Goal: Information Seeking & Learning: Learn about a topic

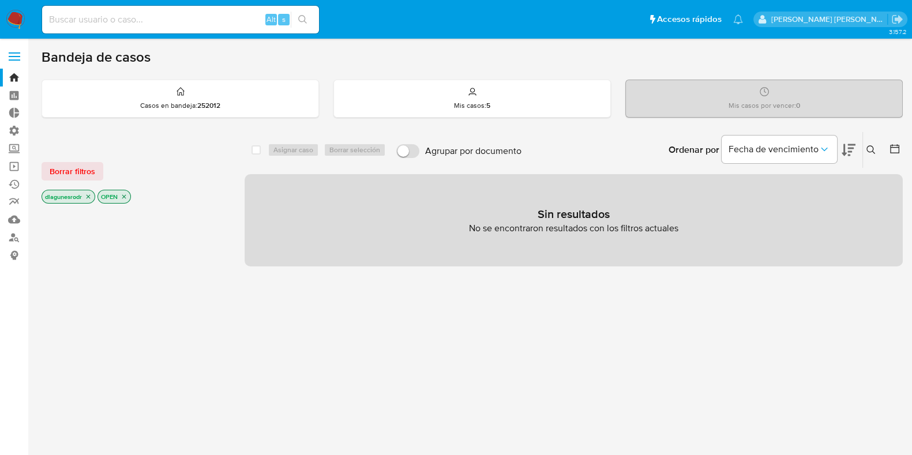
click at [96, 21] on input at bounding box center [180, 19] width 277 height 15
paste input "1015948421"
type input "1015948421"
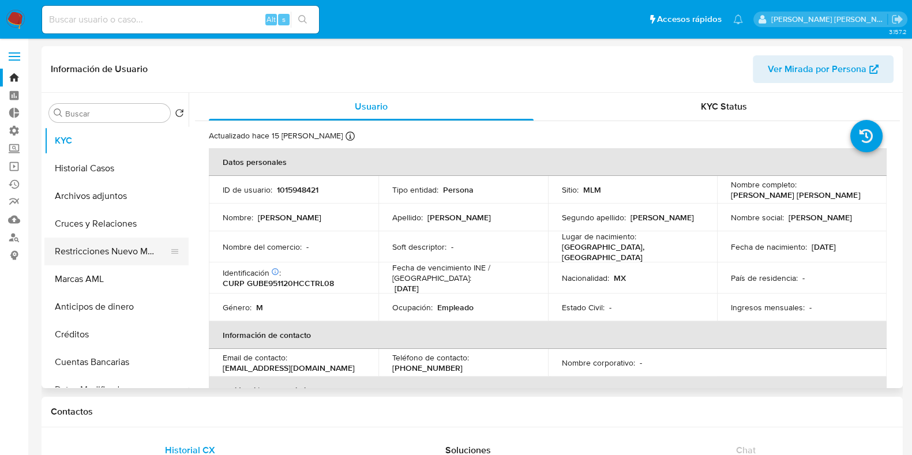
select select "10"
click at [95, 254] on button "Restricciones Nuevo Mundo" at bounding box center [111, 252] width 135 height 28
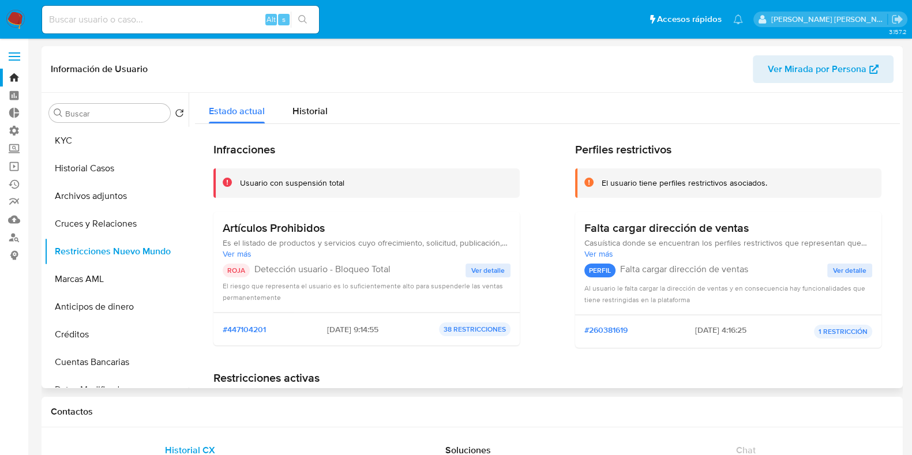
click at [485, 270] on span "Ver detalle" at bounding box center [487, 271] width 33 height 12
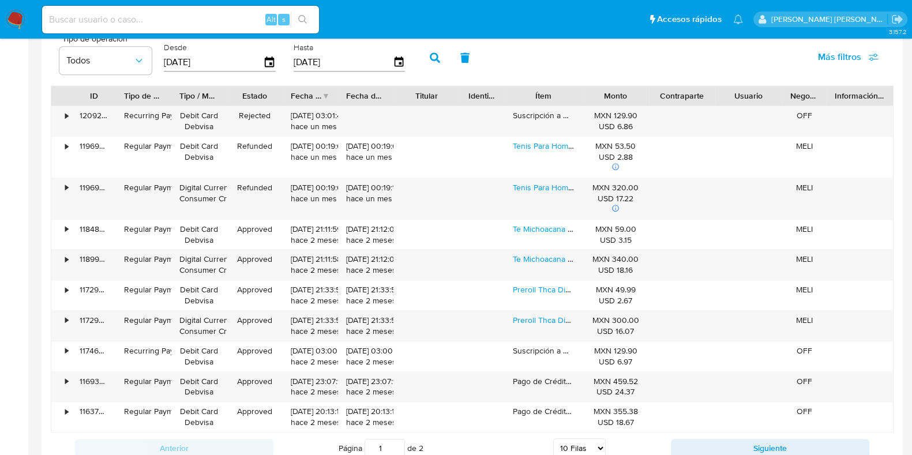
scroll to position [1081, 0]
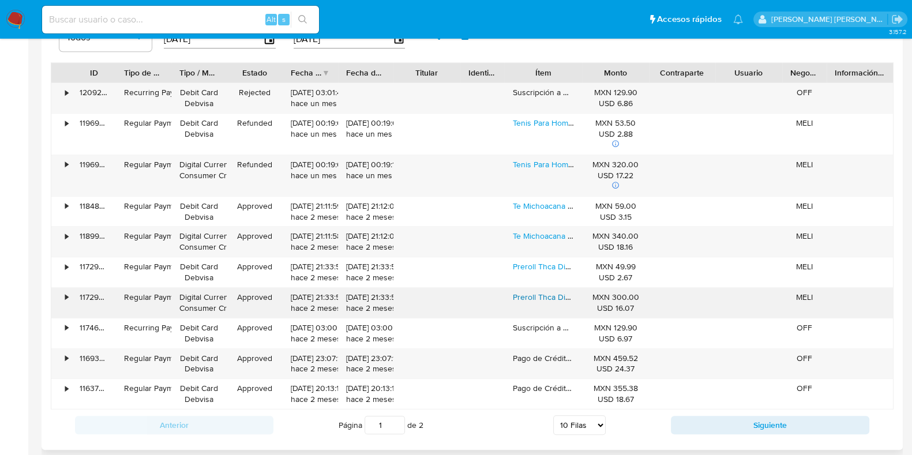
click at [545, 295] on link "Preroll Thca Diamantes 1 Pz" at bounding box center [562, 297] width 99 height 12
click at [104, 16] on input at bounding box center [180, 19] width 277 height 15
paste input "1098814202"
type input "1098814202"
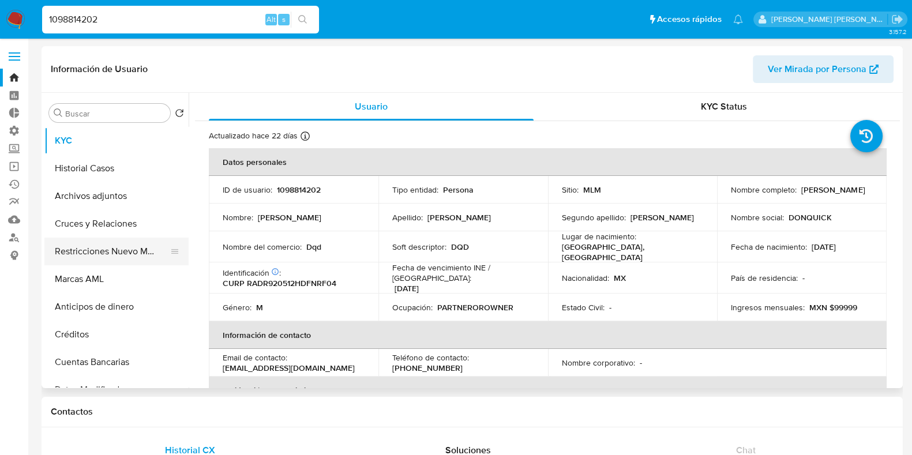
click at [107, 256] on button "Restricciones Nuevo Mundo" at bounding box center [111, 252] width 135 height 28
select select "10"
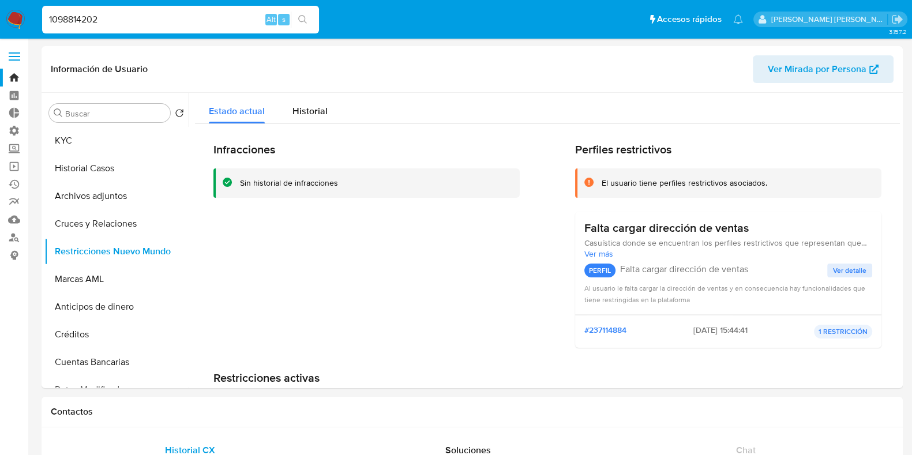
click at [83, 23] on input "1098814202" at bounding box center [180, 19] width 277 height 15
paste input "491108074"
type input "1491108074"
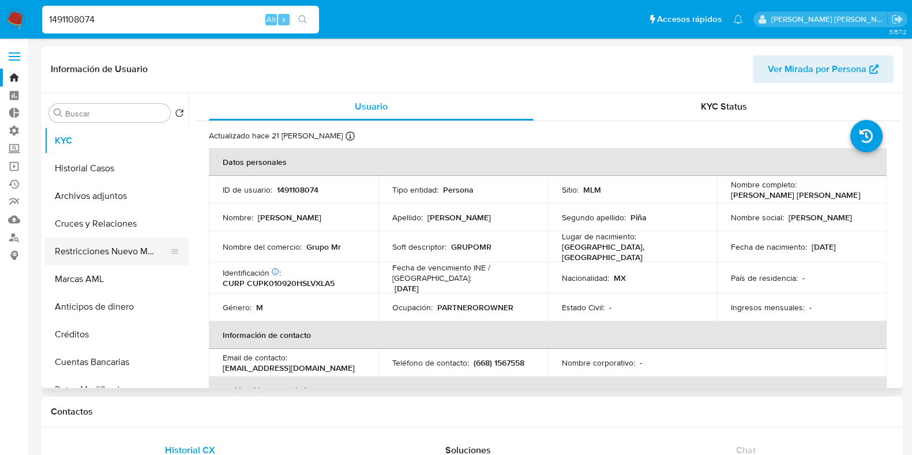
click at [113, 252] on button "Restricciones Nuevo Mundo" at bounding box center [111, 252] width 135 height 28
select select "10"
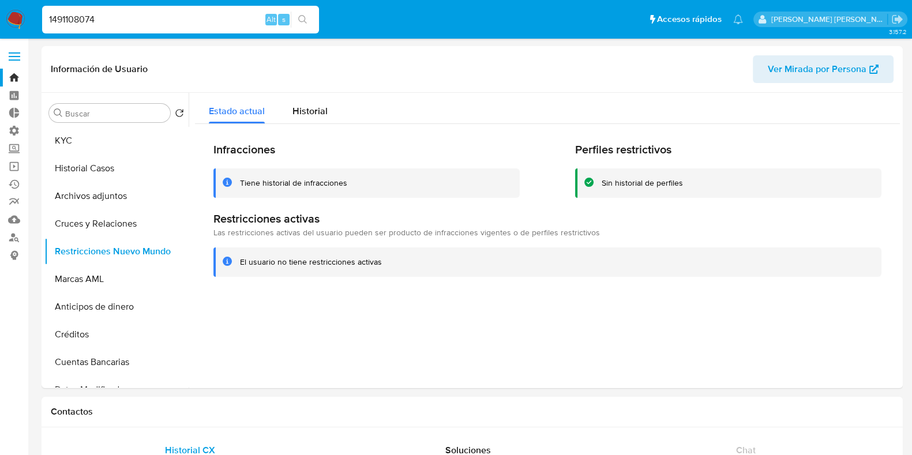
click at [81, 18] on input "1491108074" at bounding box center [180, 19] width 277 height 15
paste input "015948421"
type input "1015948421"
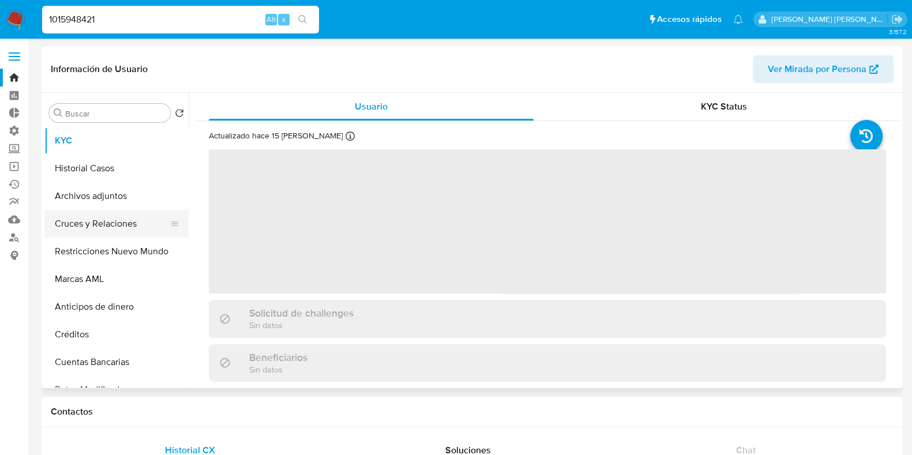
click at [94, 218] on button "Cruces y Relaciones" at bounding box center [111, 224] width 135 height 28
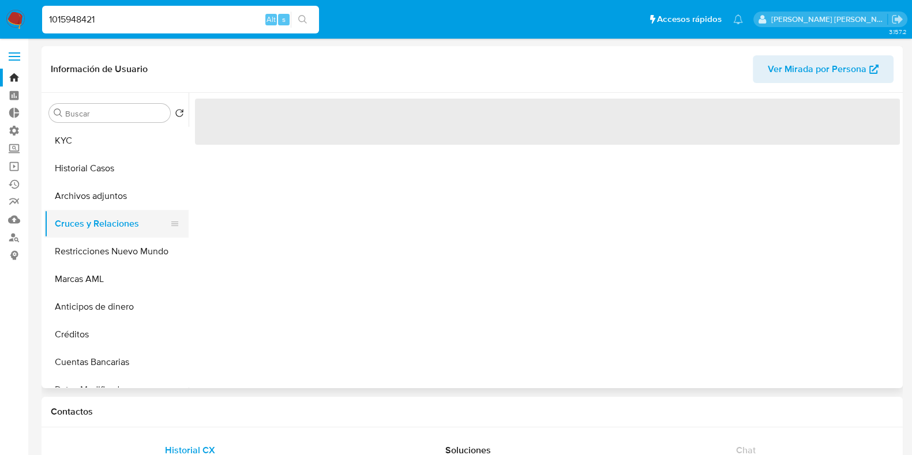
select select "10"
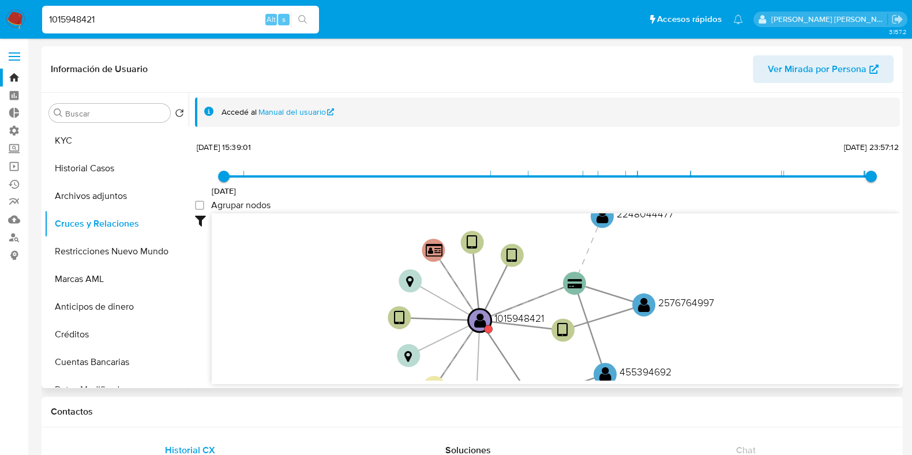
click at [313, 345] on icon "device-670094dd454e83424727edf4  user-1015948421  1015948421 device-65ea7117f…" at bounding box center [556, 297] width 688 height 167
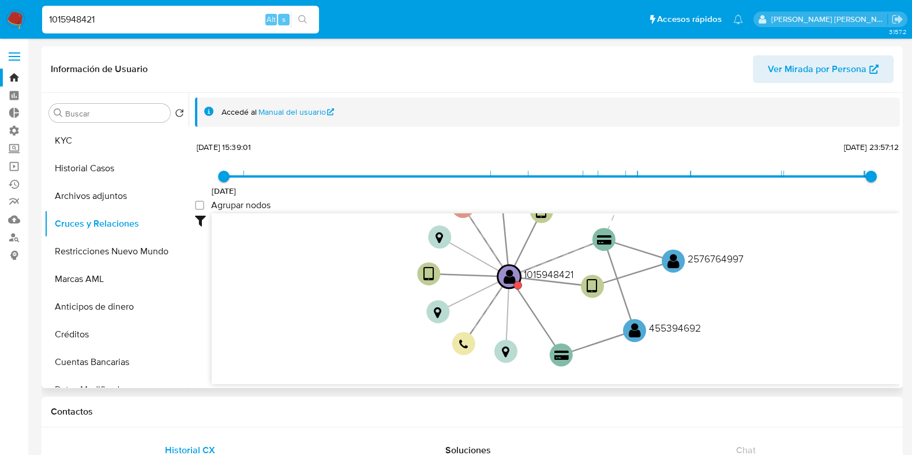
drag, startPoint x: 819, startPoint y: 321, endPoint x: 853, endPoint y: 277, distance: 55.6
click at [853, 277] on icon "device-670094dd454e83424727edf4  user-1015948421  1015948421 device-65ea7117f…" at bounding box center [556, 297] width 688 height 167
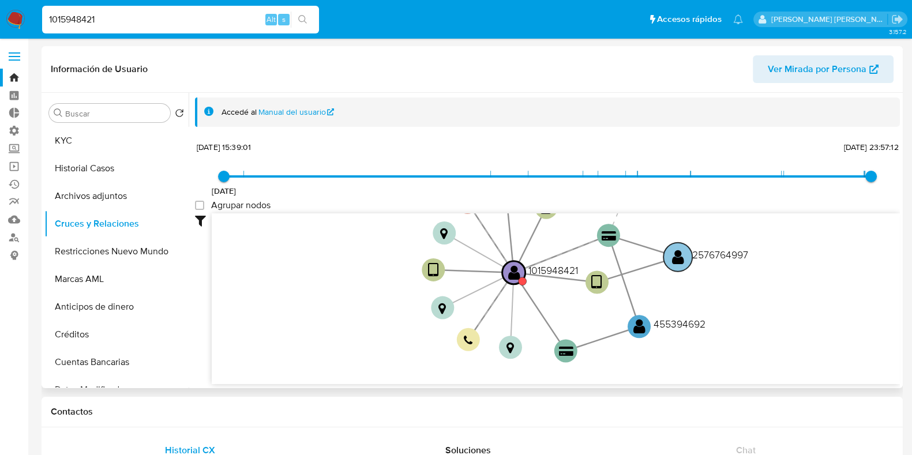
click at [682, 253] on text "" at bounding box center [678, 257] width 12 height 17
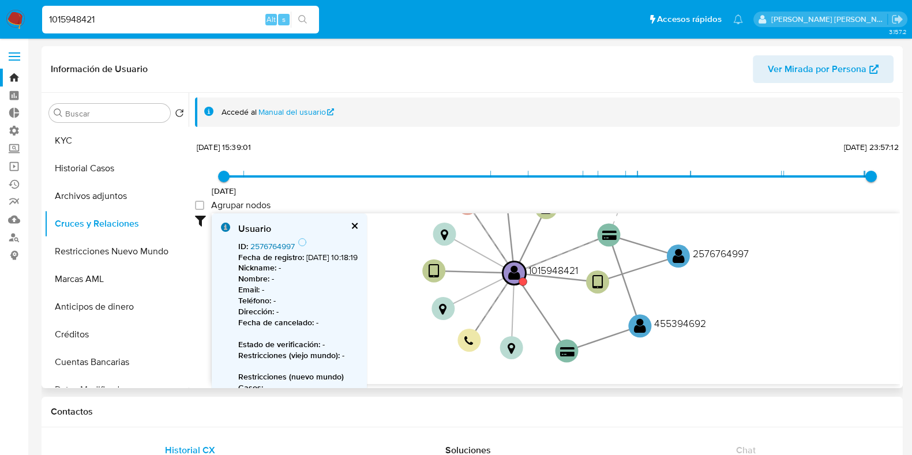
click at [284, 245] on link "2576764997" at bounding box center [272, 247] width 44 height 12
click at [643, 323] on text "" at bounding box center [640, 325] width 12 height 17
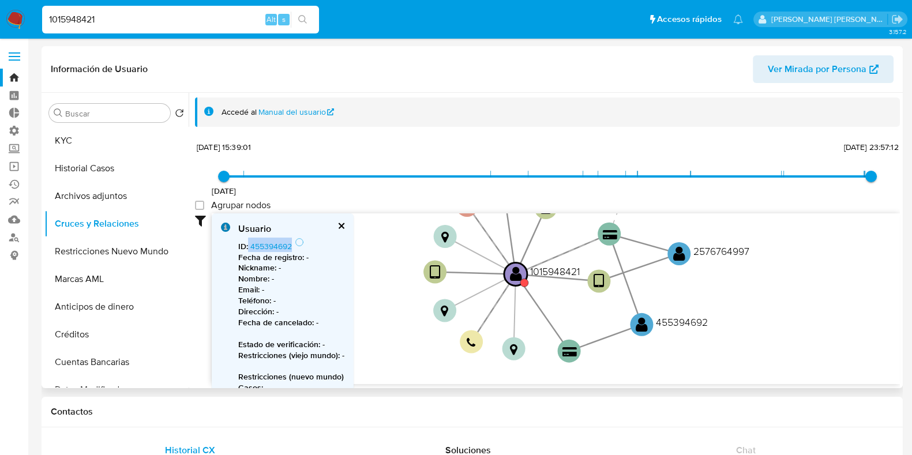
drag, startPoint x: 295, startPoint y: 246, endPoint x: 248, endPoint y: 246, distance: 47.3
click at [248, 246] on span "ID : 455394692" at bounding box center [266, 247] width 57 height 12
copy span "455394692"
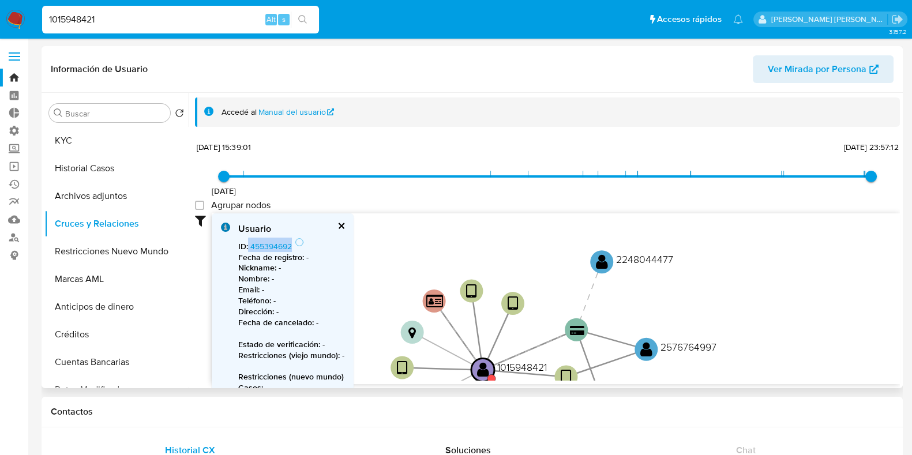
drag, startPoint x: 815, startPoint y: 268, endPoint x: 782, endPoint y: 364, distance: 101.3
click at [782, 364] on icon "device-670094dd454e83424727edf4  user-1015948421  1015948421 device-65ea7117f…" at bounding box center [556, 297] width 688 height 167
click at [598, 265] on text "" at bounding box center [602, 261] width 12 height 17
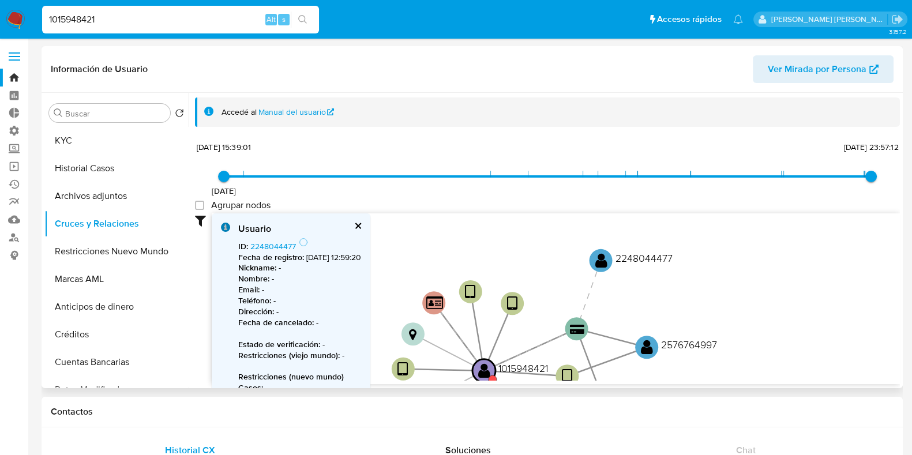
click at [218, 263] on div "Usuario ID : 2248044477 Fecha de registro : 4/2/2025, 12:59:20 Nickname : - Nom…" at bounding box center [291, 346] width 159 height 265
drag, startPoint x: 301, startPoint y: 244, endPoint x: 250, endPoint y: 245, distance: 50.8
click at [250, 245] on span "ID : 2248044477" at bounding box center [268, 247] width 61 height 12
copy span "2248044477"
click at [649, 351] on text "" at bounding box center [647, 347] width 12 height 17
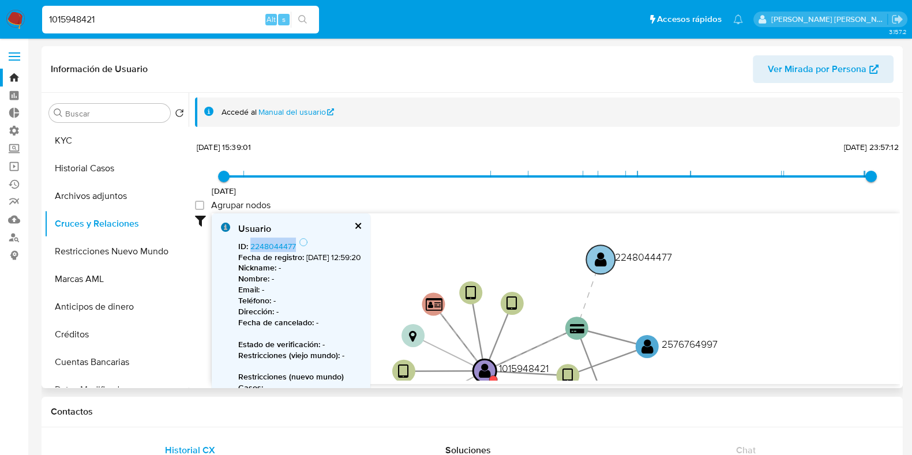
click at [604, 257] on text "" at bounding box center [601, 259] width 12 height 17
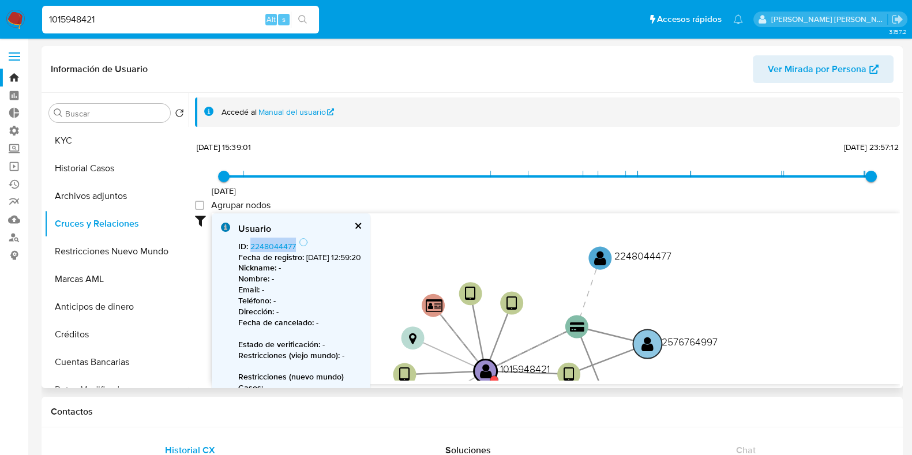
click at [643, 345] on text "" at bounding box center [648, 344] width 12 height 17
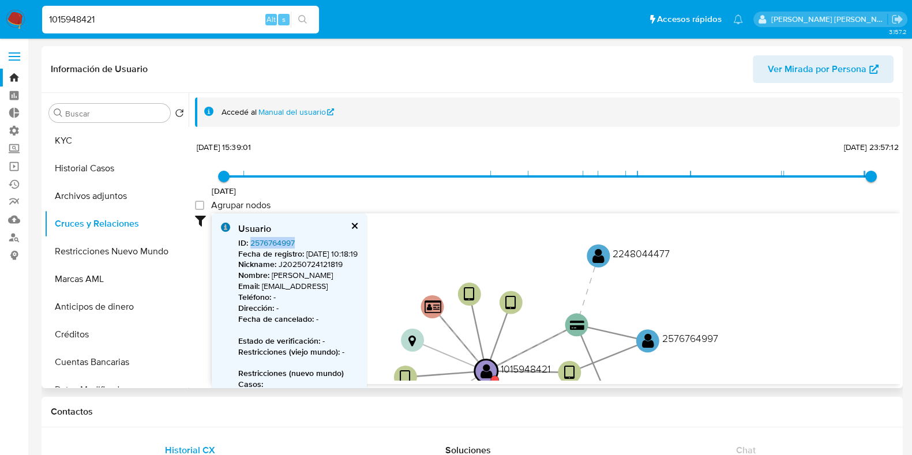
click at [272, 246] on link "2576764997" at bounding box center [272, 243] width 44 height 12
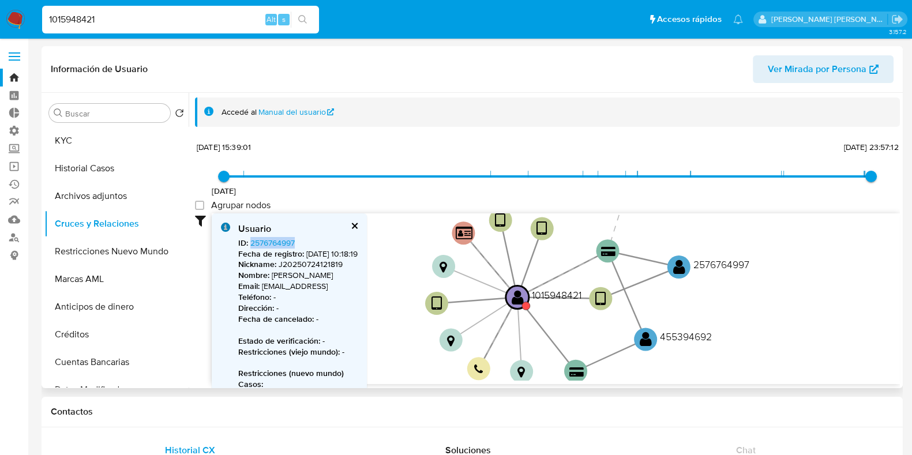
drag, startPoint x: 735, startPoint y: 304, endPoint x: 769, endPoint y: 228, distance: 82.9
click at [769, 228] on icon "device-670094dd454e83424727edf4  user-1015948421  1015948421 device-65ea7117f…" at bounding box center [556, 297] width 688 height 167
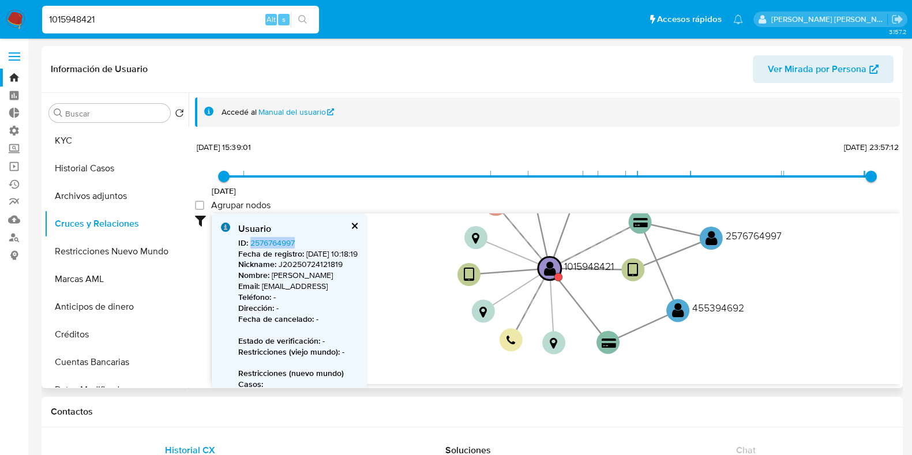
drag, startPoint x: 744, startPoint y: 355, endPoint x: 771, endPoint y: 327, distance: 38.4
click at [773, 328] on icon "device-670094dd454e83424727edf4  user-1015948421  1015948421 device-65ea7117f…" at bounding box center [556, 297] width 688 height 167
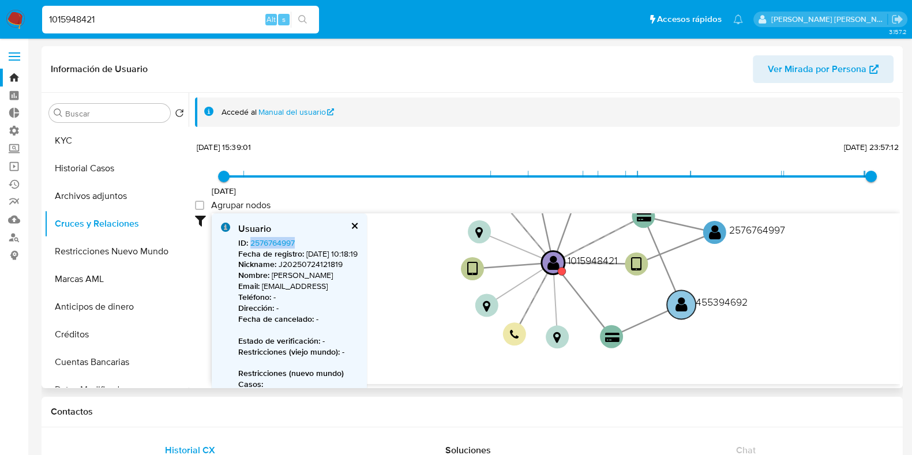
click at [684, 306] on text "" at bounding box center [682, 304] width 12 height 17
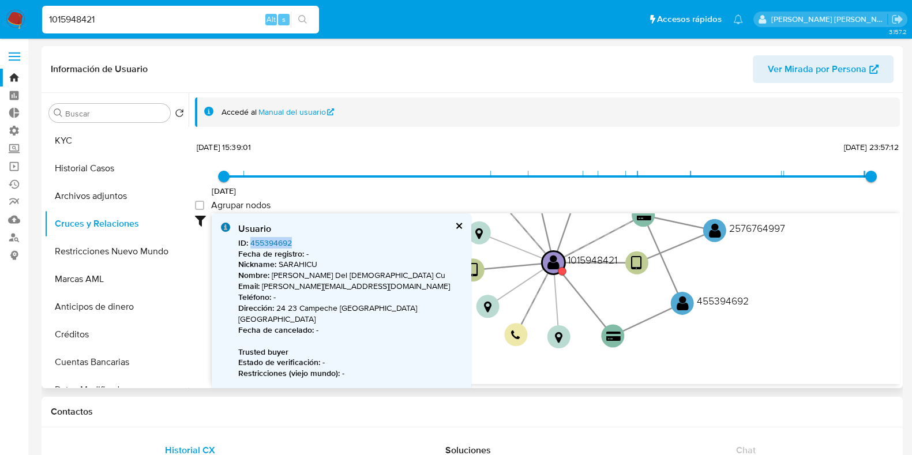
click at [260, 246] on link "455394692" at bounding box center [271, 243] width 42 height 12
click at [78, 18] on input "1015948421" at bounding box center [180, 19] width 277 height 15
paste input "07172260"
type input "1007172260"
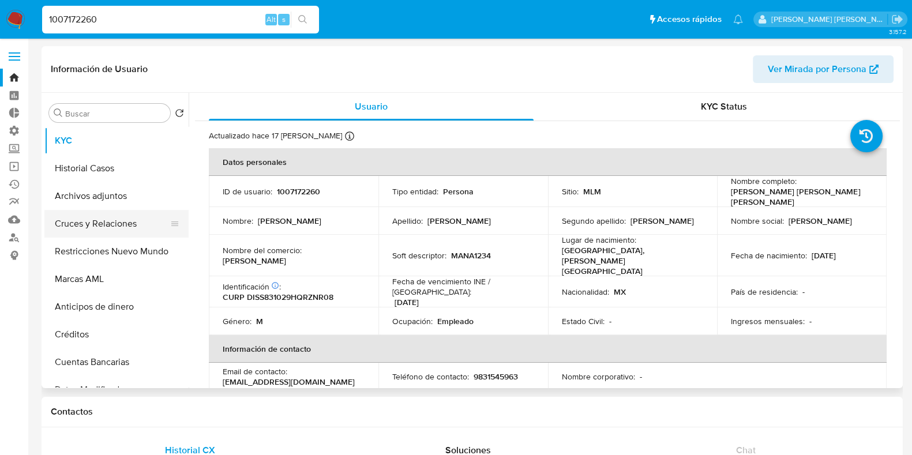
select select "10"
click at [81, 219] on button "Cruces y Relaciones" at bounding box center [111, 224] width 135 height 28
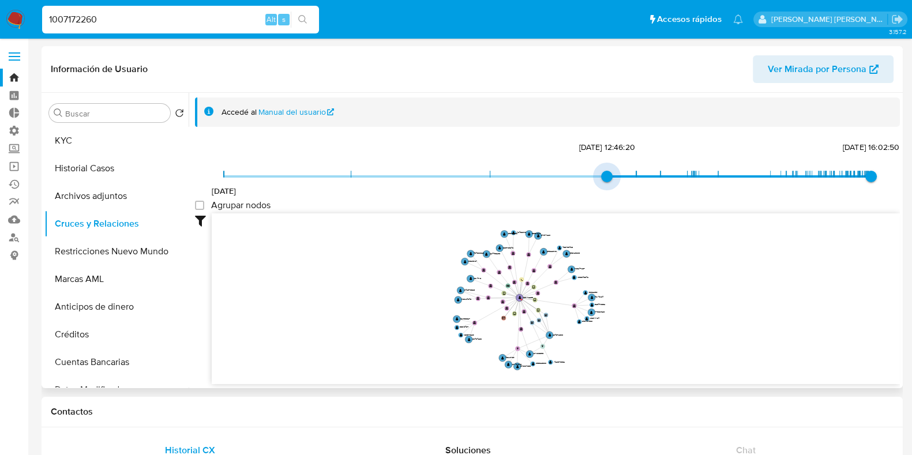
drag, startPoint x: 250, startPoint y: 177, endPoint x: 585, endPoint y: 181, distance: 334.7
click at [585, 181] on span "2/12/2019 27/4/2023, 12:46:20 30/8/2025, 16:02:50" at bounding box center [548, 176] width 648 height 17
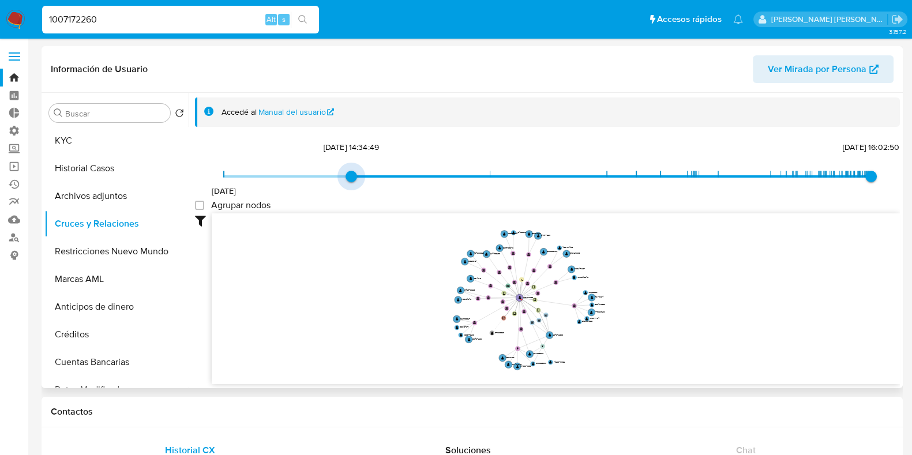
type input "1575319053000"
drag, startPoint x: 603, startPoint y: 177, endPoint x: 237, endPoint y: 177, distance: 366.5
click at [237, 177] on span "2/12/2019 2/12/2019, 14:37:33 30/8/2025, 16:02:50" at bounding box center [548, 176] width 648 height 17
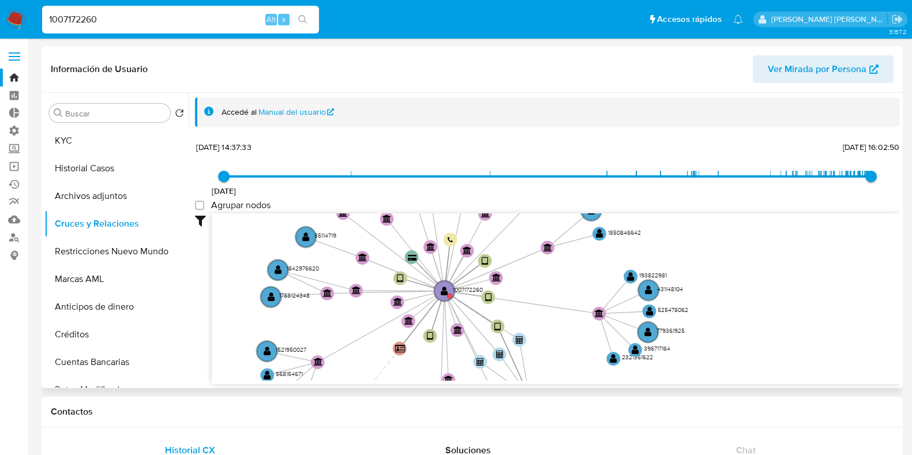
drag, startPoint x: 555, startPoint y: 279, endPoint x: 817, endPoint y: 272, distance: 262.1
click at [820, 272] on icon "device-6748e46d32726acef072d5b3  user-284672038  284672038 user-1007172260  …" at bounding box center [556, 297] width 688 height 167
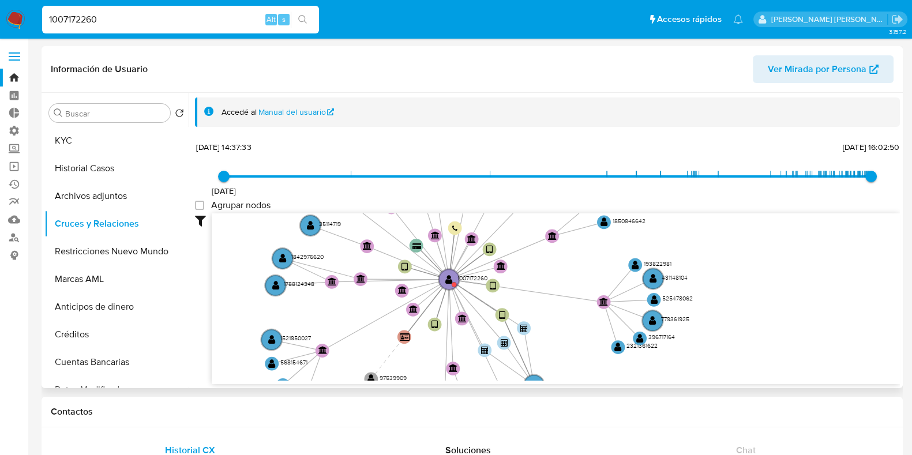
drag, startPoint x: 713, startPoint y: 238, endPoint x: 713, endPoint y: 226, distance: 11.6
click at [713, 226] on icon "device-6748e46d32726acef072d5b3  user-284672038  284672038 user-1007172260  …" at bounding box center [556, 297] width 688 height 167
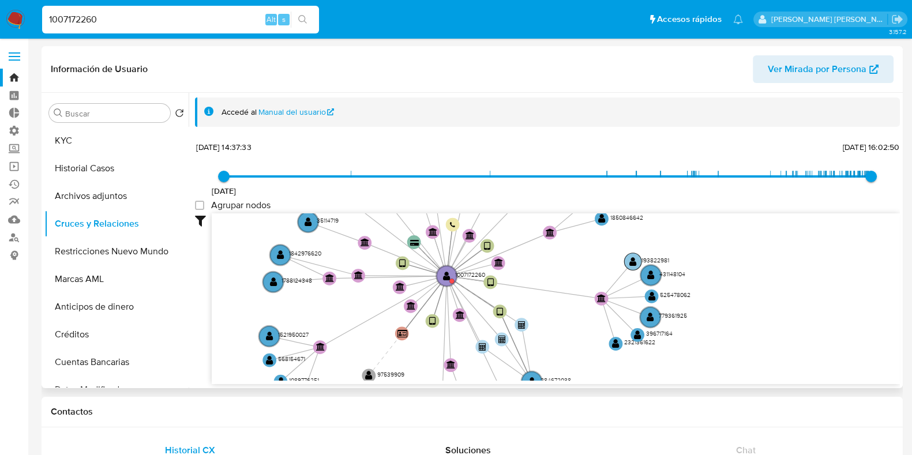
click at [630, 261] on text "" at bounding box center [634, 262] width 8 height 10
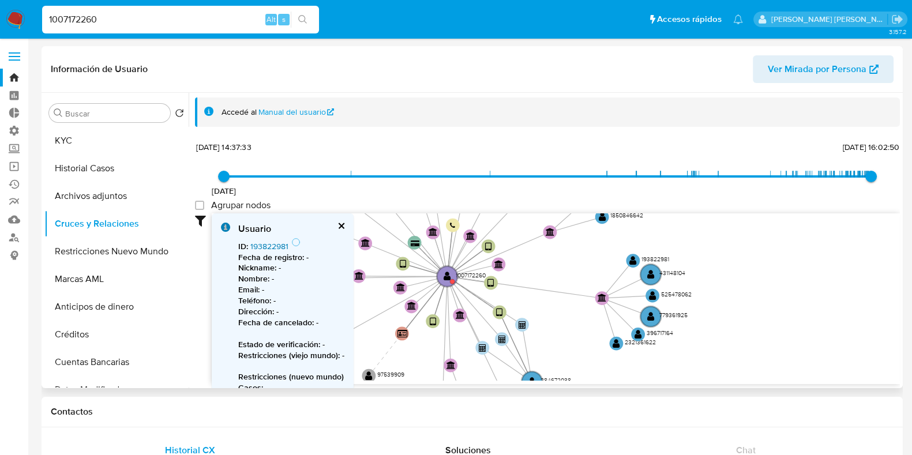
click at [270, 246] on link "193822981" at bounding box center [269, 247] width 38 height 12
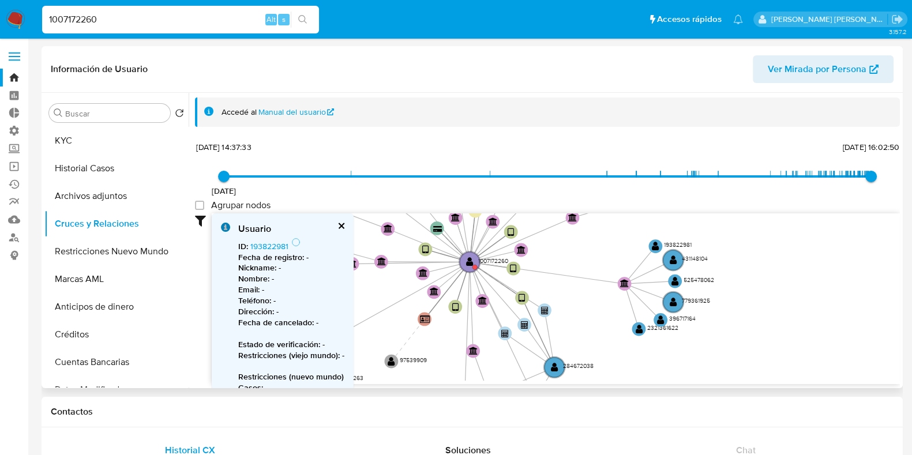
drag, startPoint x: 744, startPoint y: 283, endPoint x: 768, endPoint y: 269, distance: 27.2
click at [768, 269] on icon "device-6748e46d32726acef072d5b3  user-284672038  284672038 user-1007172260  …" at bounding box center [556, 297] width 688 height 167
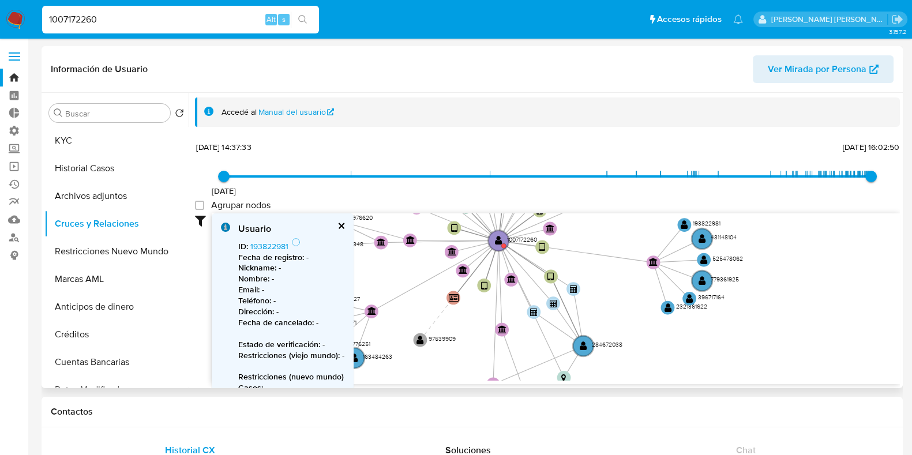
drag, startPoint x: 578, startPoint y: 335, endPoint x: 617, endPoint y: 305, distance: 49.4
click at [616, 304] on icon "device-6748e46d32726acef072d5b3  user-284672038  284672038 user-1007172260  …" at bounding box center [556, 297] width 688 height 167
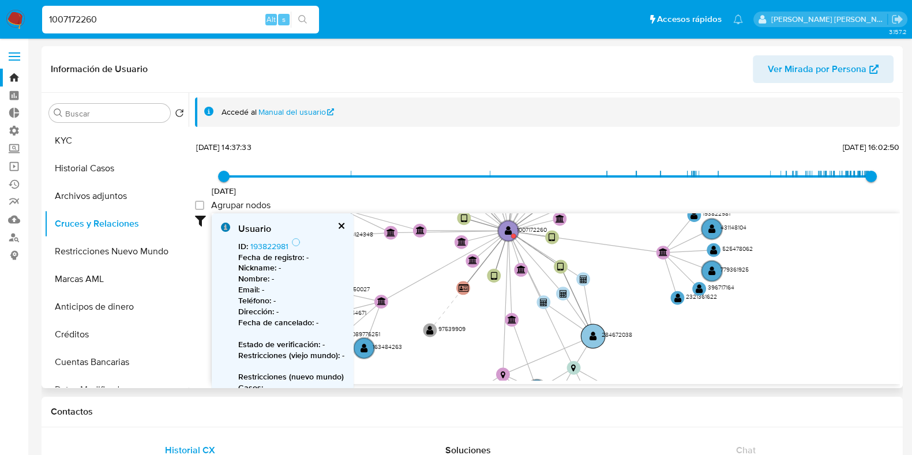
click at [593, 338] on text "" at bounding box center [594, 336] width 8 height 10
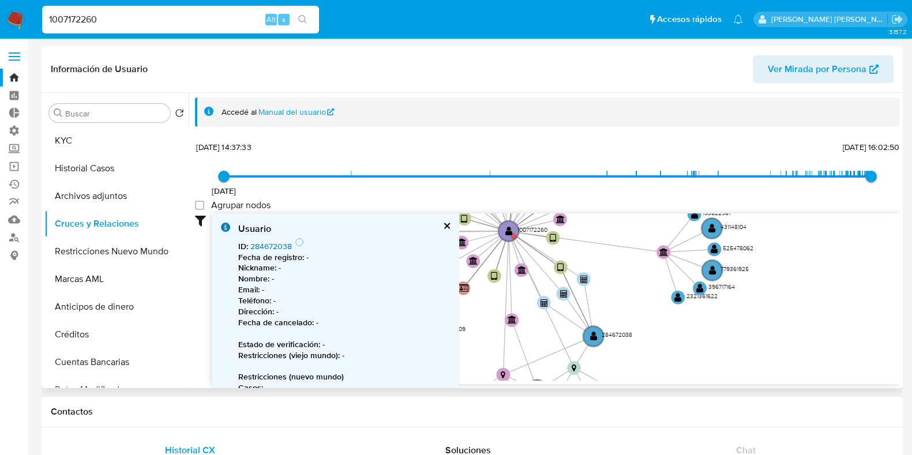
click at [273, 242] on link "284672038" at bounding box center [271, 247] width 42 height 12
click at [446, 223] on button "cerrar" at bounding box center [447, 226] width 8 height 8
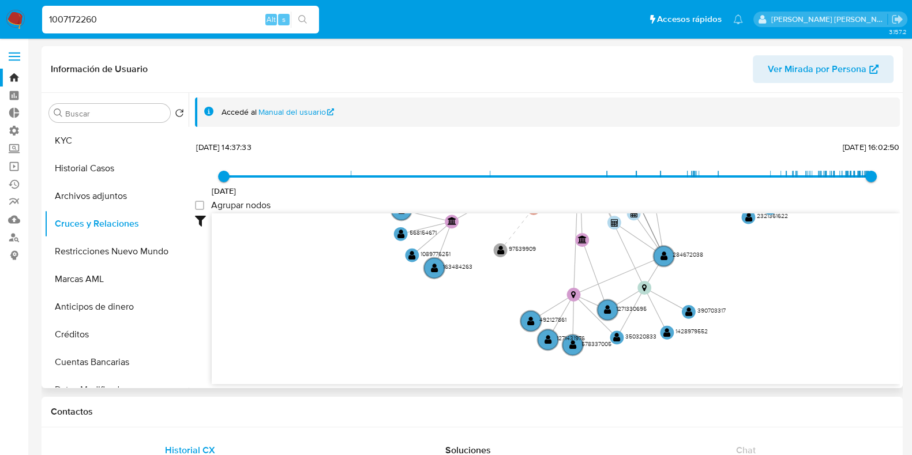
drag, startPoint x: 529, startPoint y: 338, endPoint x: 599, endPoint y: 258, distance: 106.7
click at [599, 258] on icon "device-6748e46d32726acef072d5b3  user-284672038  284672038 user-1007172260  …" at bounding box center [556, 297] width 688 height 167
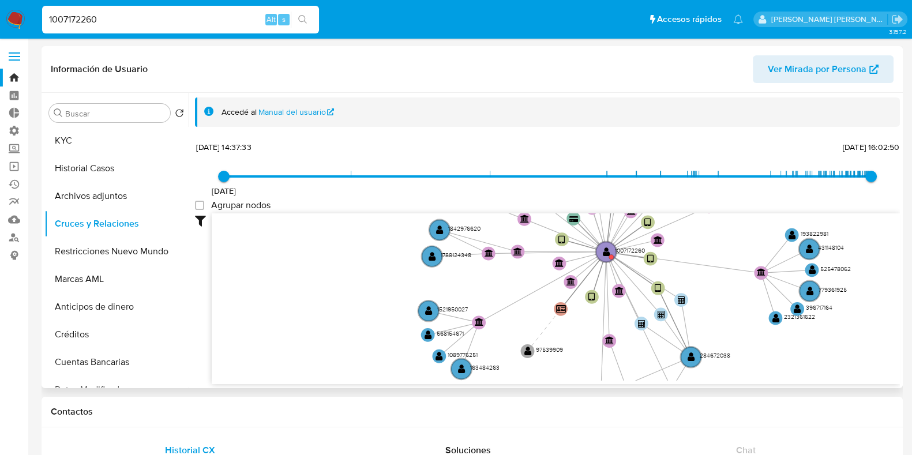
drag, startPoint x: 536, startPoint y: 267, endPoint x: 563, endPoint y: 368, distance: 104.6
click at [563, 368] on icon "device-6748e46d32726acef072d5b3  user-284672038  284672038 user-1007172260  …" at bounding box center [556, 297] width 688 height 167
click at [430, 308] on text "" at bounding box center [429, 311] width 8 height 10
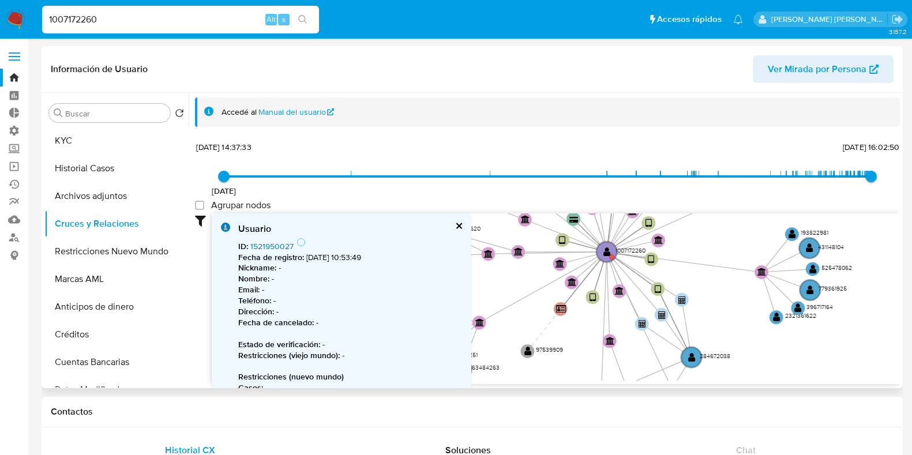
click at [280, 242] on link "1521950027" at bounding box center [271, 247] width 43 height 12
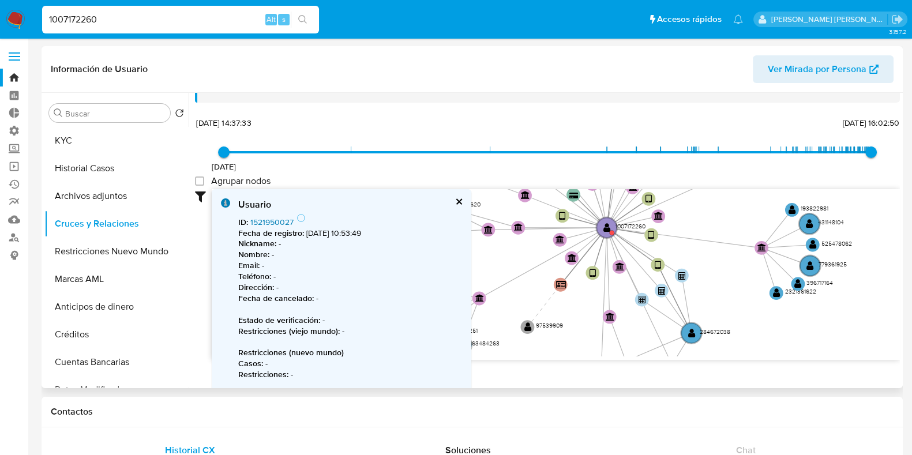
scroll to position [28, 0]
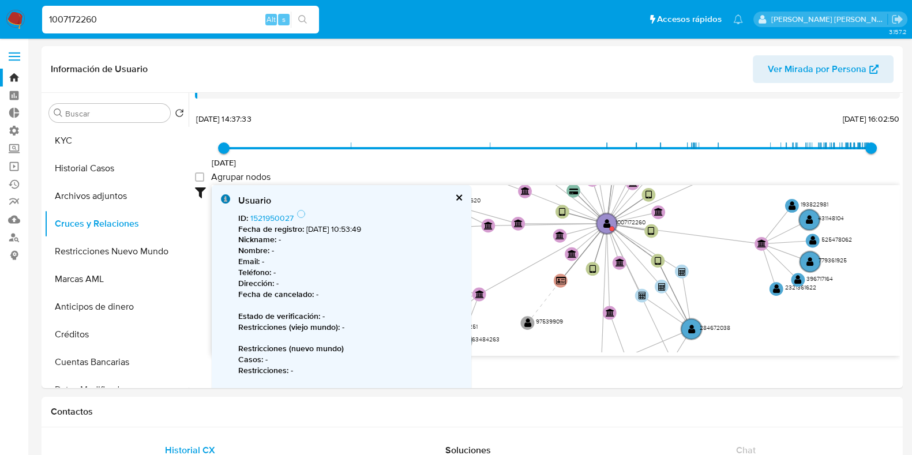
click at [82, 16] on input "1007172260" at bounding box center [180, 19] width 277 height 15
paste input "804165186"
type input "804165186"
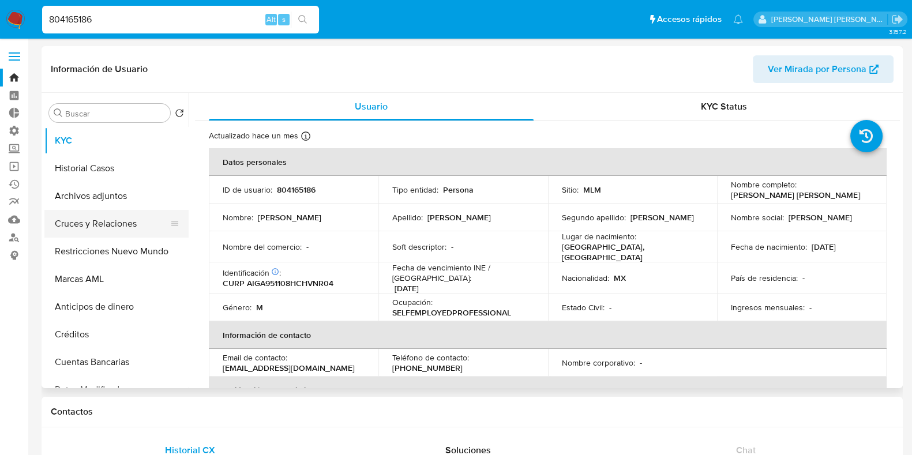
select select "10"
click at [113, 226] on button "Cruces y Relaciones" at bounding box center [111, 224] width 135 height 28
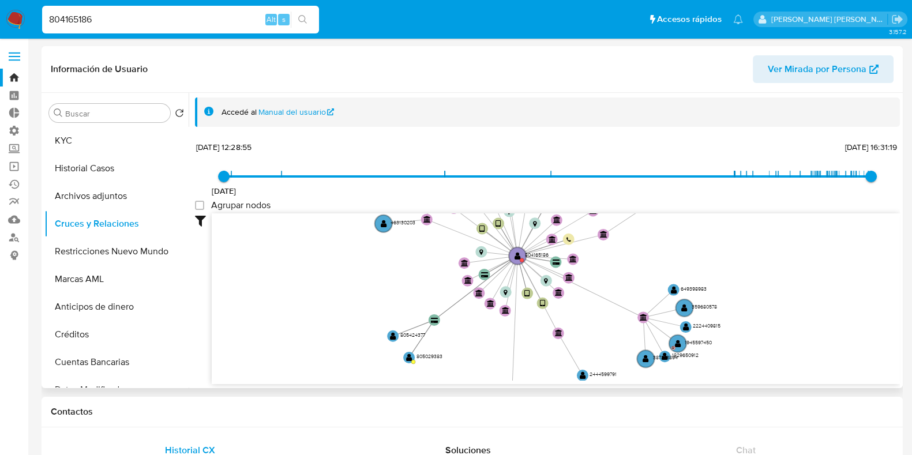
drag, startPoint x: 785, startPoint y: 357, endPoint x: 807, endPoint y: 279, distance: 80.5
click at [807, 279] on icon "device-6110124a08813b0018881490  user-804165186  804165186 device-61735a84088…" at bounding box center [556, 297] width 688 height 167
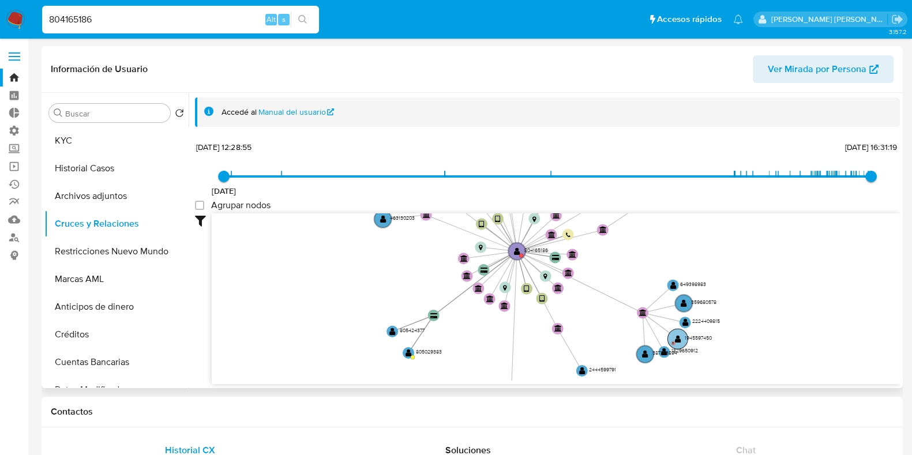
click at [682, 340] on circle at bounding box center [678, 339] width 20 height 20
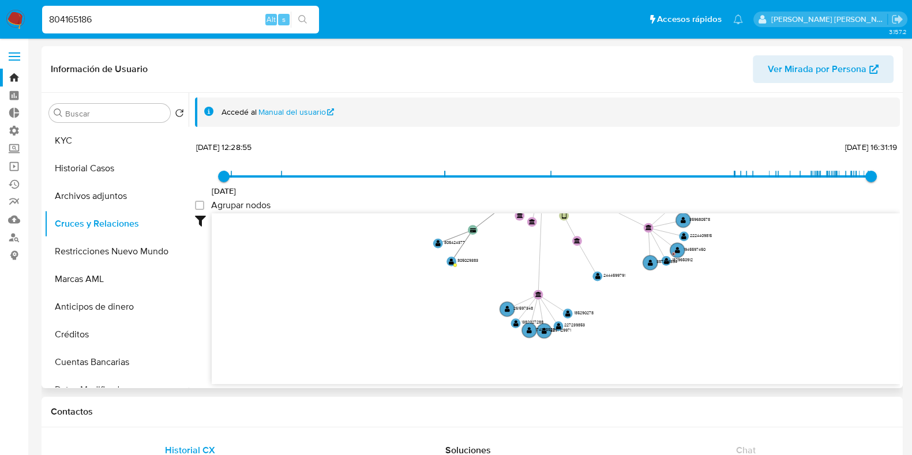
drag, startPoint x: 768, startPoint y: 334, endPoint x: 748, endPoint y: 253, distance: 83.8
click at [755, 249] on icon "device-6110124a08813b0018881490  user-804165186  804165186 device-61735a84088…" at bounding box center [556, 297] width 688 height 167
click at [677, 252] on text "" at bounding box center [677, 249] width 5 height 7
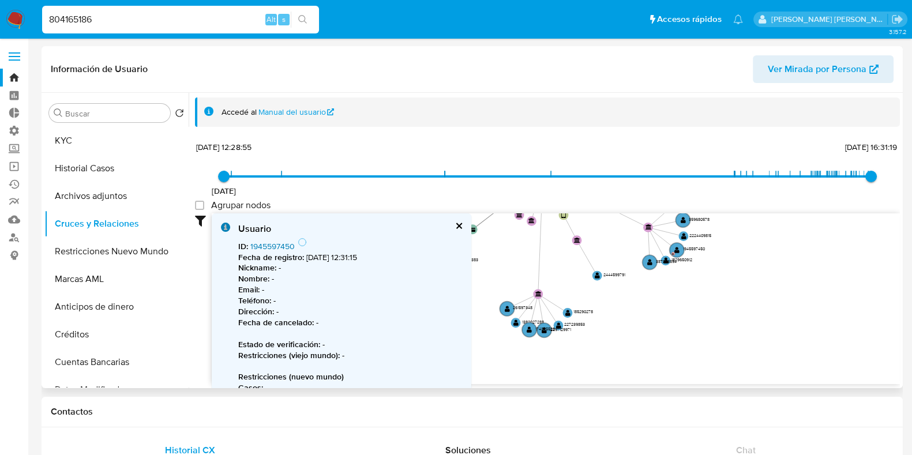
click at [289, 246] on link "1945597450" at bounding box center [272, 247] width 44 height 12
click at [74, 10] on div "804165186 Alt s" at bounding box center [180, 20] width 277 height 28
click at [76, 17] on input "804165186" at bounding box center [180, 19] width 277 height 15
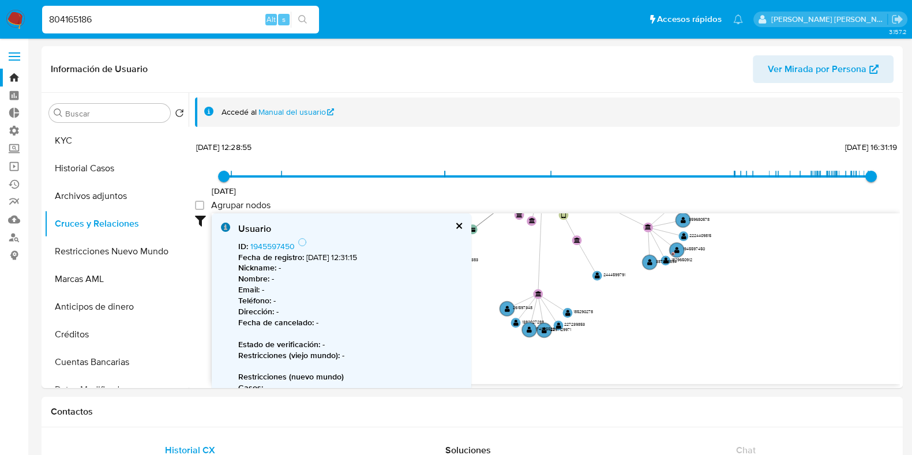
paste input "716245789"
type input "716245789"
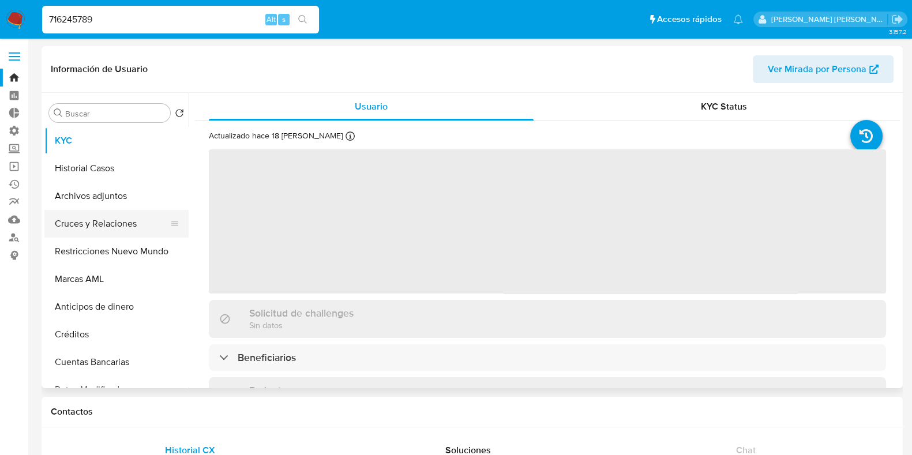
click at [112, 225] on button "Cruces y Relaciones" at bounding box center [111, 224] width 135 height 28
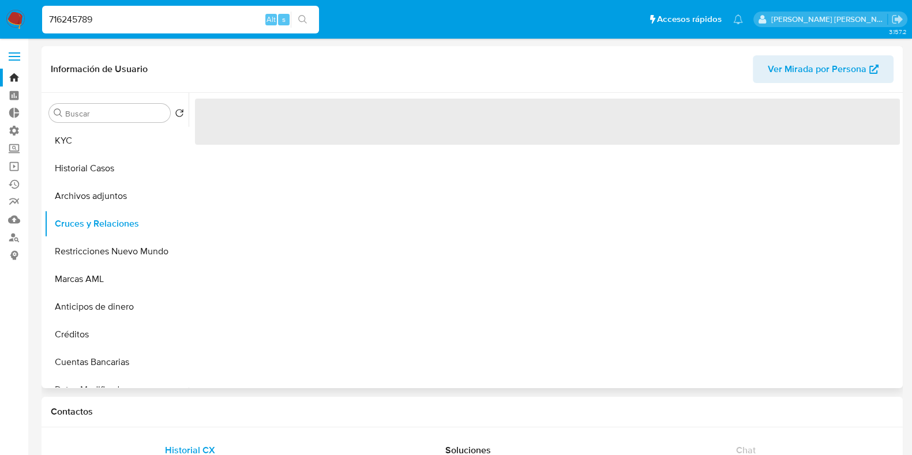
select select "10"
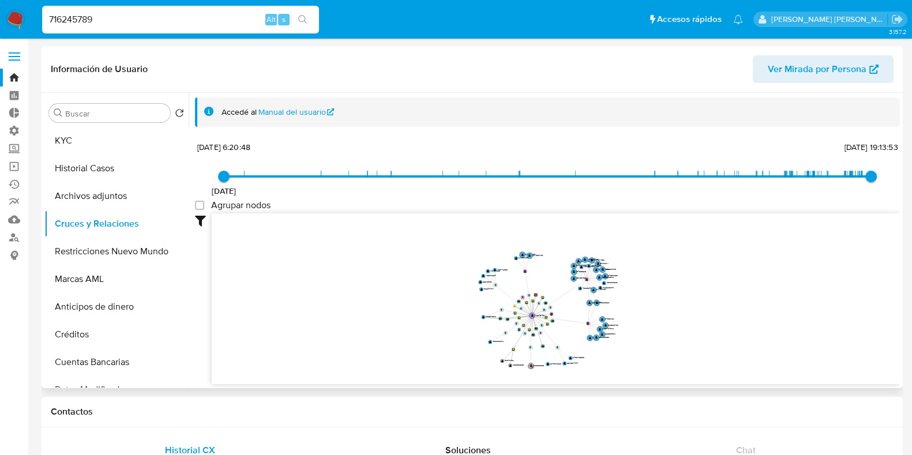
drag, startPoint x: 572, startPoint y: 299, endPoint x: 571, endPoint y: 308, distance: 9.3
click at [571, 315] on icon "device-66eaf6b9819655a0a24df4ee  user-716245789  716245789 device-63f466a4088…" at bounding box center [556, 297] width 688 height 167
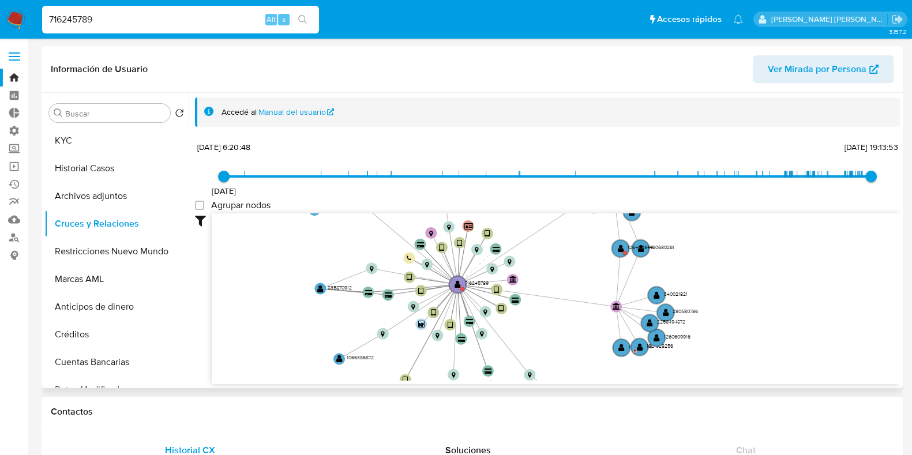
drag, startPoint x: 557, startPoint y: 273, endPoint x: 555, endPoint y: 267, distance: 6.8
click at [555, 267] on icon "device-66eaf6b9819655a0a24df4ee  user-716245789  716245789 device-63f466a4088…" at bounding box center [556, 297] width 688 height 167
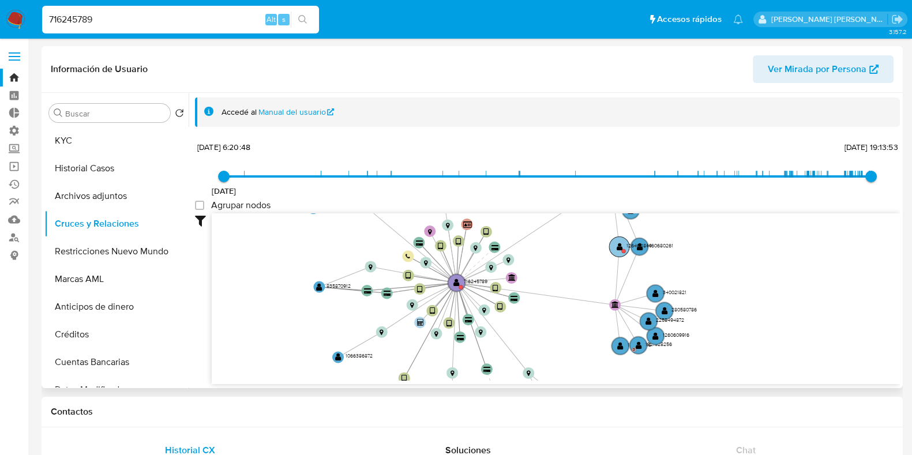
click at [613, 246] on circle at bounding box center [619, 247] width 20 height 20
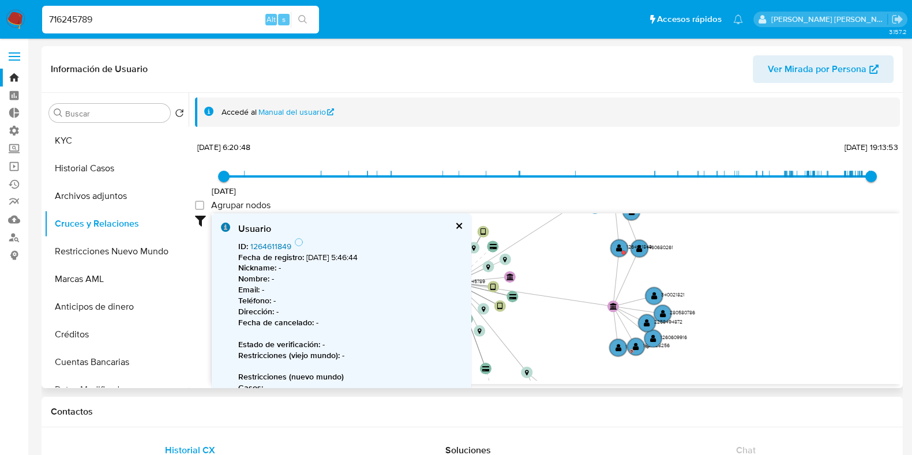
click at [276, 249] on link "1264611849" at bounding box center [270, 247] width 41 height 12
drag, startPoint x: 733, startPoint y: 282, endPoint x: 781, endPoint y: 282, distance: 48.5
click at [781, 282] on icon "device-66eaf6b9819655a0a24df4ee  user-716245789  716245789 device-63f466a4088…" at bounding box center [556, 297] width 688 height 167
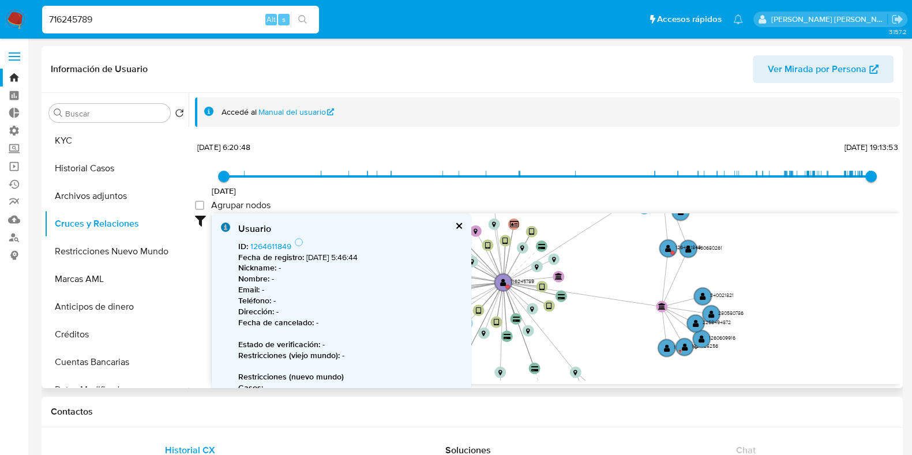
click at [463, 227] on div "Usuario ID : 1264611849 Fecha de registro : 15/12/2022, 5:46:44 Nickname : - No…" at bounding box center [342, 357] width 260 height 287
click at [458, 224] on button "cerrar" at bounding box center [459, 226] width 8 height 8
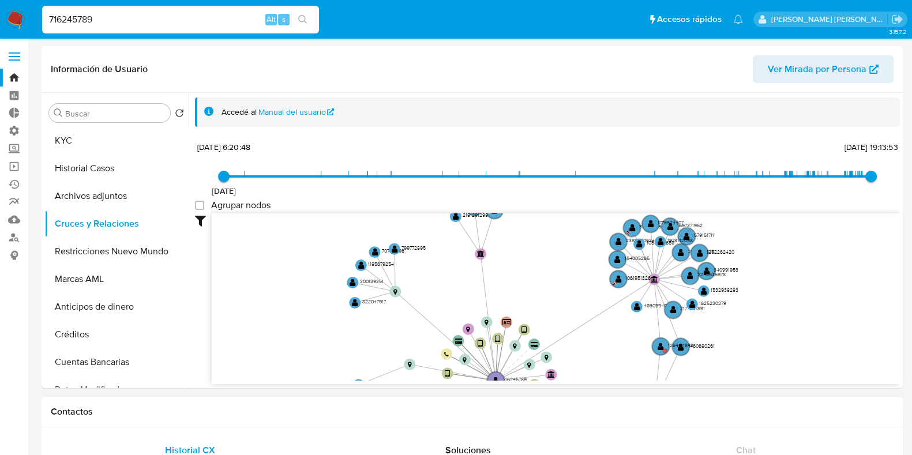
drag, startPoint x: 788, startPoint y: 301, endPoint x: 779, endPoint y: 401, distance: 100.3
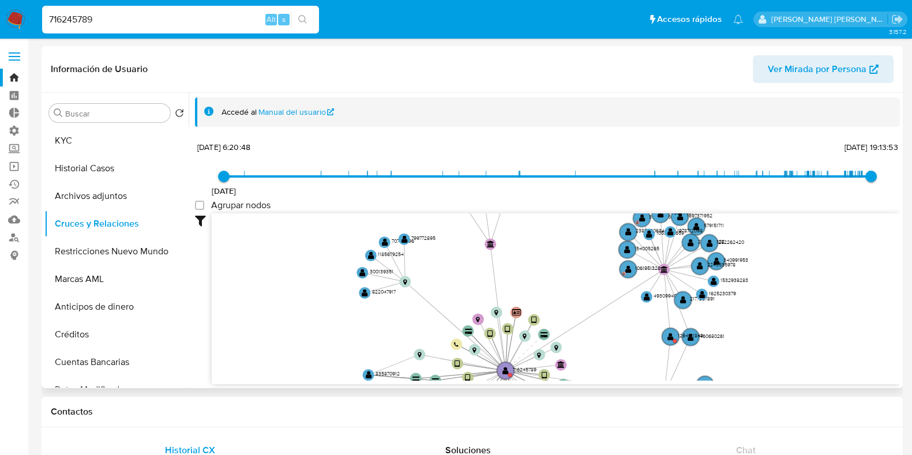
drag, startPoint x: 776, startPoint y: 293, endPoint x: 744, endPoint y: 302, distance: 32.5
click at [744, 302] on icon "device-66eaf6b9819655a0a24df4ee  user-716245789  716245789 device-63f466a4088…" at bounding box center [556, 297] width 688 height 167
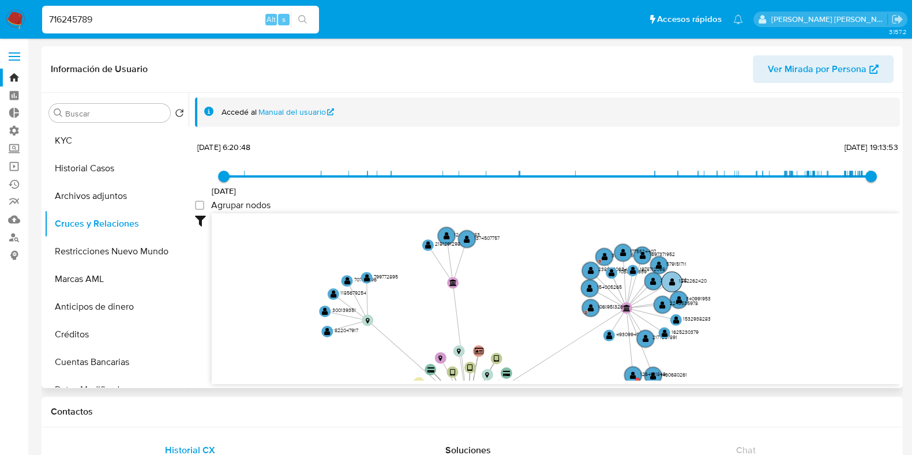
click at [673, 277] on circle at bounding box center [672, 282] width 20 height 20
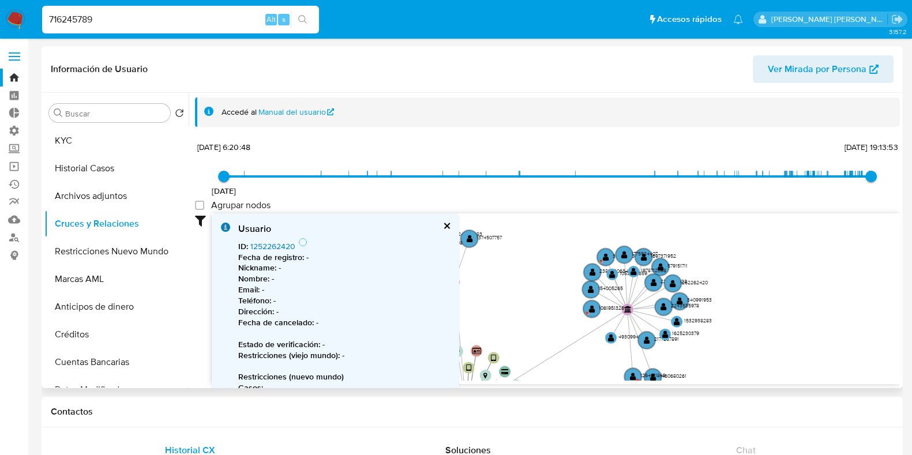
click at [265, 246] on link "1252262420" at bounding box center [272, 247] width 45 height 12
click at [78, 18] on input "716245789" at bounding box center [180, 19] width 277 height 15
paste input "1527776073"
type input "1527776073"
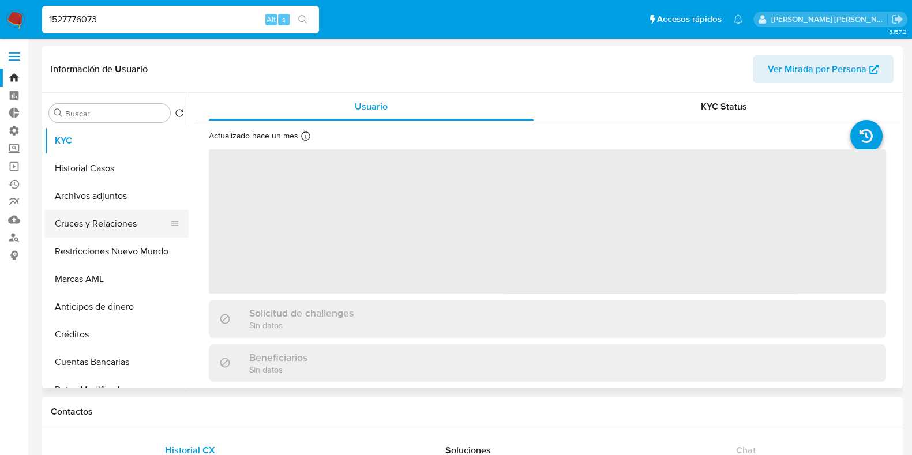
click at [98, 226] on button "Cruces y Relaciones" at bounding box center [111, 224] width 135 height 28
select select "10"
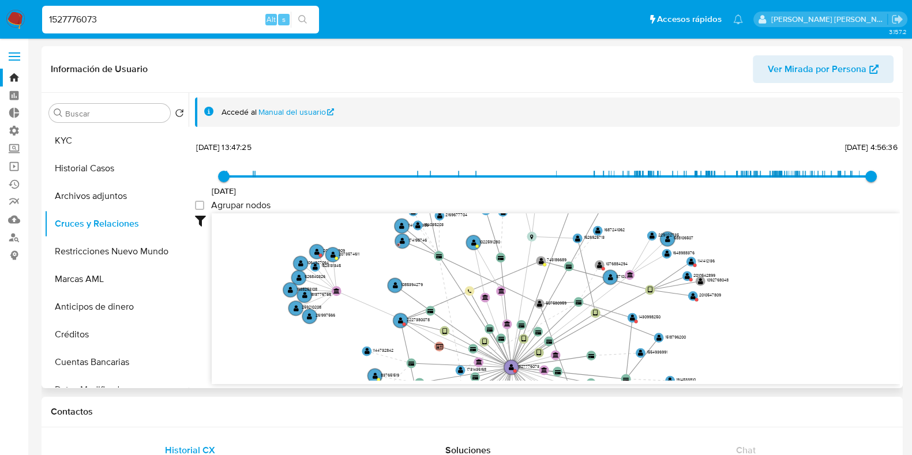
drag, startPoint x: 664, startPoint y: 244, endPoint x: 718, endPoint y: 354, distance: 122.6
click at [718, 354] on icon "user-2010542899  2010542899 user-1527776073  1527776073 user-1141412136  114…" at bounding box center [556, 297] width 688 height 167
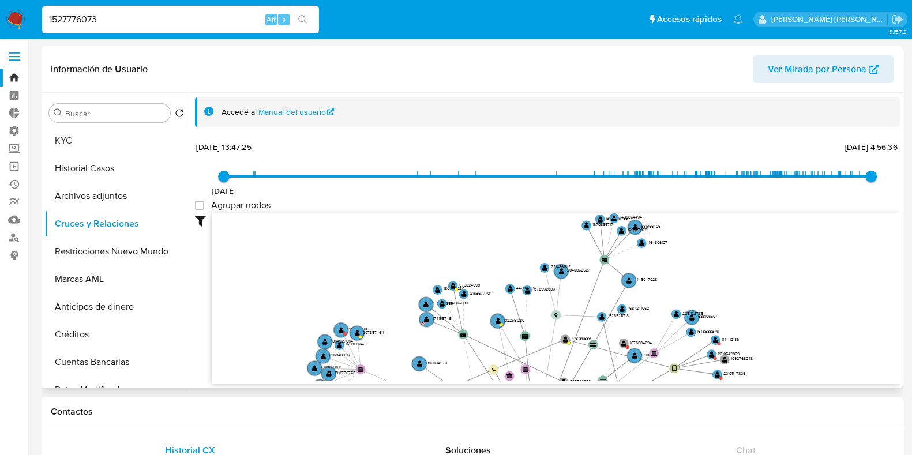
drag, startPoint x: 739, startPoint y: 255, endPoint x: 765, endPoint y: 343, distance: 92.0
click at [765, 343] on icon "user-2010542899  2010542899 user-1527776073  1527776073 user-1141412136  114…" at bounding box center [556, 297] width 688 height 167
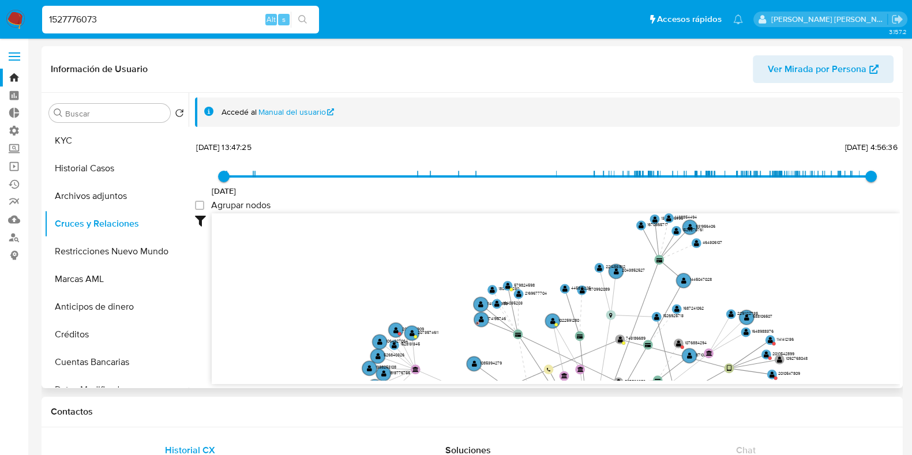
drag, startPoint x: 730, startPoint y: 280, endPoint x: 750, endPoint y: 250, distance: 36.2
click at [753, 259] on icon "user-2010542899  2010542899 user-1527776073  1527776073 user-1141412136  114…" at bounding box center [556, 297] width 688 height 167
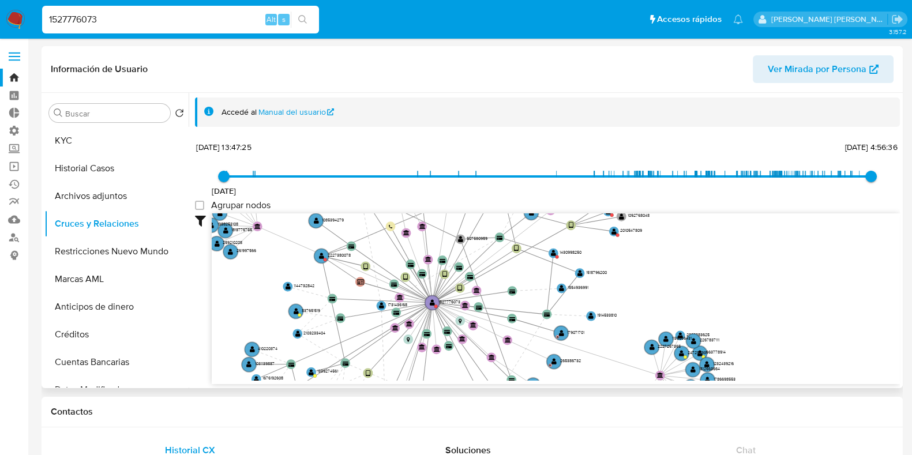
drag, startPoint x: 814, startPoint y: 301, endPoint x: 680, endPoint y: 215, distance: 159.6
click at [681, 214] on icon "user-2010542899  2010542899 user-1527776073  1527776073 user-1141412136  114…" at bounding box center [556, 297] width 688 height 167
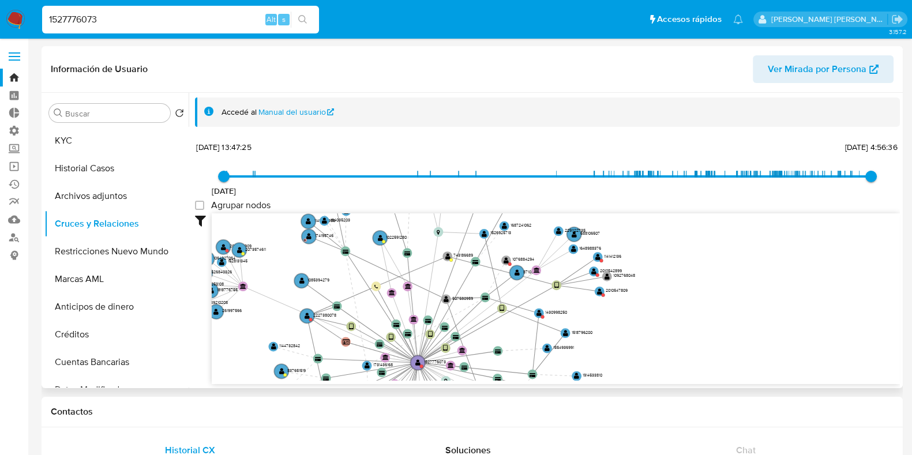
drag, startPoint x: 682, startPoint y: 271, endPoint x: 644, endPoint y: 302, distance: 48.8
click at [667, 313] on icon "user-2010542899  2010542899 user-1527776073  1527776073 user-1141412136  114…" at bounding box center [556, 297] width 688 height 167
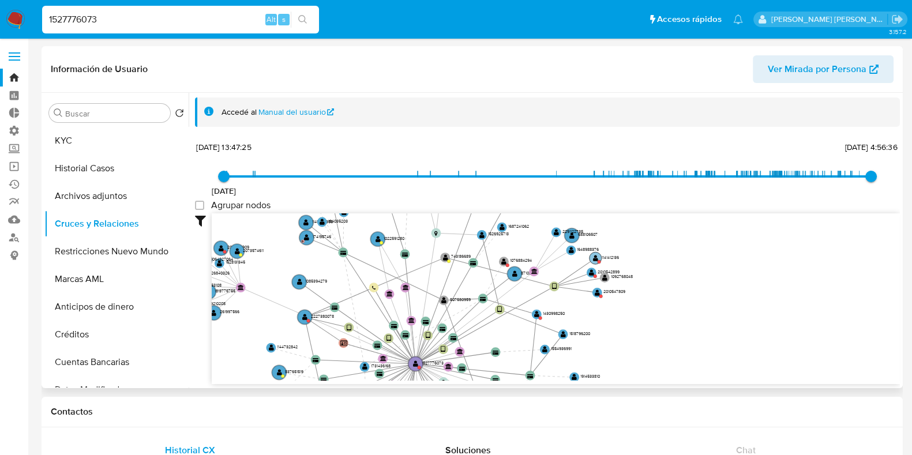
click at [596, 260] on text "" at bounding box center [595, 258] width 5 height 7
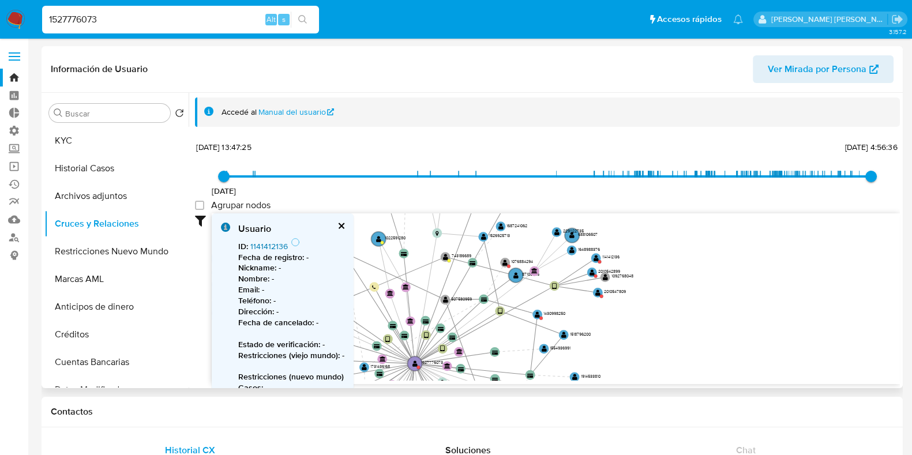
click at [263, 249] on link "1141412136" at bounding box center [269, 247] width 38 height 12
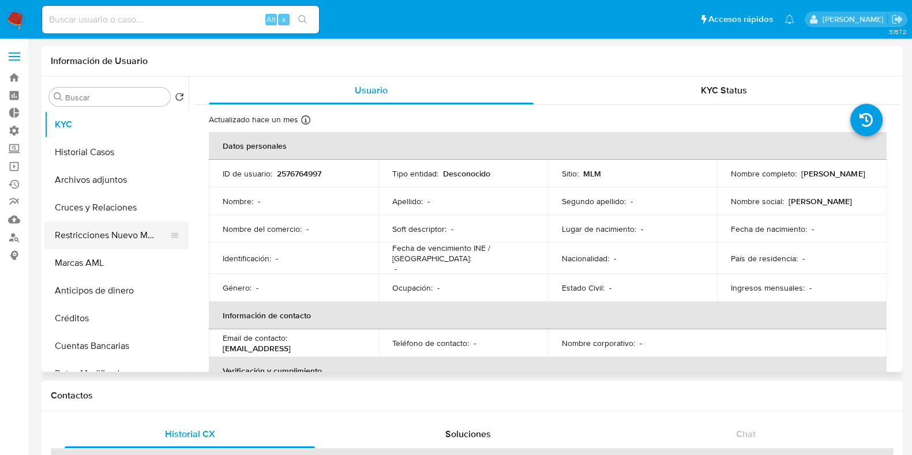
select select "10"
click at [98, 238] on button "Restricciones Nuevo Mundo" at bounding box center [111, 236] width 135 height 28
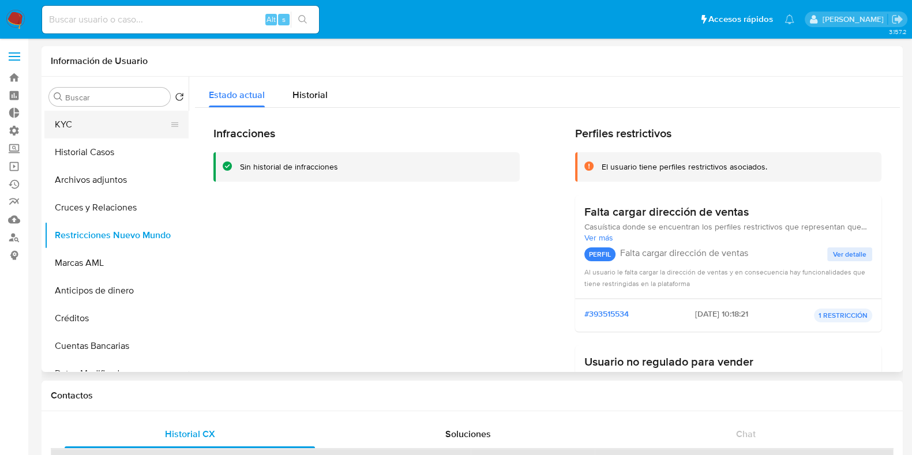
click at [82, 128] on button "KYC" at bounding box center [111, 125] width 135 height 28
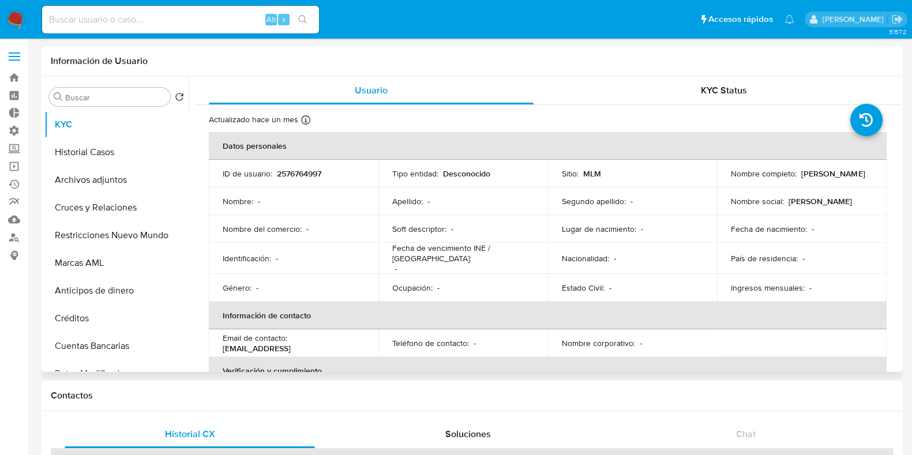
click at [307, 172] on p "2576764997" at bounding box center [299, 174] width 44 height 10
copy p "2576764997"
select select "10"
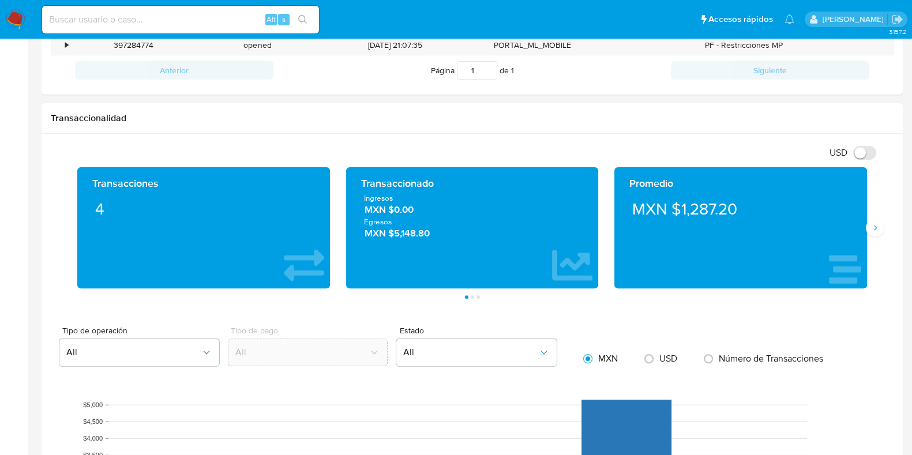
scroll to position [433, 0]
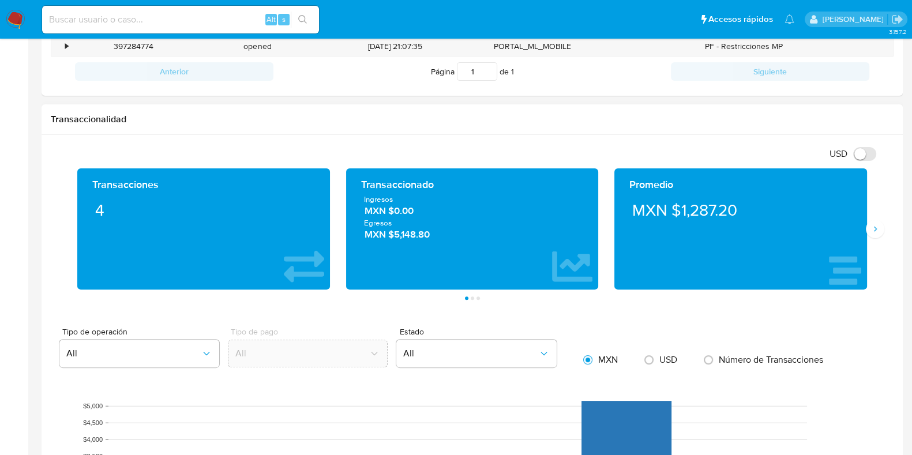
click at [880, 241] on div "Transacciones 4 Transaccionado Ingresos MXN $0.00 Egresos MXN $5,148.80 Promedi…" at bounding box center [472, 235] width 843 height 132
click at [873, 232] on icon "Siguiente" at bounding box center [875, 228] width 9 height 9
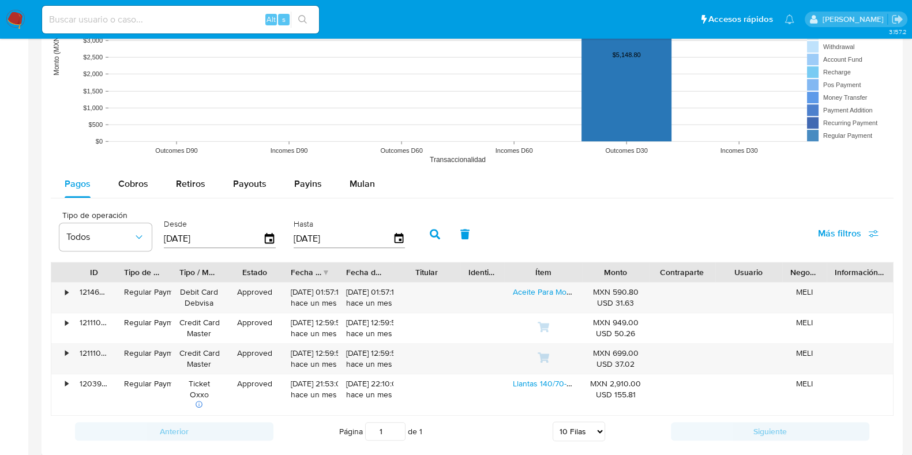
scroll to position [968, 0]
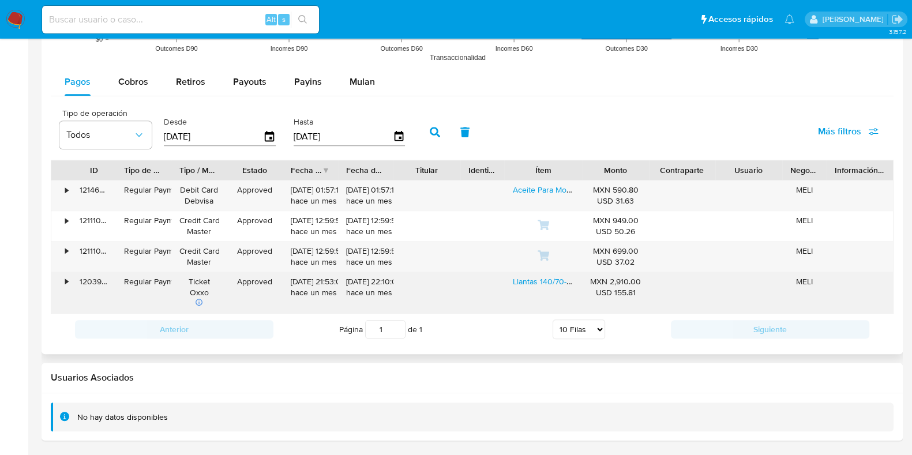
click at [66, 281] on div "•" at bounding box center [66, 281] width 3 height 11
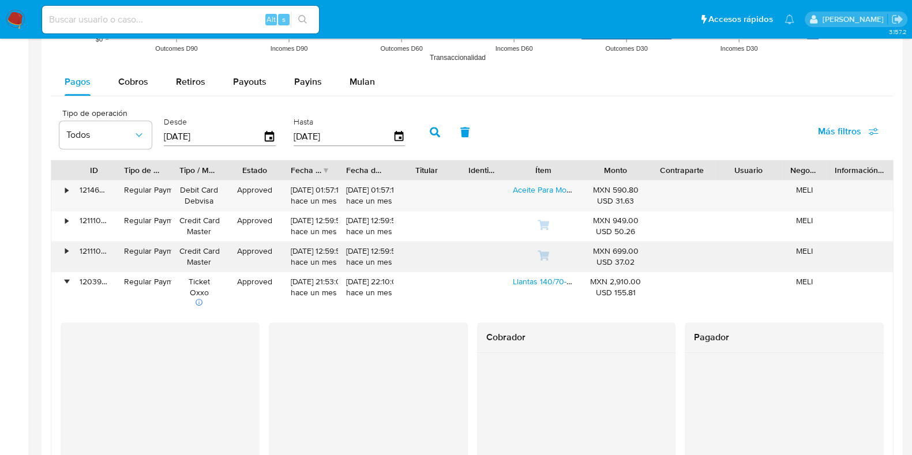
click at [65, 248] on div "•" at bounding box center [66, 251] width 3 height 11
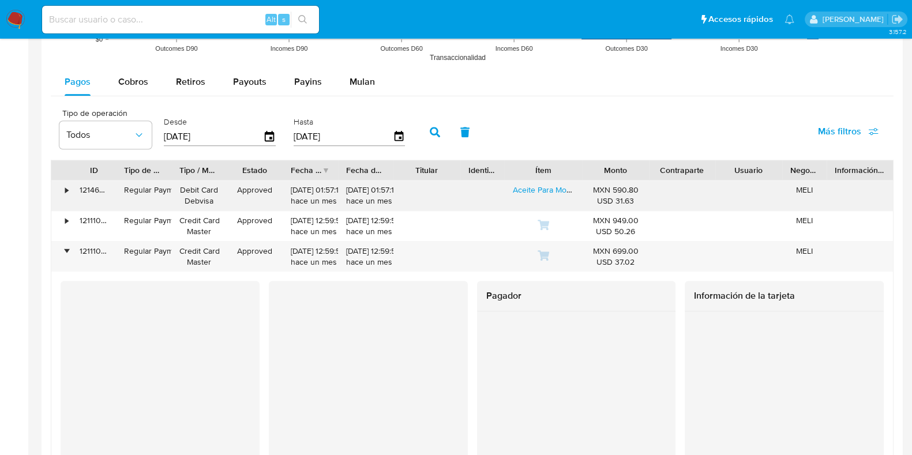
click at [63, 191] on div "•" at bounding box center [61, 196] width 20 height 30
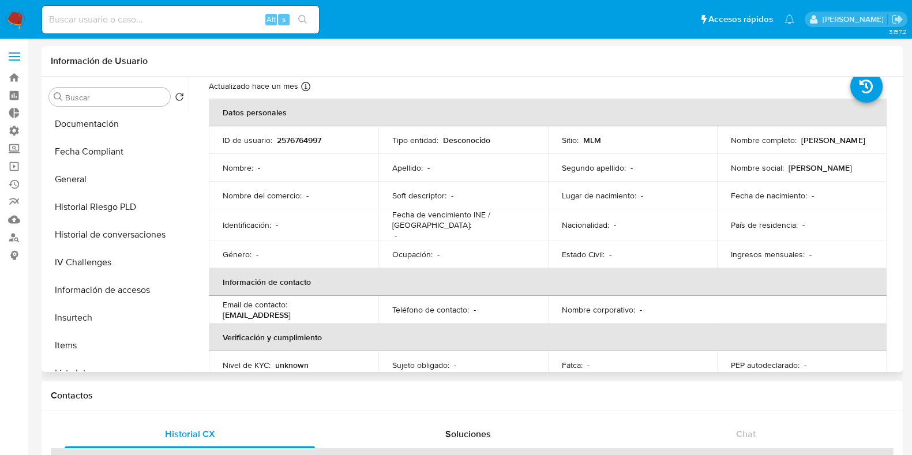
scroll to position [0, 0]
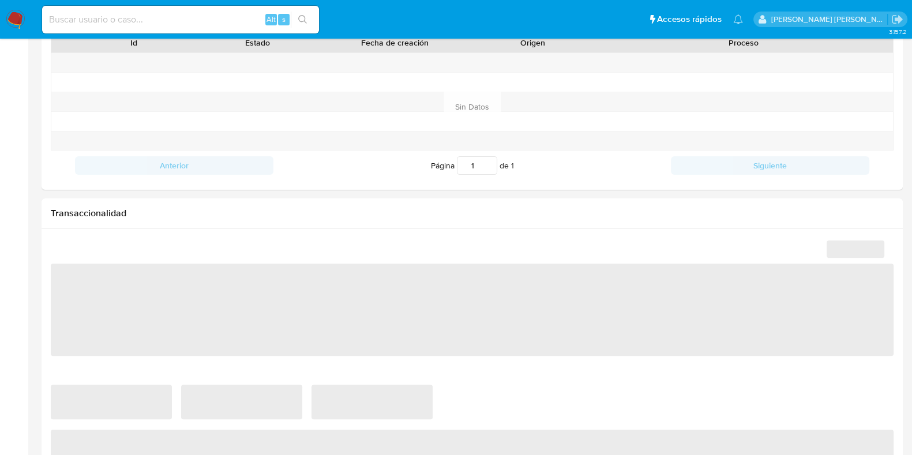
scroll to position [721, 0]
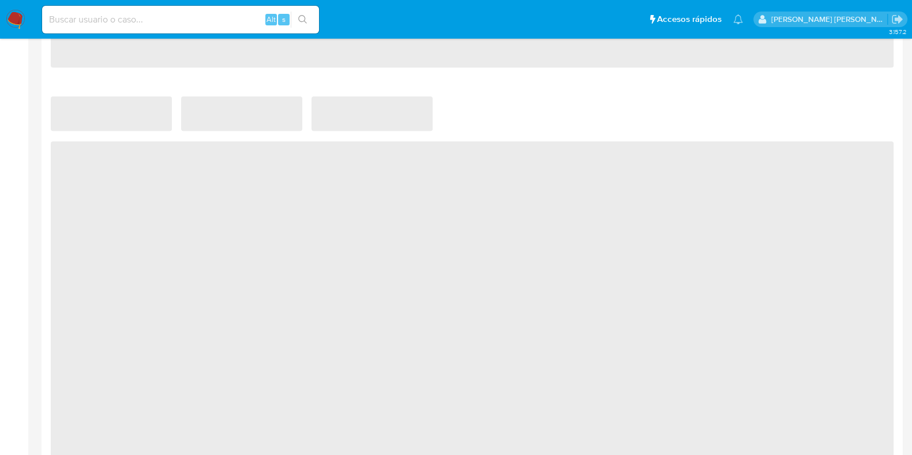
select select "10"
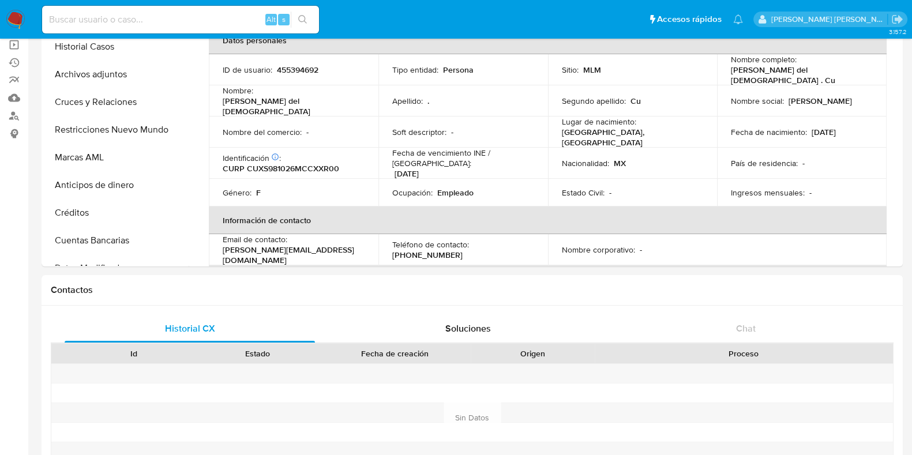
scroll to position [117, 0]
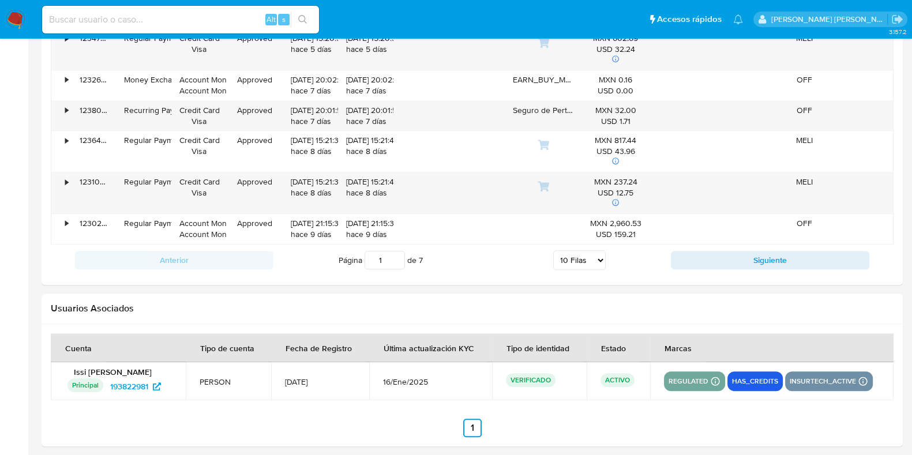
scroll to position [1315, 0]
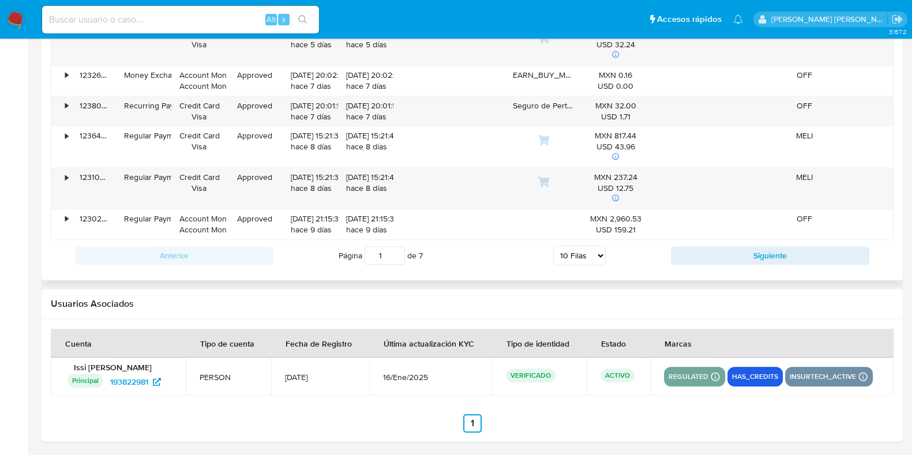
drag, startPoint x: 589, startPoint y: 253, endPoint x: 596, endPoint y: 252, distance: 6.9
click at [589, 253] on select "5 Filas 10 Filas 20 Filas 25 Filas 50 Filas 100 Filas" at bounding box center [579, 256] width 53 height 20
select select "100"
click at [553, 246] on select "5 [PERSON_NAME] 10 [PERSON_NAME] 20 [PERSON_NAME] 25 [PERSON_NAME] 50 [PERSON_N…" at bounding box center [579, 256] width 53 height 20
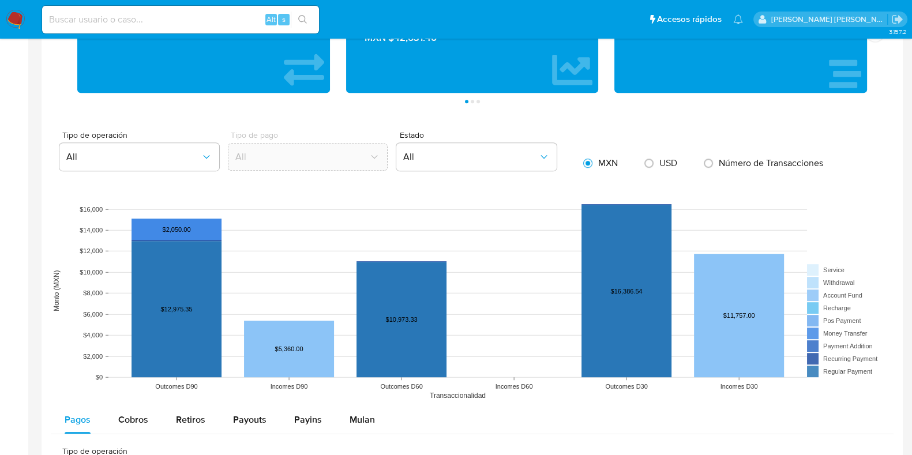
scroll to position [882, 0]
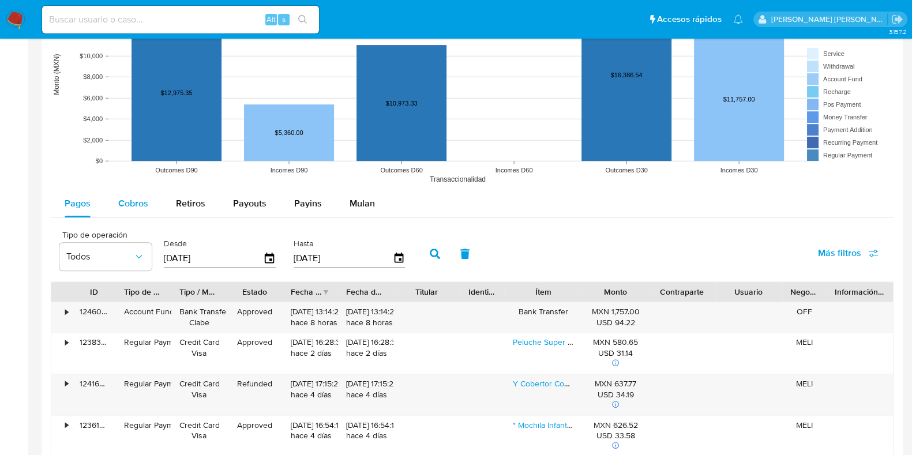
click at [141, 206] on span "Cobros" at bounding box center [133, 203] width 30 height 13
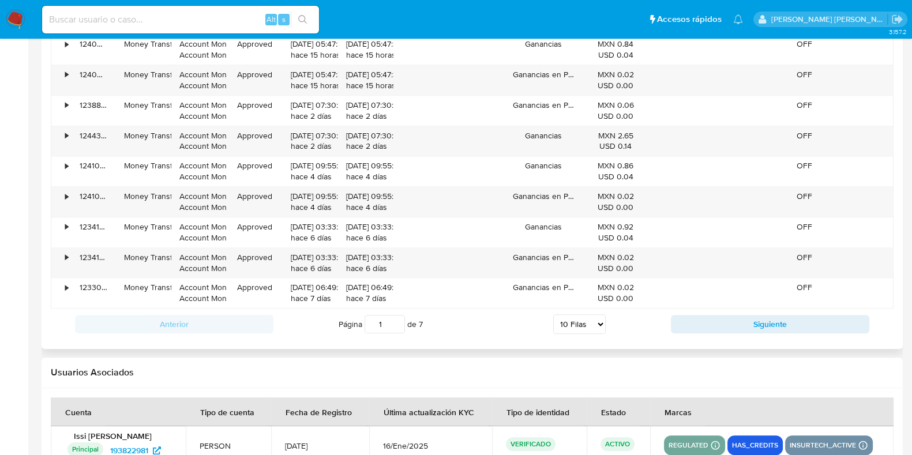
scroll to position [1249, 0]
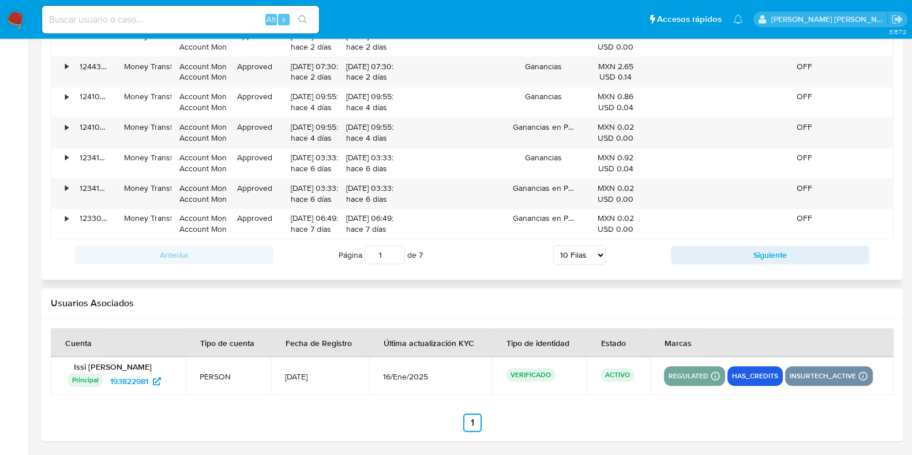
click at [600, 246] on select "5 [PERSON_NAME] 10 [PERSON_NAME] 20 [PERSON_NAME] 25 [PERSON_NAME] 50 [PERSON_N…" at bounding box center [579, 255] width 53 height 20
select select "100"
click at [553, 245] on select "5 [PERSON_NAME] 10 [PERSON_NAME] 20 [PERSON_NAME] 25 [PERSON_NAME] 50 [PERSON_N…" at bounding box center [579, 255] width 53 height 20
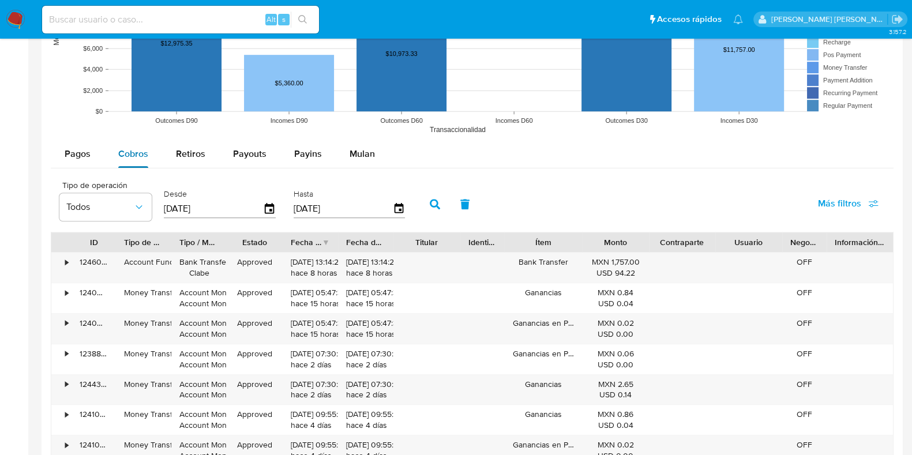
scroll to position [918, 0]
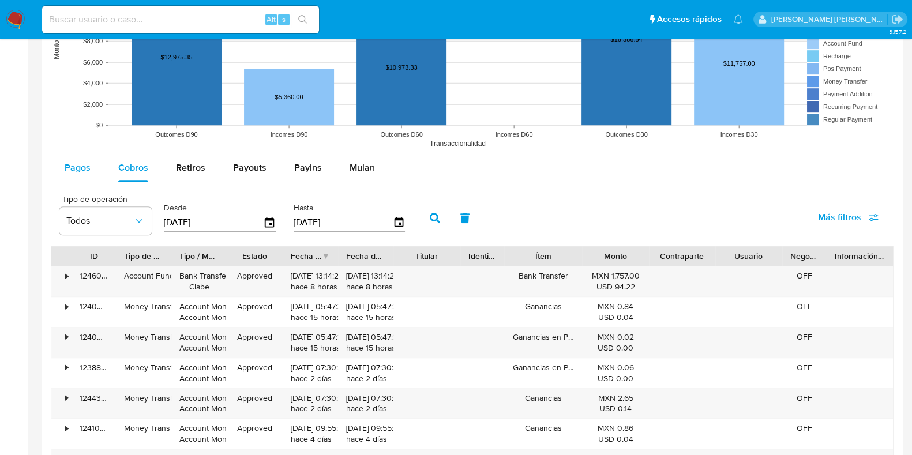
click at [86, 164] on span "Pagos" at bounding box center [78, 167] width 26 height 13
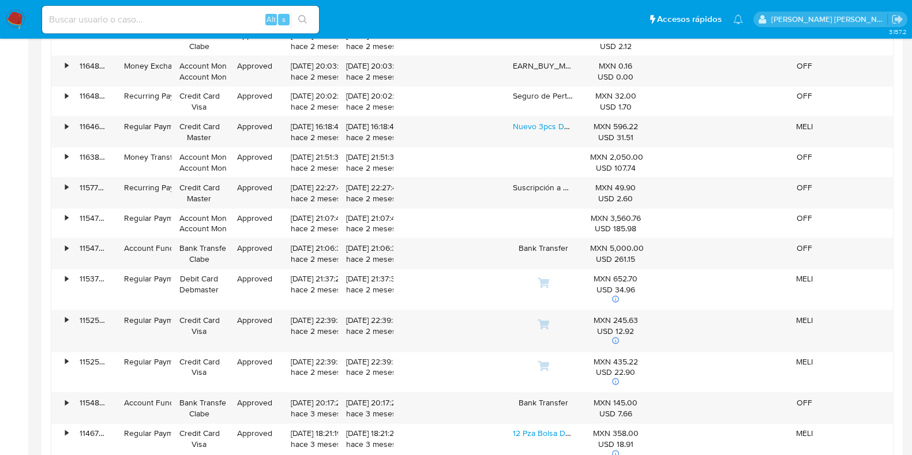
scroll to position [2793, 0]
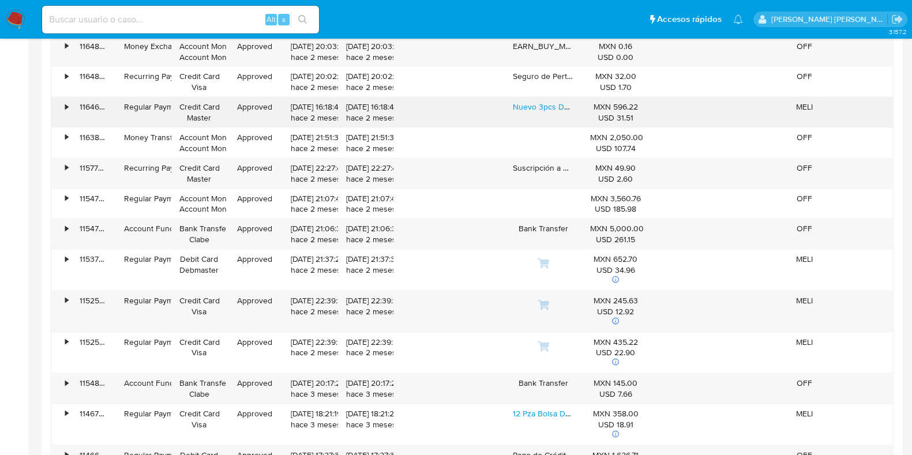
click at [69, 105] on div "•" at bounding box center [61, 113] width 20 height 30
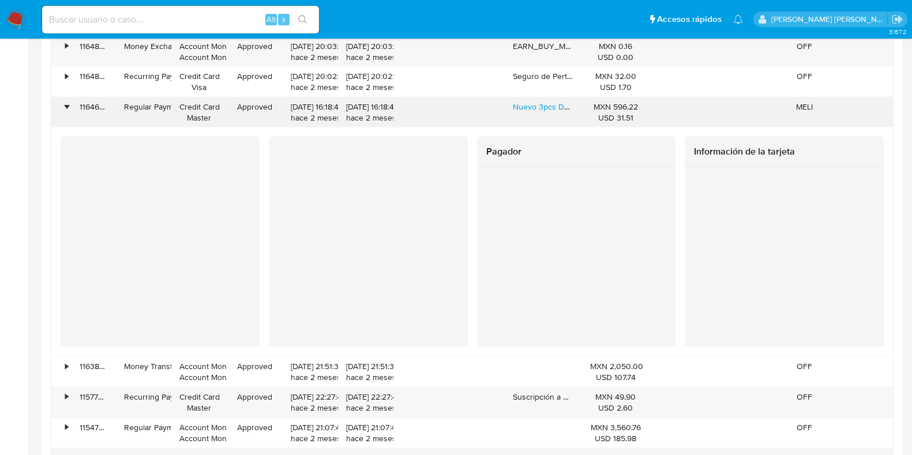
click at [69, 102] on div "•" at bounding box center [61, 113] width 20 height 30
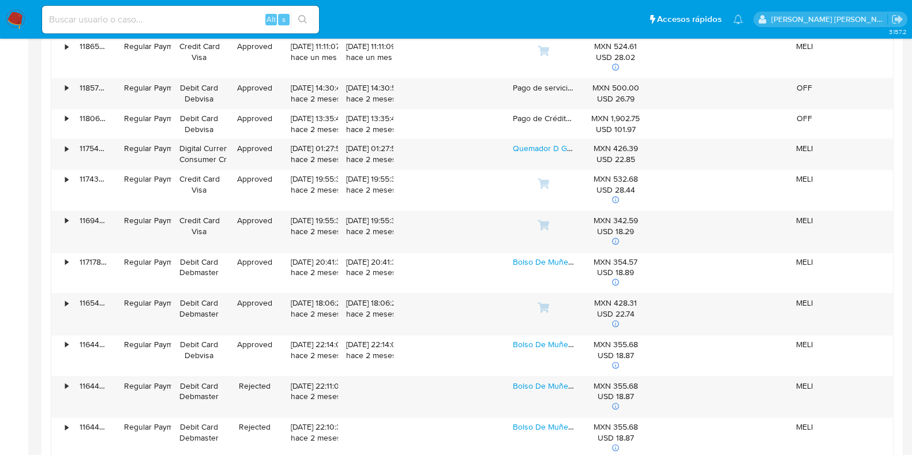
scroll to position [2144, 0]
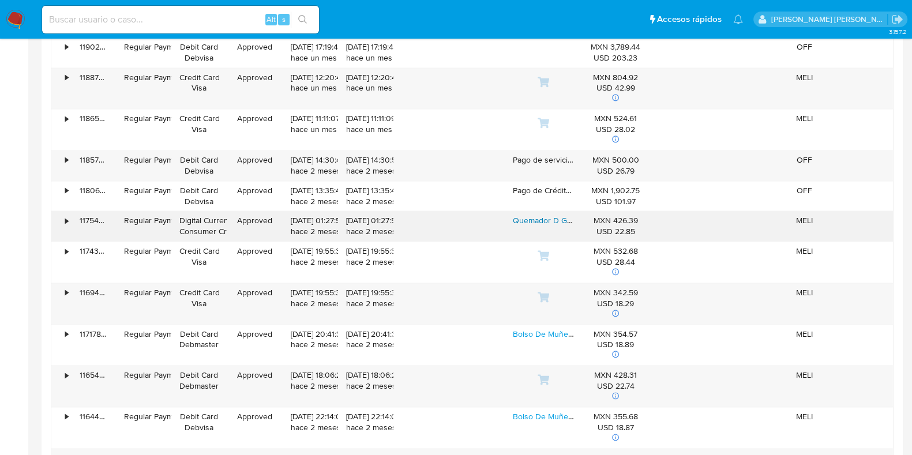
click at [529, 218] on link "Quemador D Grasa Reductivo Intenso Cápsulas Rule1 - 90pz" at bounding box center [622, 221] width 218 height 12
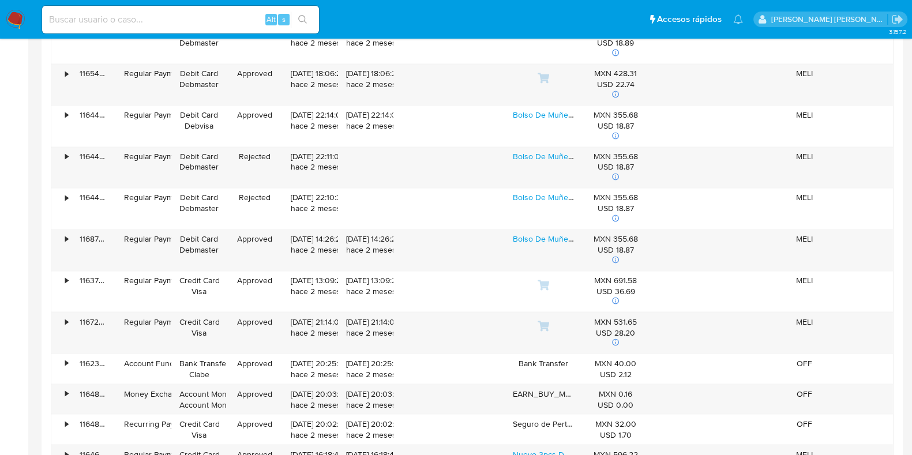
scroll to position [2432, 0]
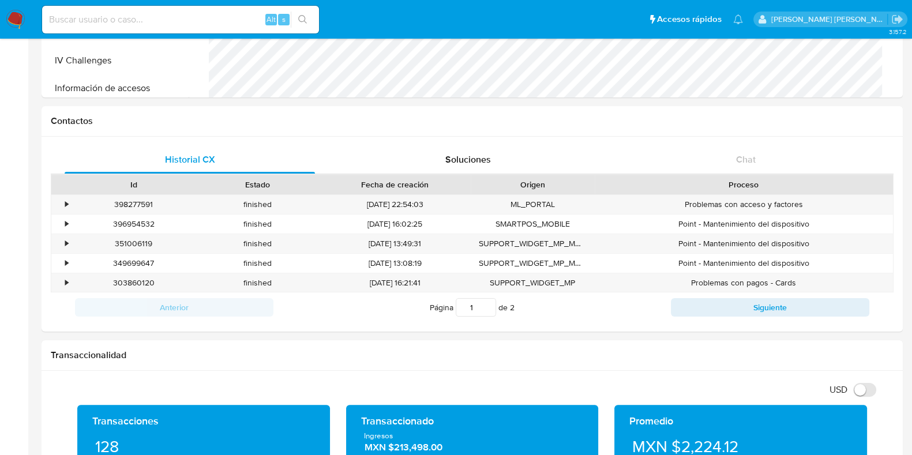
scroll to position [504, 0]
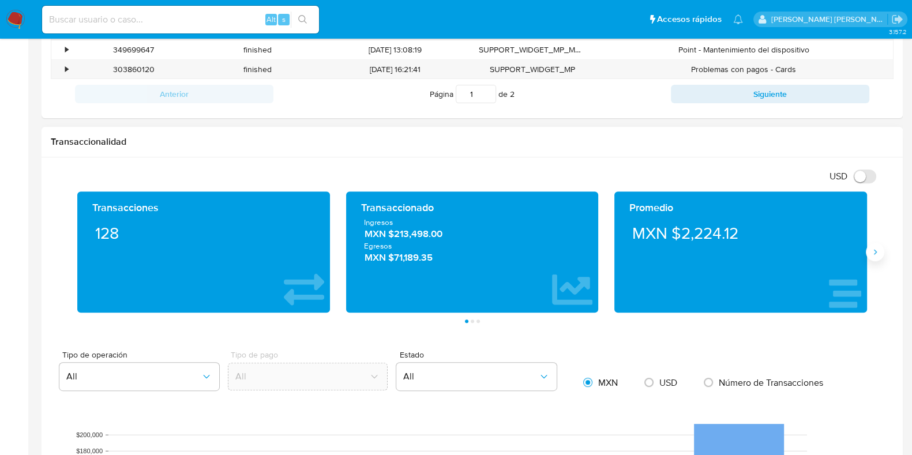
click at [877, 250] on icon "Siguiente" at bounding box center [875, 252] width 9 height 9
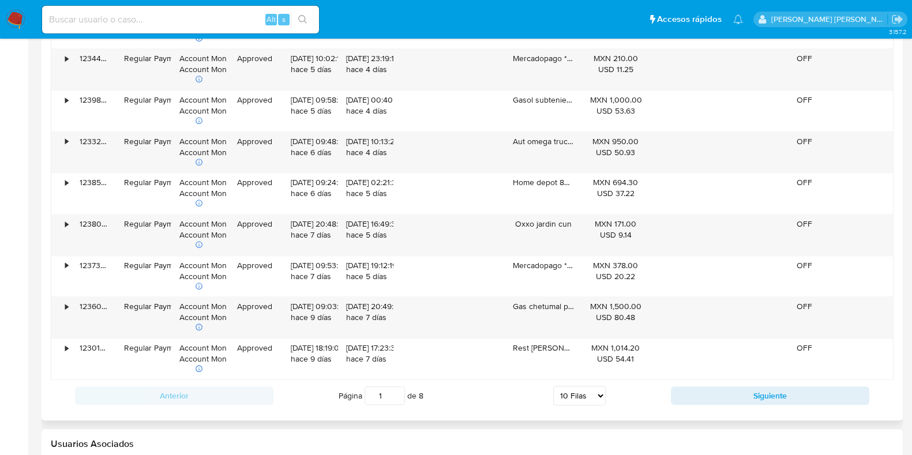
scroll to position [1298, 0]
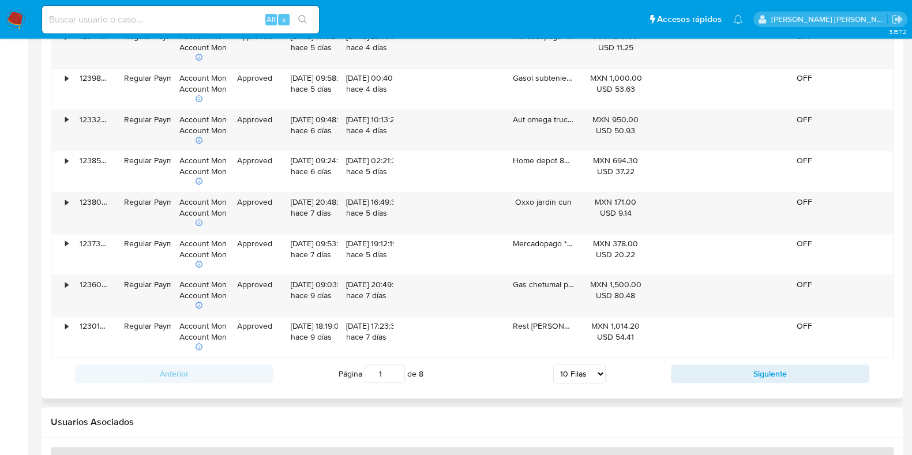
click at [604, 369] on select "5 [PERSON_NAME] 10 [PERSON_NAME] 20 [PERSON_NAME] 25 [PERSON_NAME] 50 [PERSON_N…" at bounding box center [579, 374] width 53 height 20
select select "100"
click at [553, 364] on select "5 [PERSON_NAME] 10 [PERSON_NAME] 20 [PERSON_NAME] 25 [PERSON_NAME] 50 [PERSON_N…" at bounding box center [579, 374] width 53 height 20
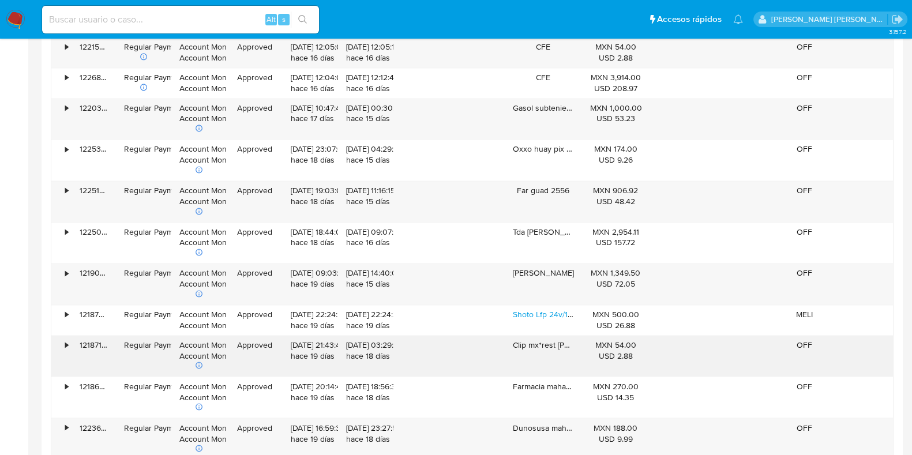
scroll to position [2453, 0]
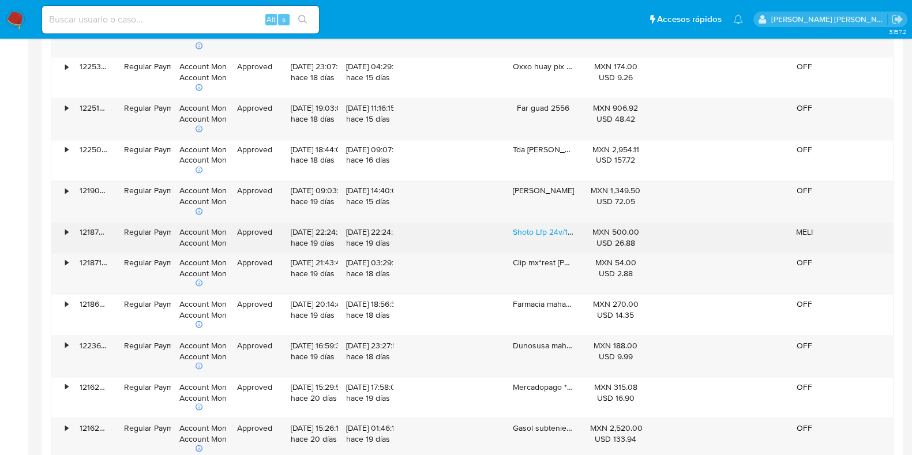
click at [61, 226] on div "•" at bounding box center [61, 238] width 20 height 30
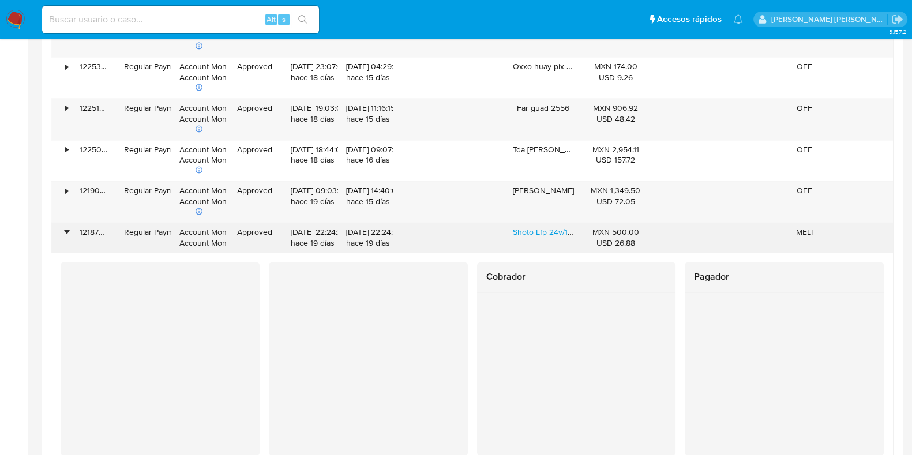
click at [67, 232] on div "•" at bounding box center [66, 232] width 3 height 11
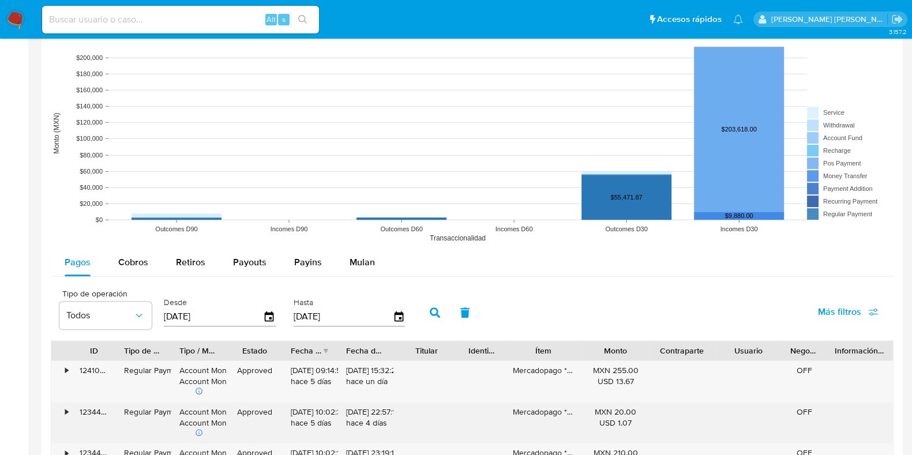
scroll to position [1009, 0]
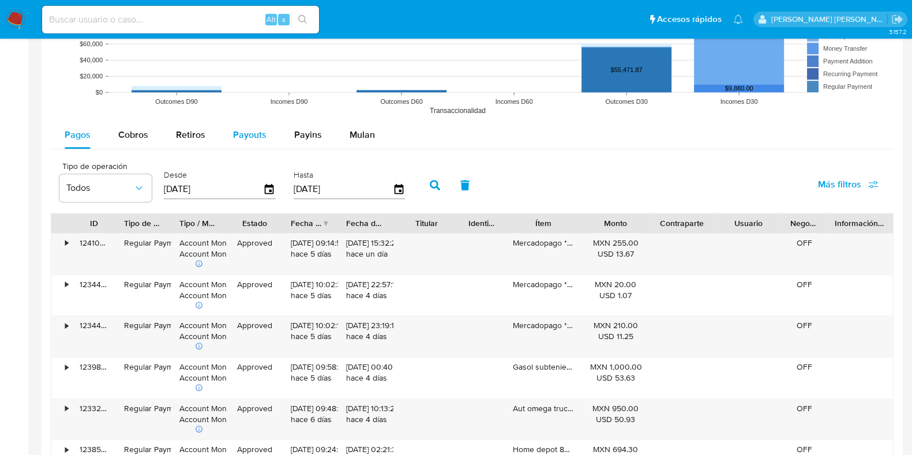
click at [244, 134] on span "Payouts" at bounding box center [249, 134] width 33 height 13
select select "10"
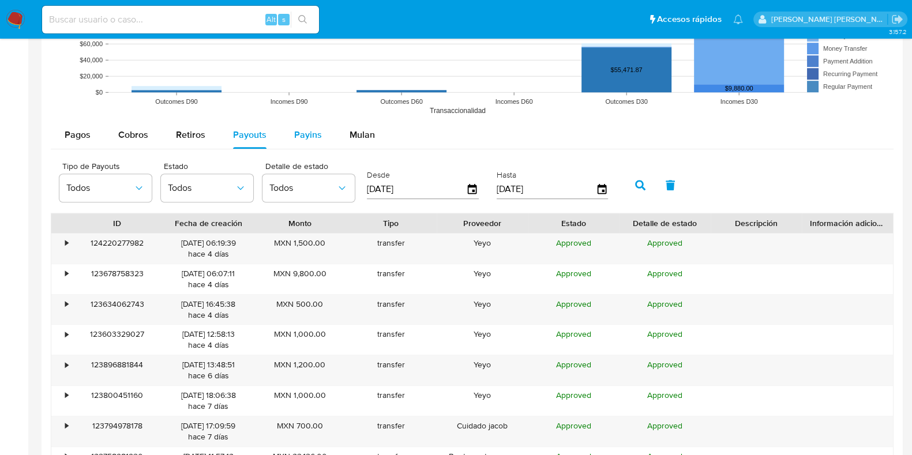
click at [315, 133] on span "Payins" at bounding box center [308, 134] width 28 height 13
select select "10"
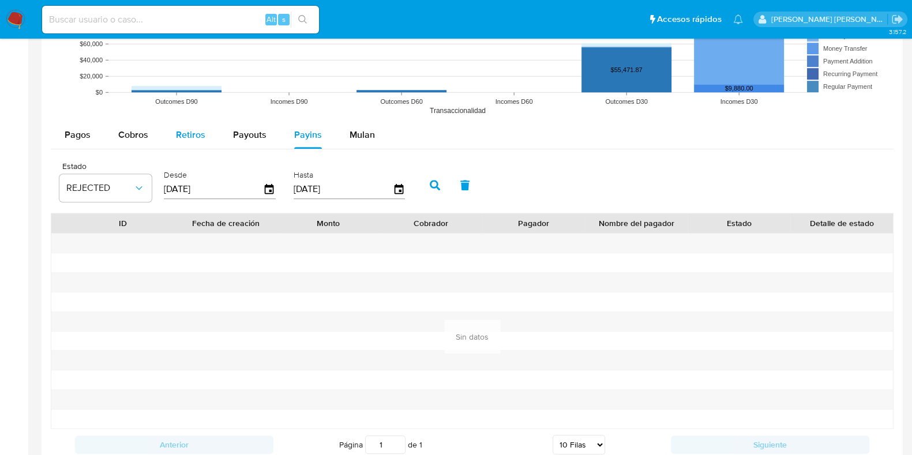
click at [199, 132] on span "Retiros" at bounding box center [190, 134] width 29 height 13
select select "10"
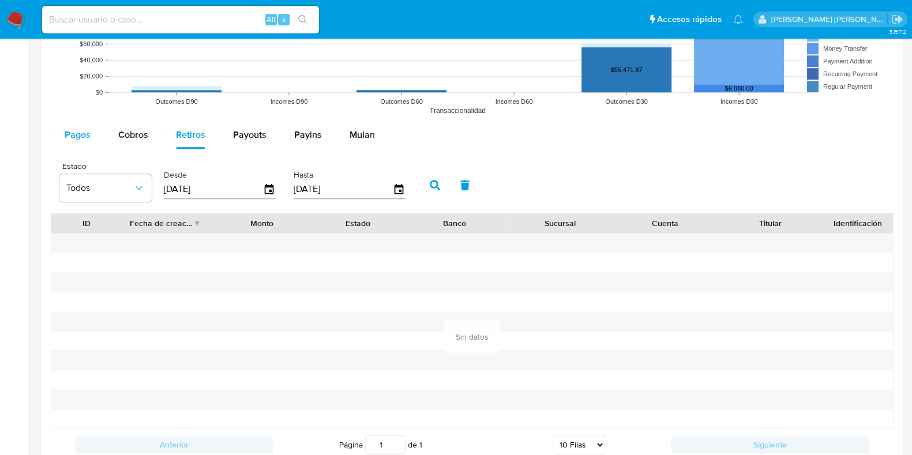
click at [82, 128] on span "Pagos" at bounding box center [78, 134] width 26 height 13
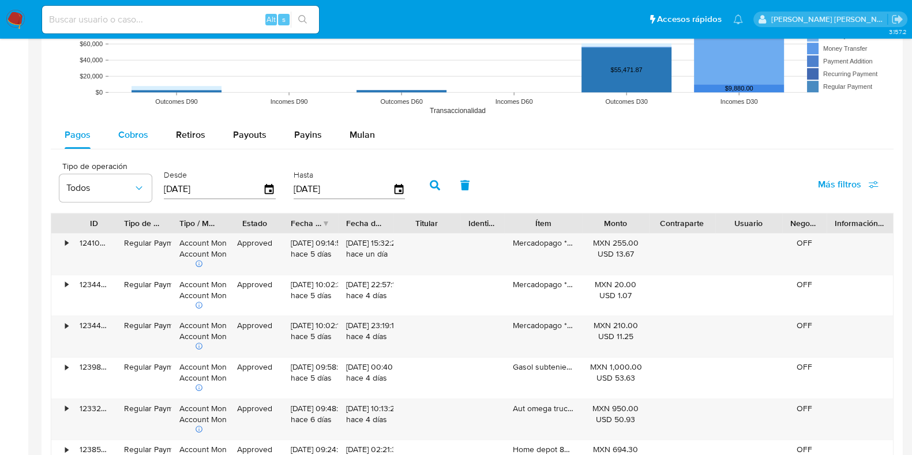
click at [130, 138] on span "Cobros" at bounding box center [133, 134] width 30 height 13
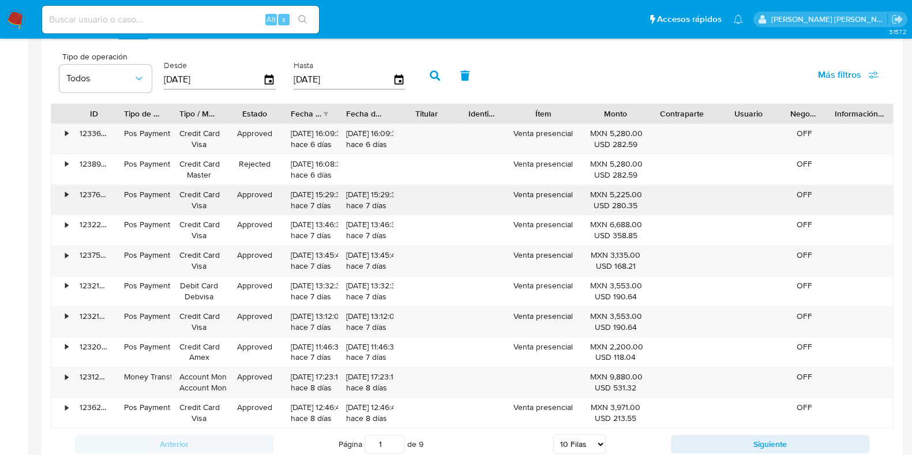
scroll to position [1154, 0]
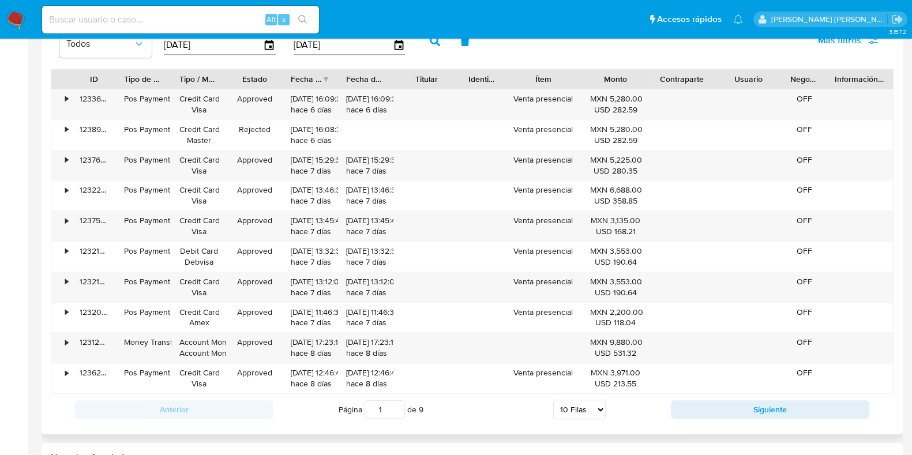
click at [594, 402] on select "5 Filas 10 Filas 20 Filas 25 Filas 50 Filas 100 Filas" at bounding box center [579, 410] width 53 height 20
select select "100"
click at [553, 400] on select "5 Filas 10 Filas 20 Filas 25 Filas 50 Filas 100 Filas" at bounding box center [579, 410] width 53 height 20
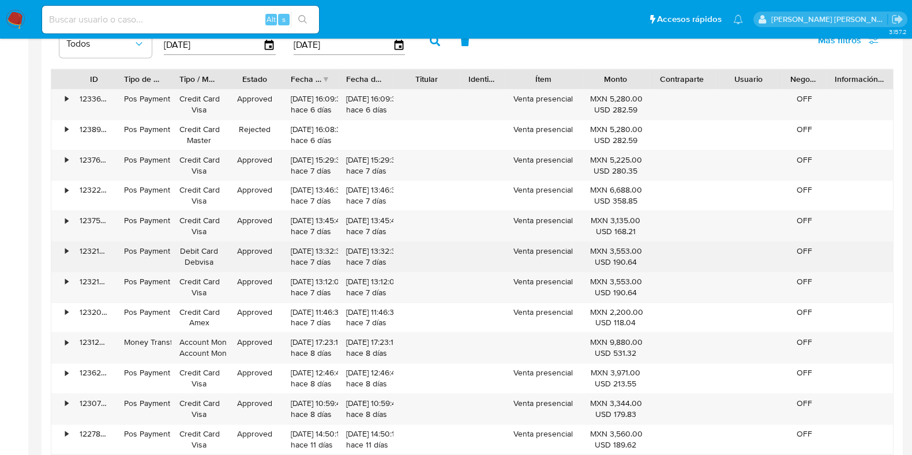
scroll to position [1226, 0]
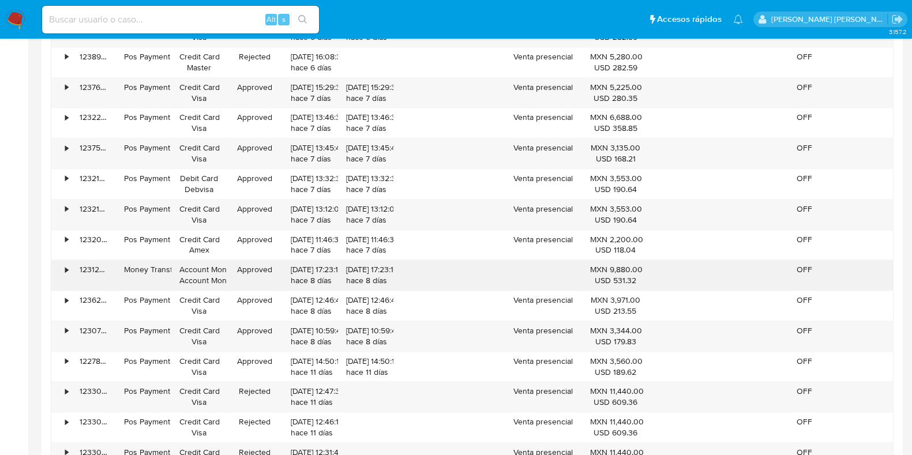
click at [61, 269] on div "•" at bounding box center [61, 275] width 20 height 30
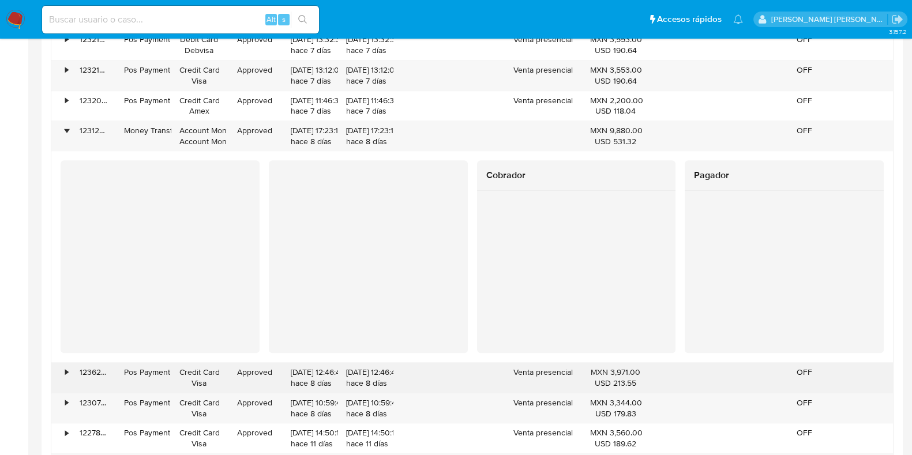
scroll to position [1371, 0]
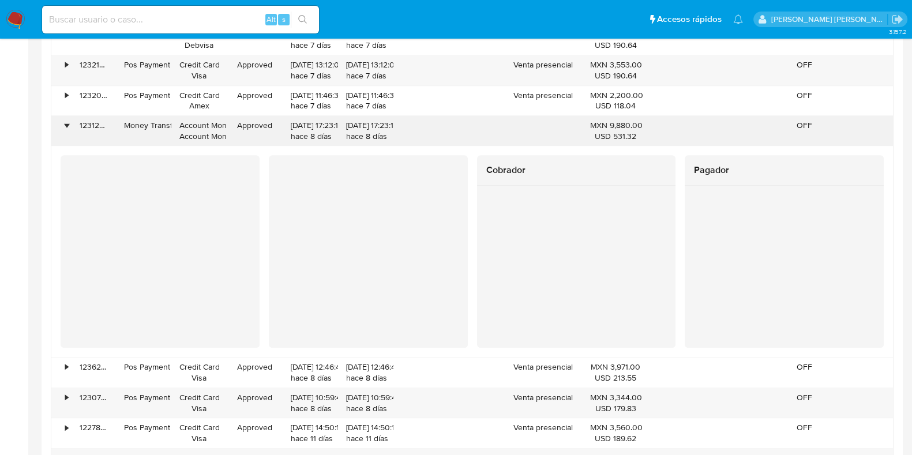
click at [68, 122] on div "•" at bounding box center [66, 125] width 3 height 11
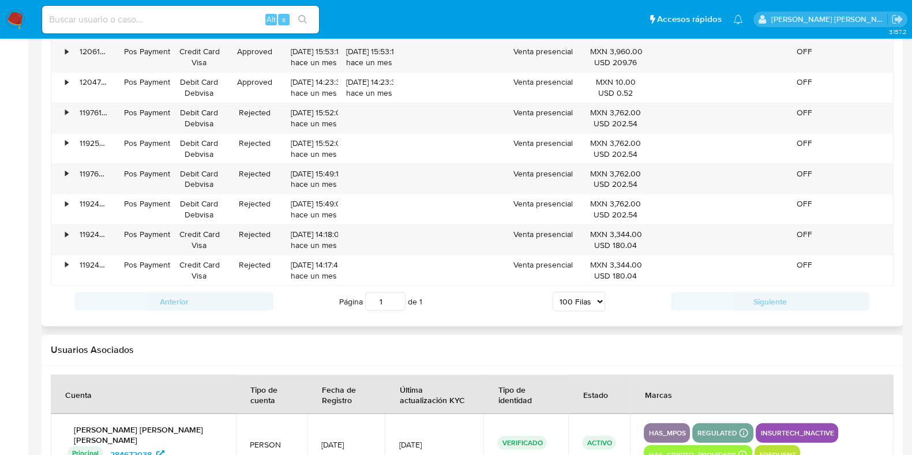
scroll to position [3586, 0]
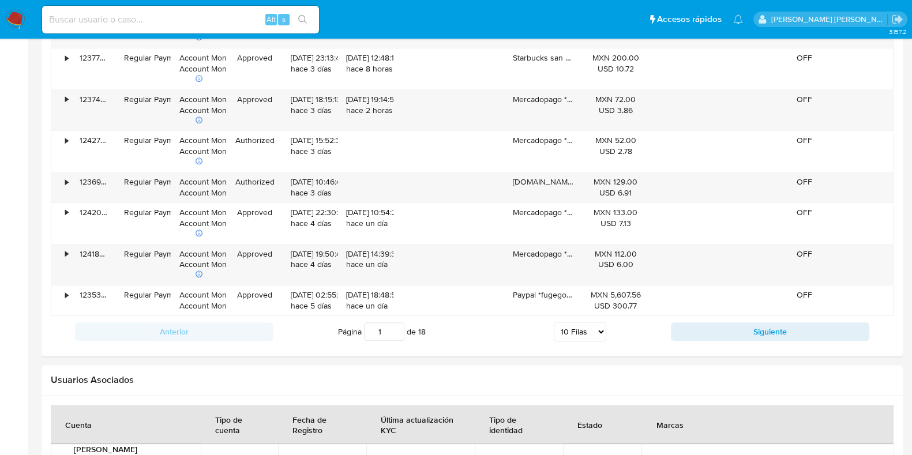
scroll to position [1252, 0]
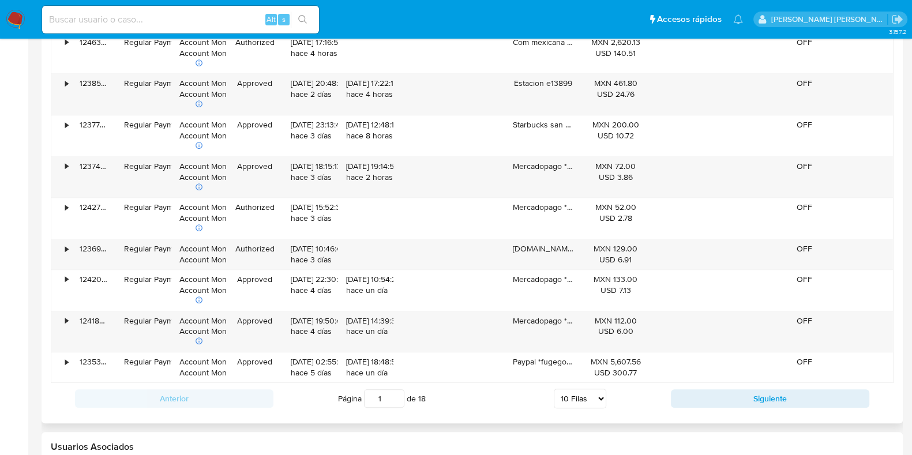
click at [596, 394] on select "5 [PERSON_NAME] 10 [PERSON_NAME] 20 [PERSON_NAME] 25 [PERSON_NAME] 50 [PERSON_N…" at bounding box center [580, 399] width 53 height 20
select select "100"
click at [554, 389] on select "5 [PERSON_NAME] 10 [PERSON_NAME] 20 [PERSON_NAME] 25 [PERSON_NAME] 50 [PERSON_N…" at bounding box center [580, 399] width 53 height 20
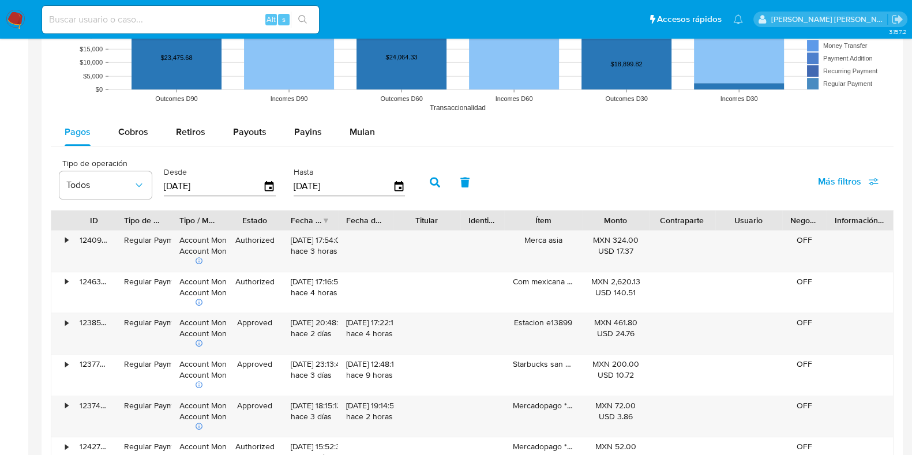
scroll to position [1035, 0]
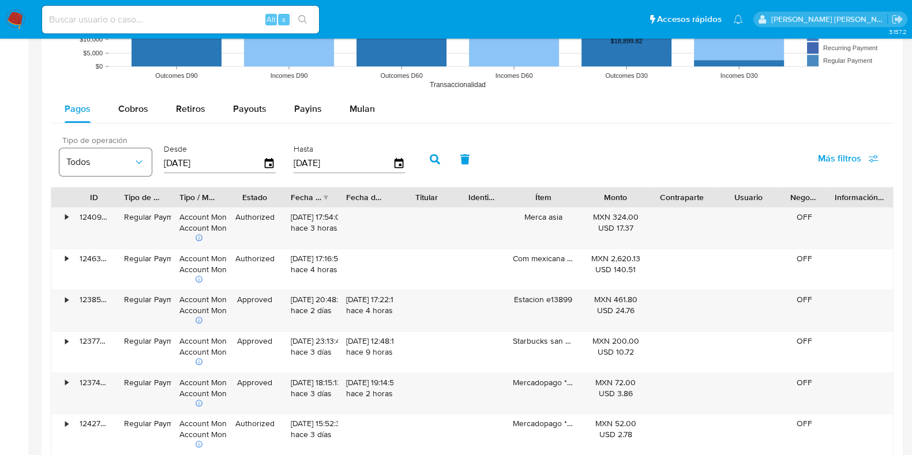
click at [137, 162] on icon "button" at bounding box center [139, 162] width 12 height 12
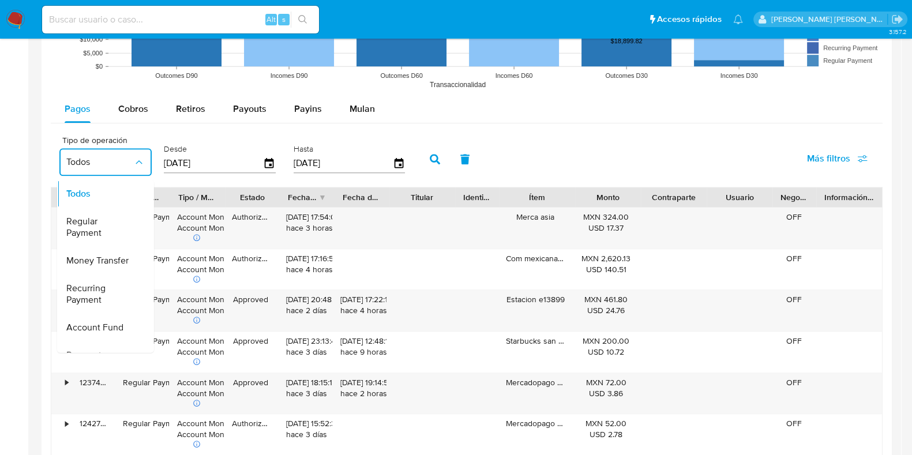
click at [155, 160] on div "Tipo de operación Todos Todos Regular Payment Money Transfer Recurring Payment …" at bounding box center [235, 158] width 363 height 46
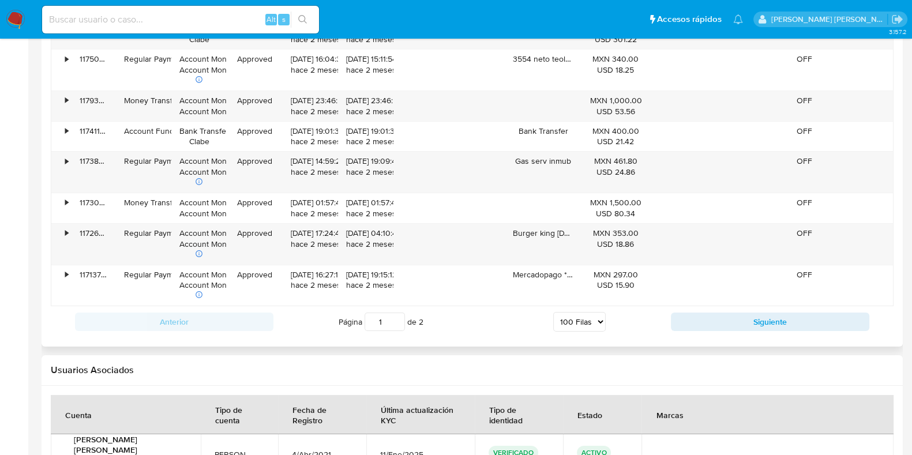
scroll to position [4883, 0]
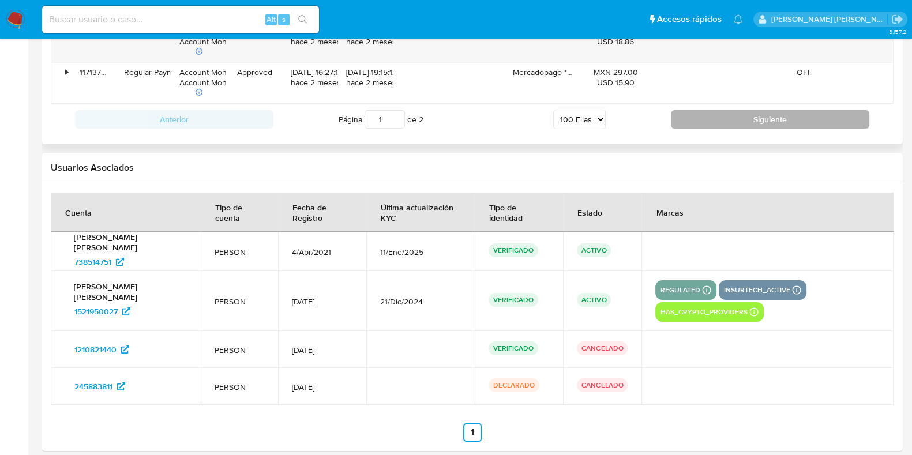
click at [732, 110] on button "Siguiente" at bounding box center [770, 119] width 199 height 18
type input "2"
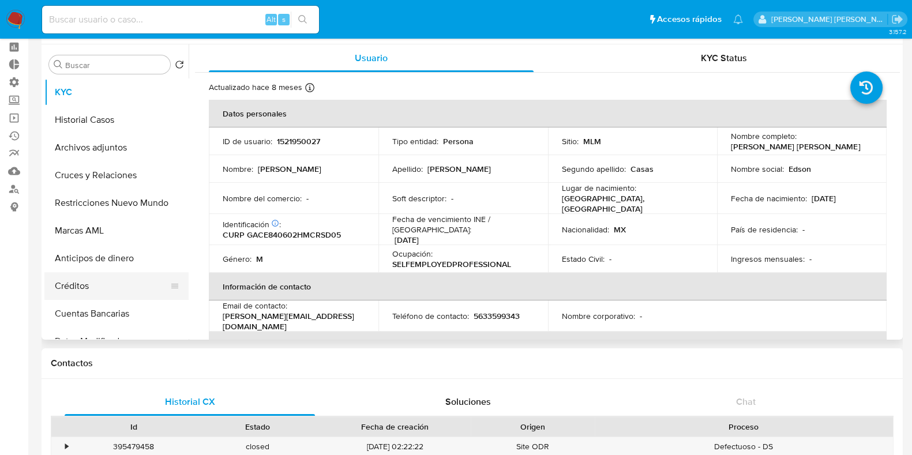
scroll to position [0, 0]
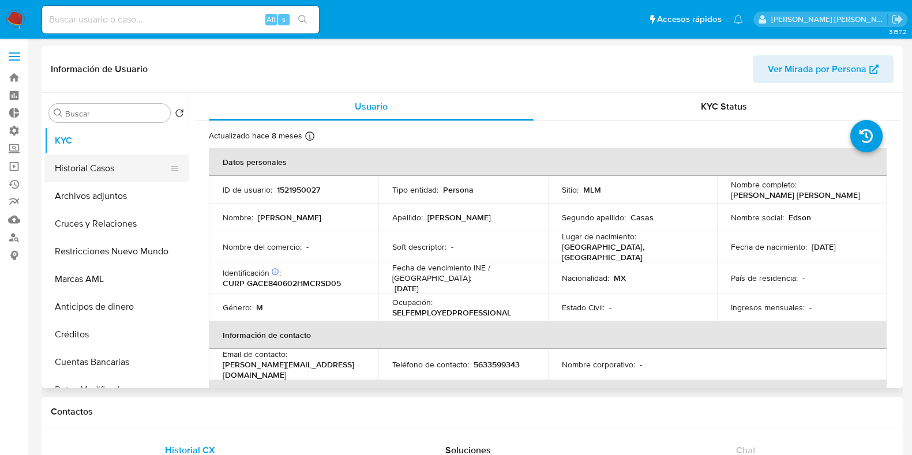
click at [92, 174] on button "Historial Casos" at bounding box center [111, 169] width 135 height 28
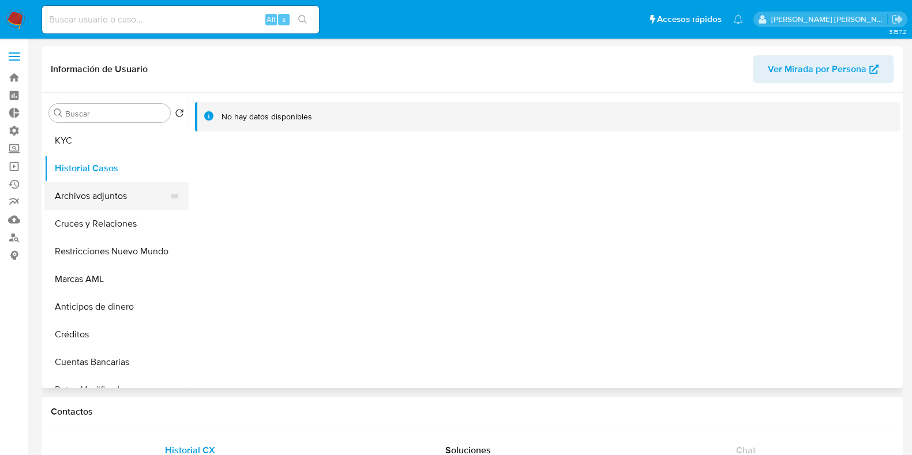
click at [85, 206] on button "Archivos adjuntos" at bounding box center [111, 196] width 135 height 28
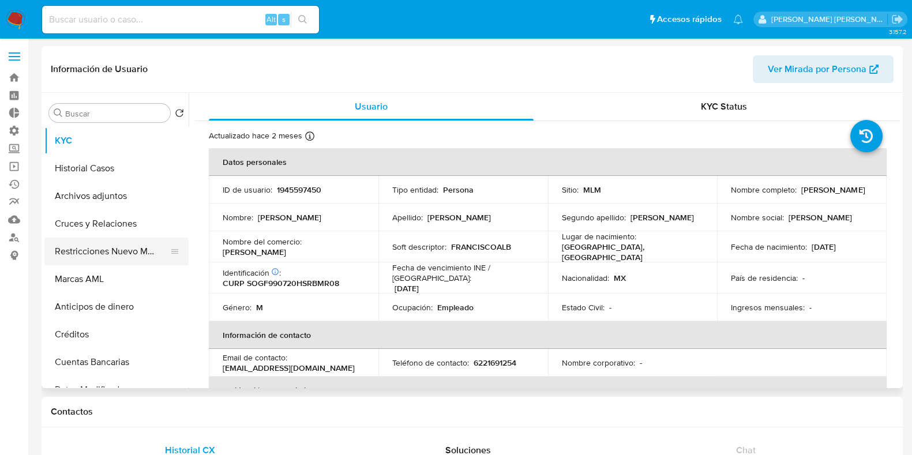
click at [88, 256] on button "Restricciones Nuevo Mundo" at bounding box center [111, 252] width 135 height 28
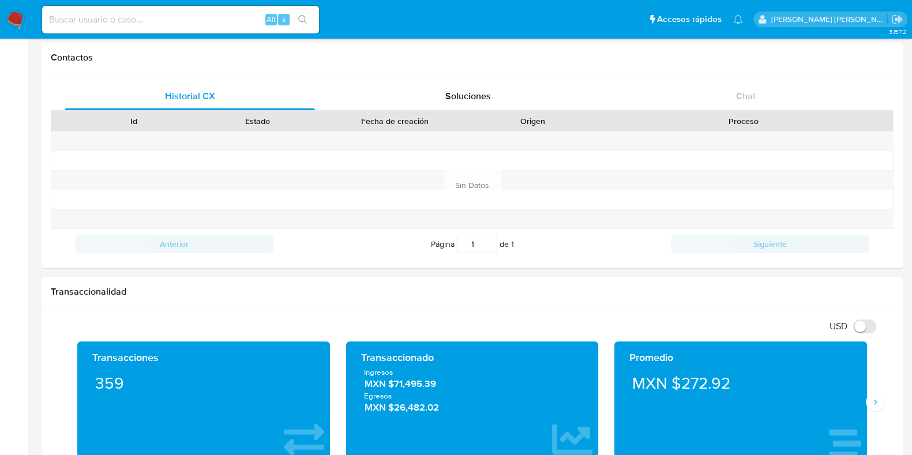
scroll to position [649, 0]
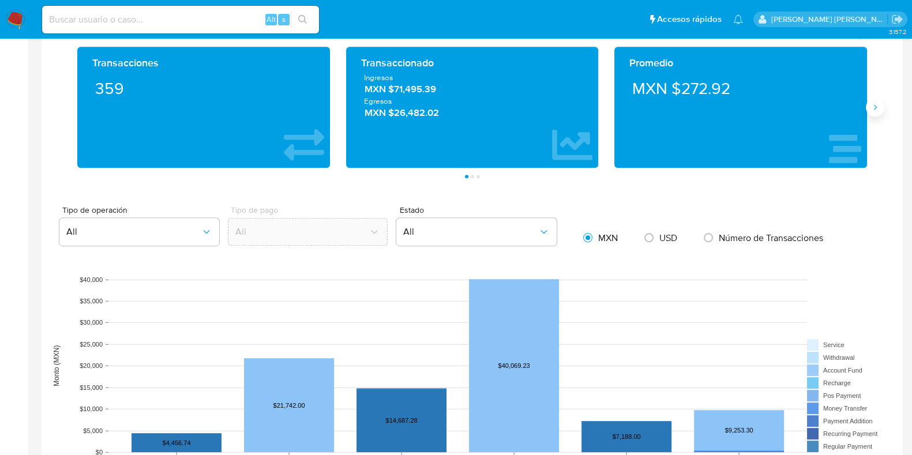
click at [874, 108] on icon "Siguiente" at bounding box center [875, 107] width 9 height 9
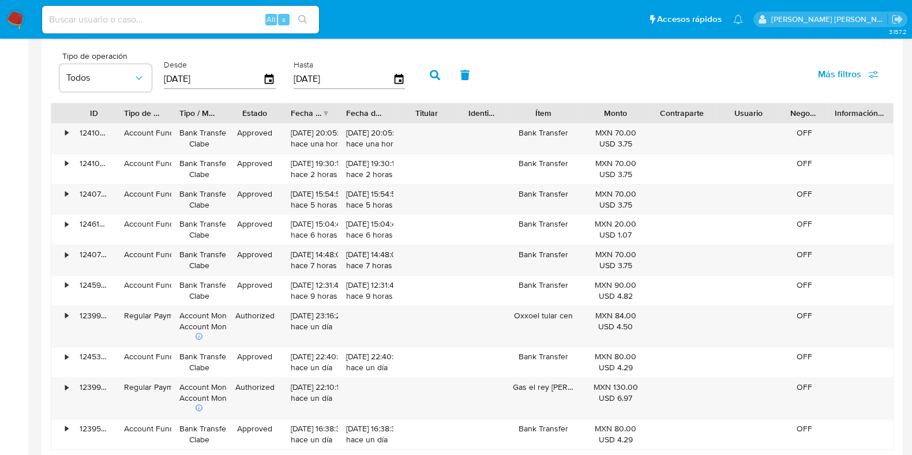
scroll to position [1226, 0]
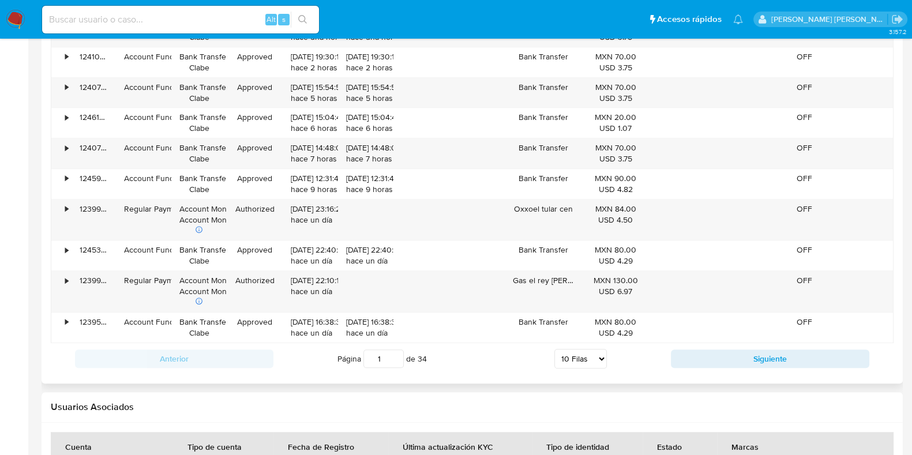
click at [611, 355] on div "Página 1 de 34 5 Filas 10 Filas 20 Filas 25 Filas 50 Filas 100 Filas" at bounding box center [473, 358] width 398 height 23
click at [599, 358] on select "5 Filas 10 Filas 20 Filas 25 Filas 50 Filas 100 Filas" at bounding box center [581, 359] width 53 height 20
select select "100"
click at [555, 349] on select "5 Filas 10 Filas 20 Filas 25 Filas 50 Filas 100 Filas" at bounding box center [581, 359] width 53 height 20
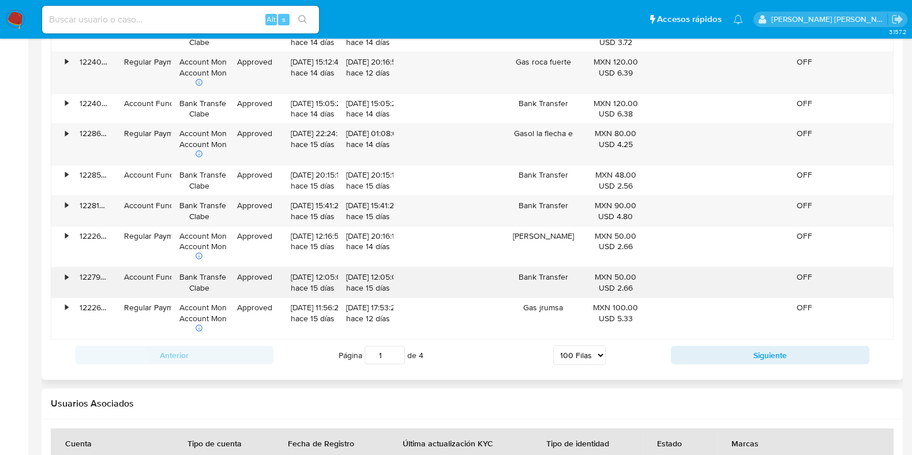
scroll to position [4426, 0]
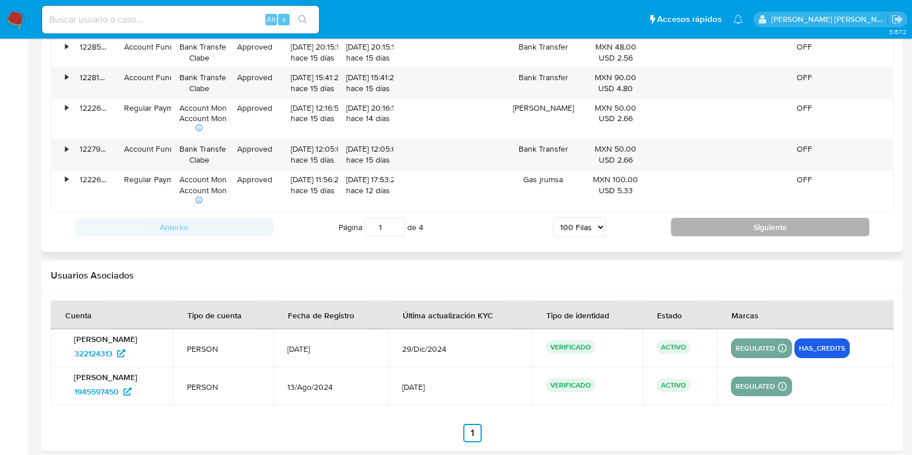
click at [758, 218] on button "Siguiente" at bounding box center [770, 227] width 199 height 18
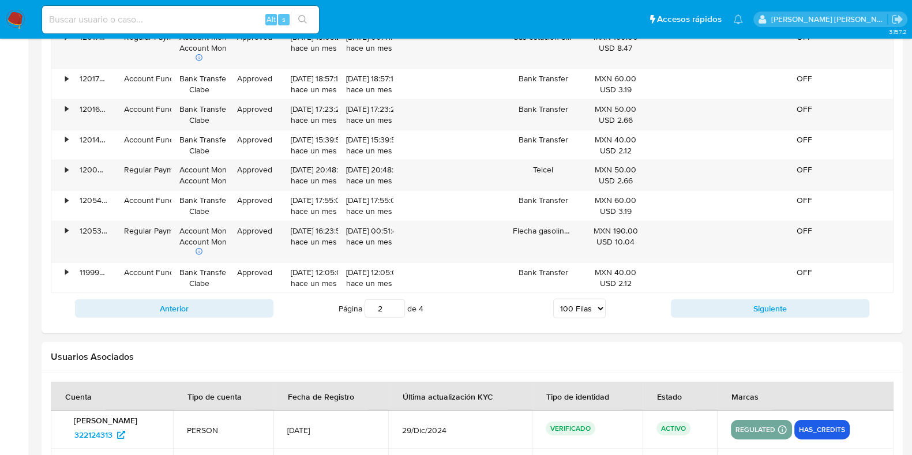
scroll to position [4449, 0]
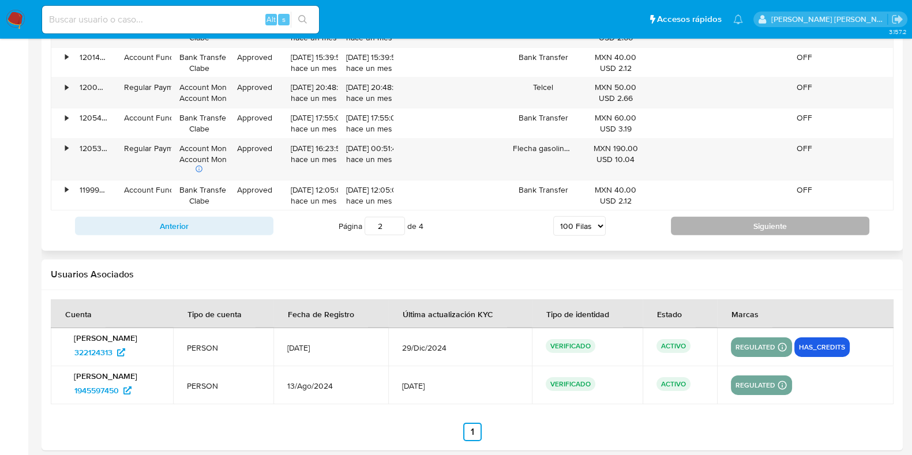
click at [748, 220] on button "Siguiente" at bounding box center [770, 226] width 199 height 18
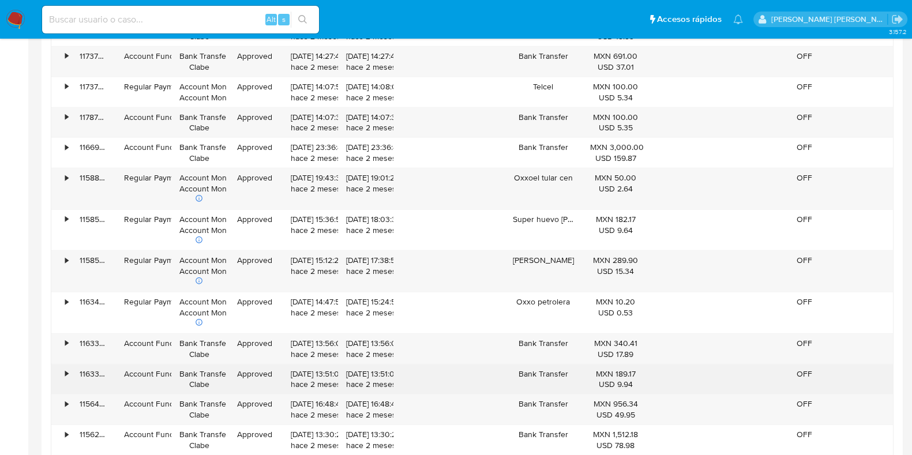
scroll to position [4377, 0]
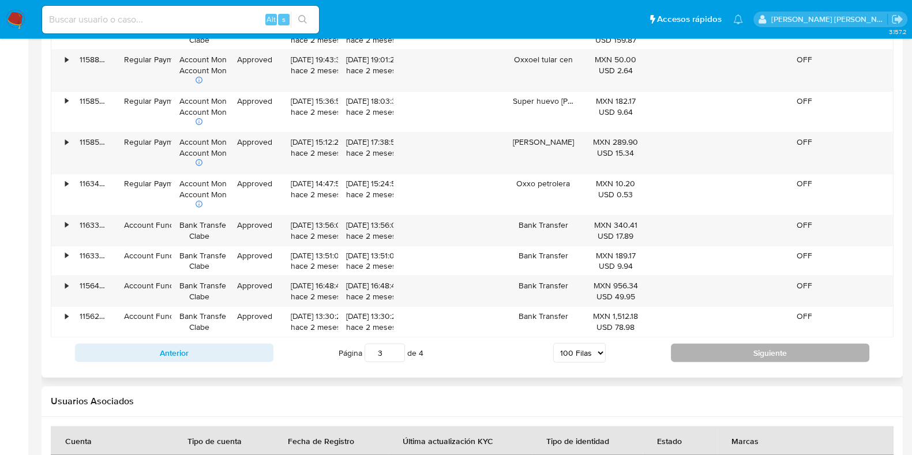
click at [759, 344] on button "Siguiente" at bounding box center [770, 353] width 199 height 18
type input "4"
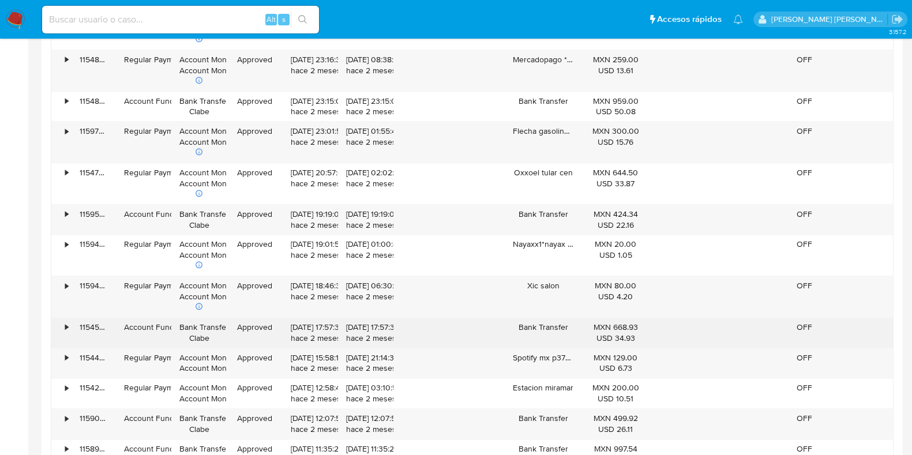
scroll to position [1616, 0]
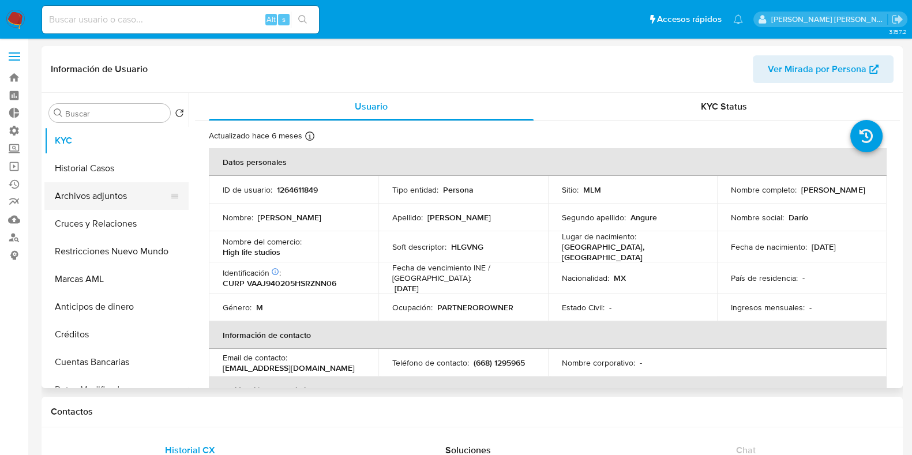
select select "10"
click at [115, 198] on button "Archivos adjuntos" at bounding box center [111, 196] width 135 height 28
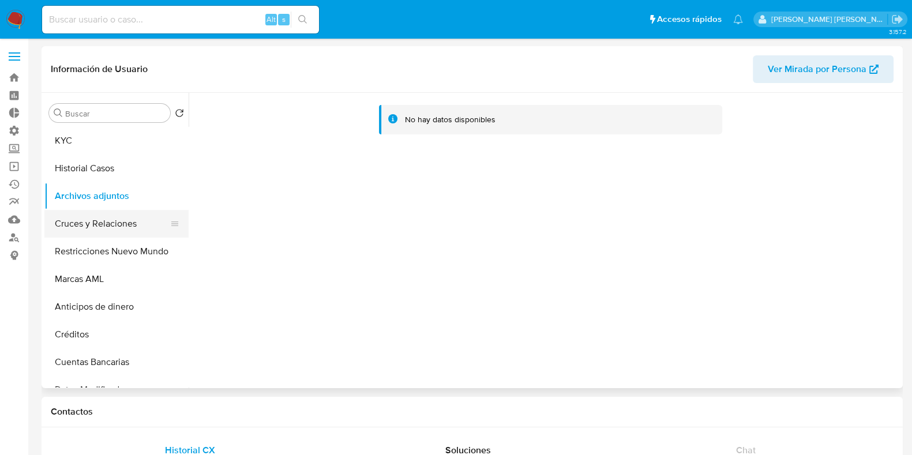
click at [104, 224] on button "Cruces y Relaciones" at bounding box center [111, 224] width 135 height 28
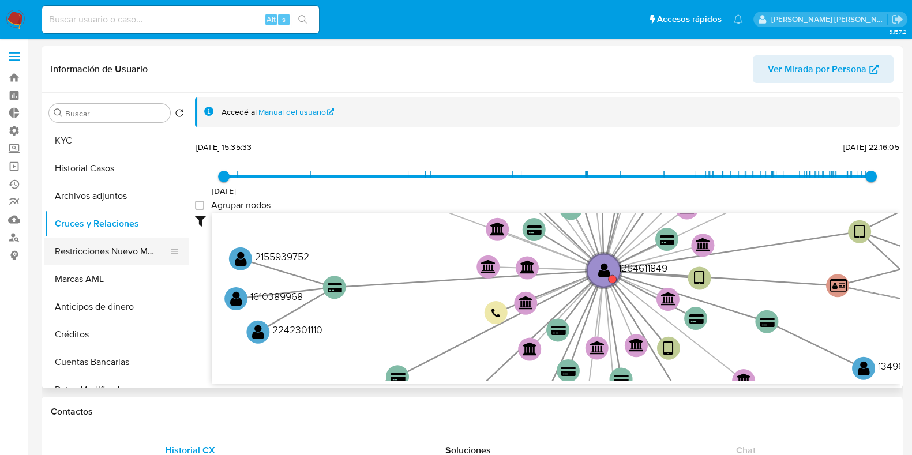
click at [108, 257] on button "Restricciones Nuevo Mundo" at bounding box center [111, 252] width 135 height 28
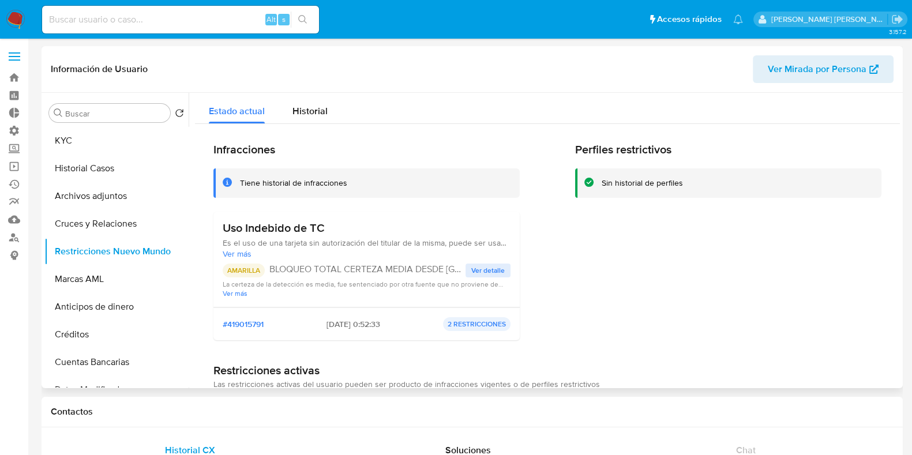
click at [476, 270] on span "Ver detalle" at bounding box center [487, 271] width 33 height 12
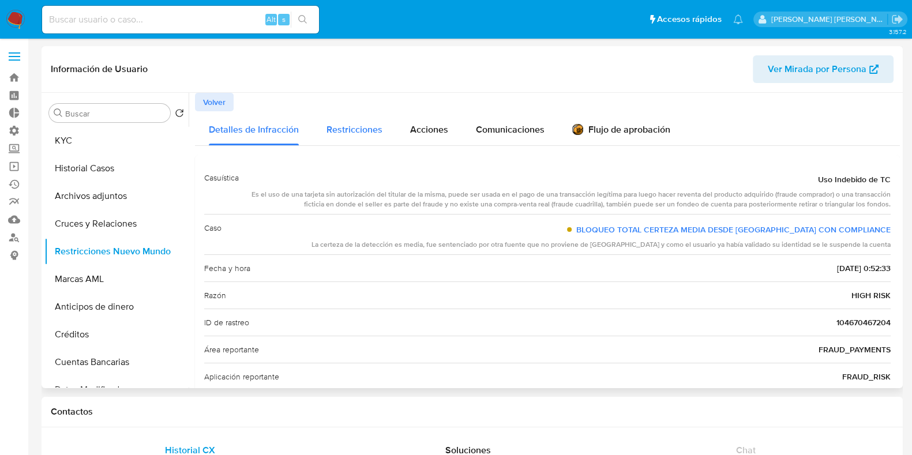
click at [372, 132] on span "Restricciones" at bounding box center [355, 129] width 56 height 13
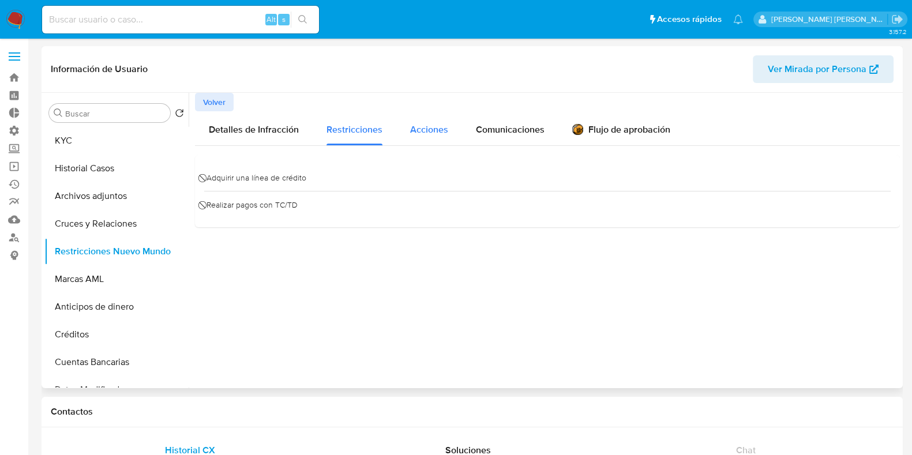
click at [444, 128] on span "Acciones" at bounding box center [429, 129] width 38 height 13
click at [517, 133] on span "Comunicaciones" at bounding box center [510, 129] width 69 height 13
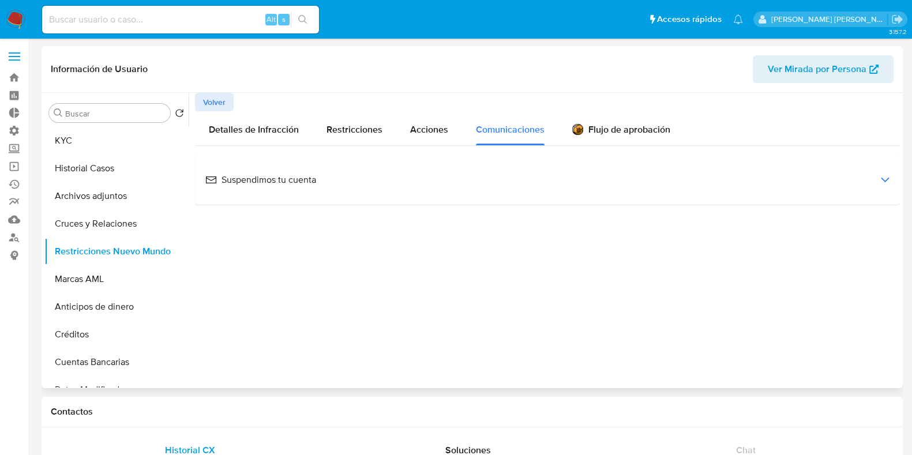
click at [263, 179] on span "Suspendimos tu cuenta" at bounding box center [260, 180] width 111 height 13
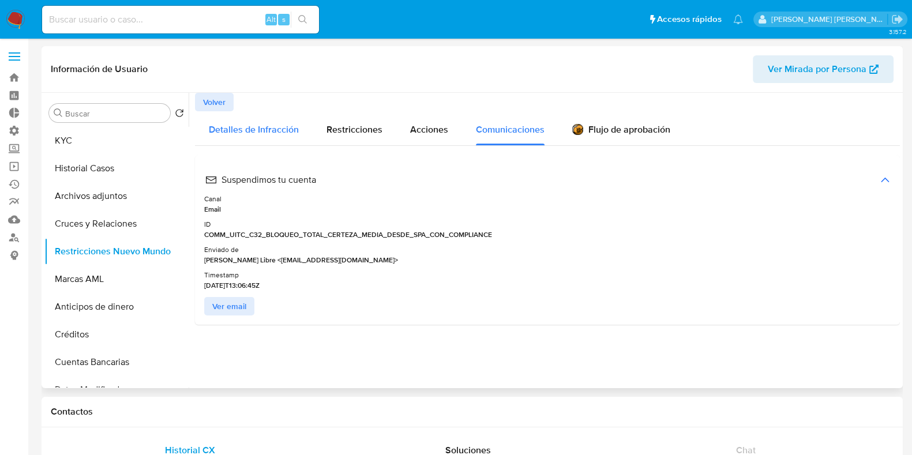
click at [229, 129] on span "Detalles de Infracción" at bounding box center [254, 129] width 90 height 13
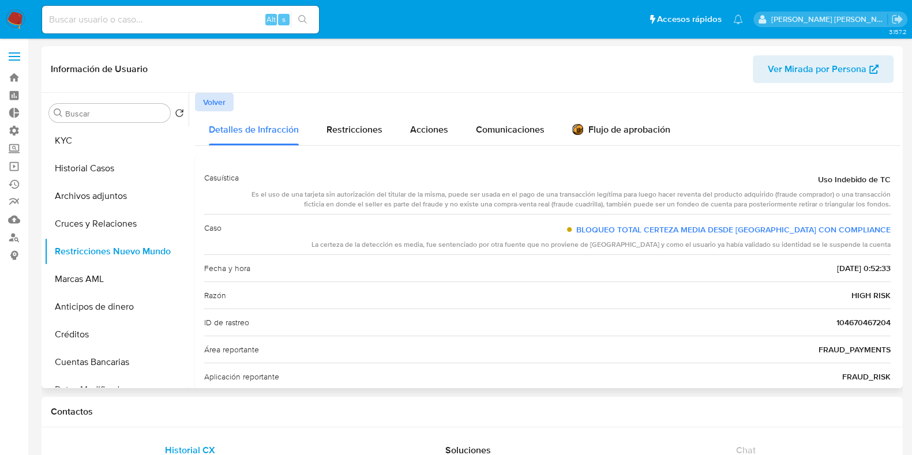
click at [214, 106] on span "Volver" at bounding box center [214, 102] width 23 height 16
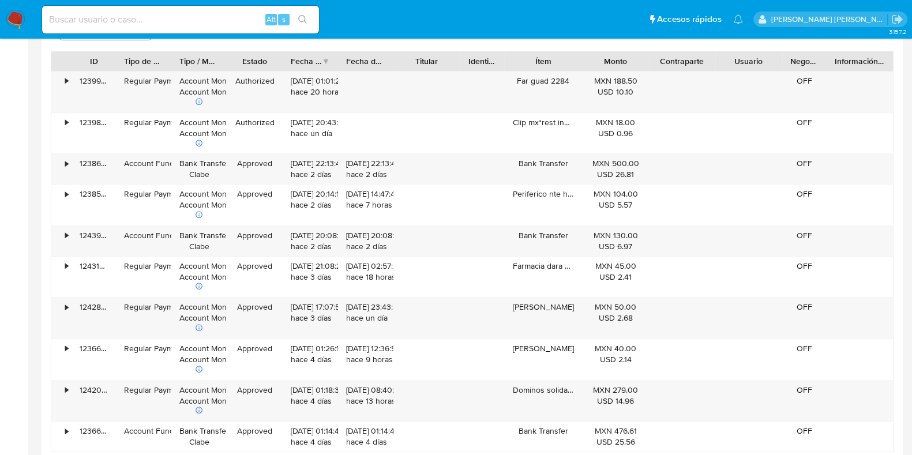
scroll to position [1298, 0]
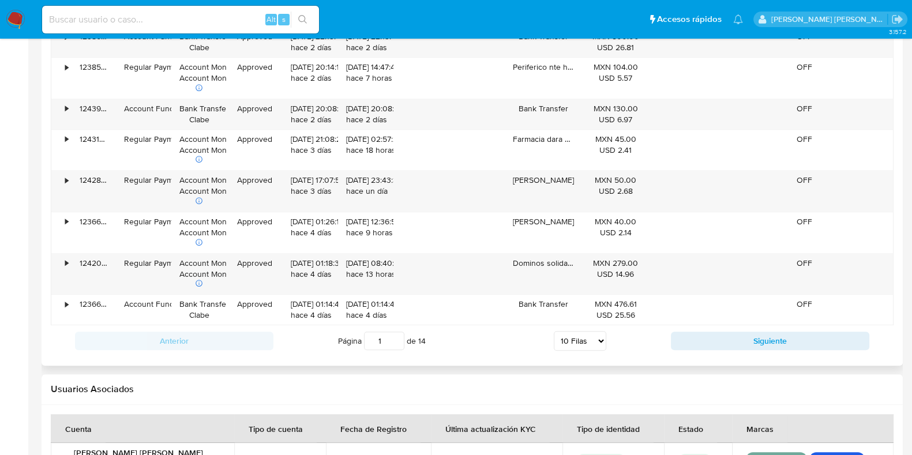
click at [597, 339] on select "5 Filas 10 Filas 20 Filas 25 Filas 50 Filas 100 Filas" at bounding box center [580, 341] width 53 height 20
select select "100"
click at [554, 331] on select "5 Filas 10 Filas 20 Filas 25 Filas 50 Filas 100 Filas" at bounding box center [580, 341] width 53 height 20
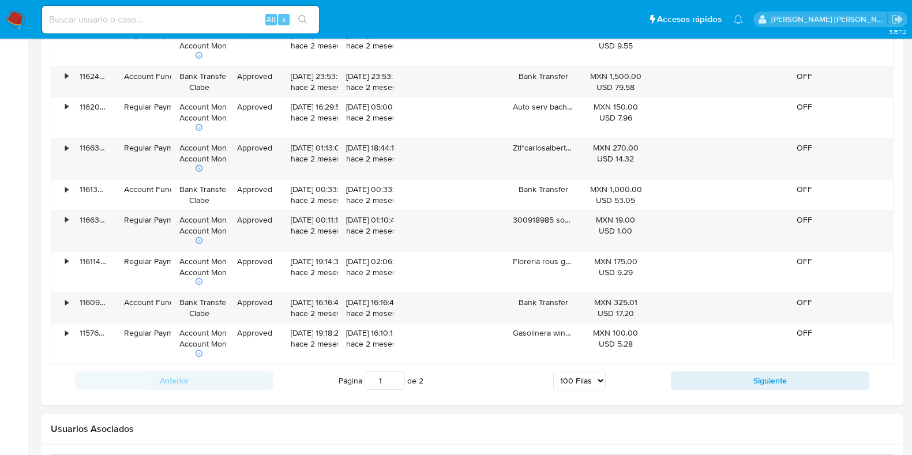
scroll to position [4819, 0]
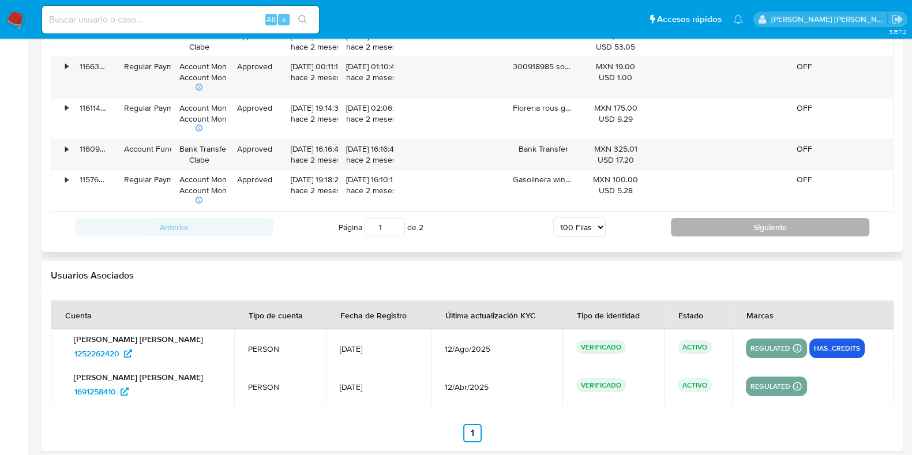
click at [785, 218] on button "Siguiente" at bounding box center [770, 227] width 199 height 18
type input "2"
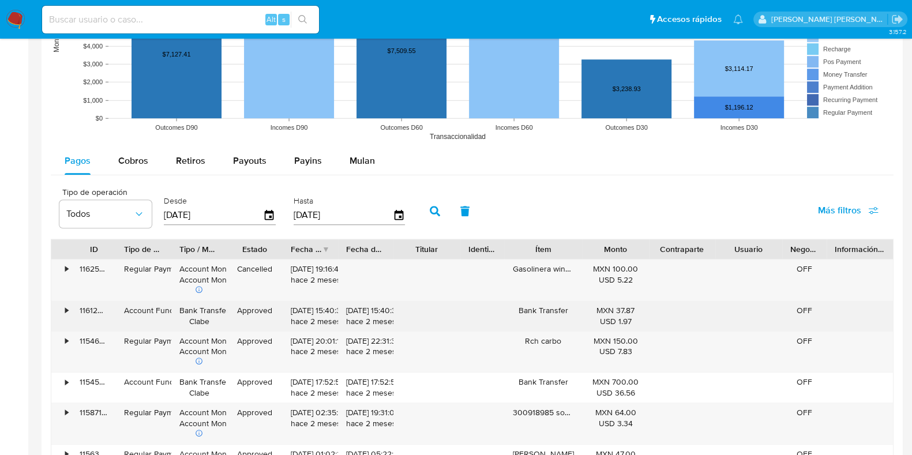
scroll to position [963, 0]
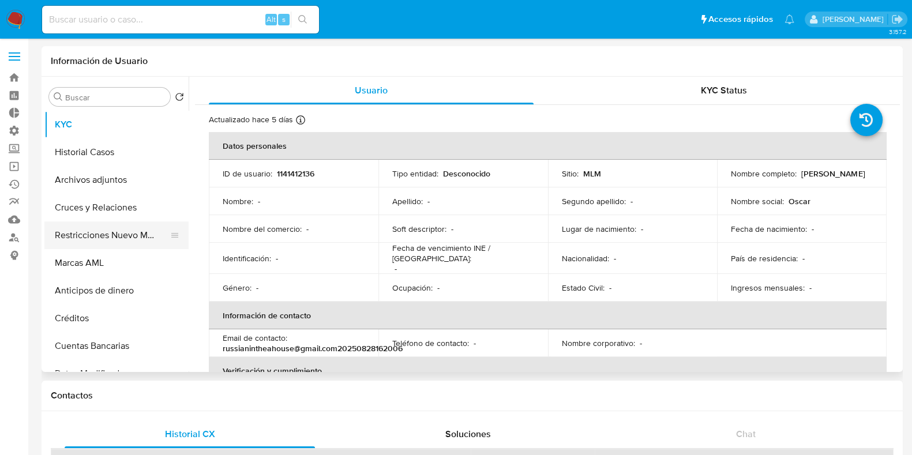
click at [108, 236] on button "Restricciones Nuevo Mundo" at bounding box center [111, 236] width 135 height 28
select select "10"
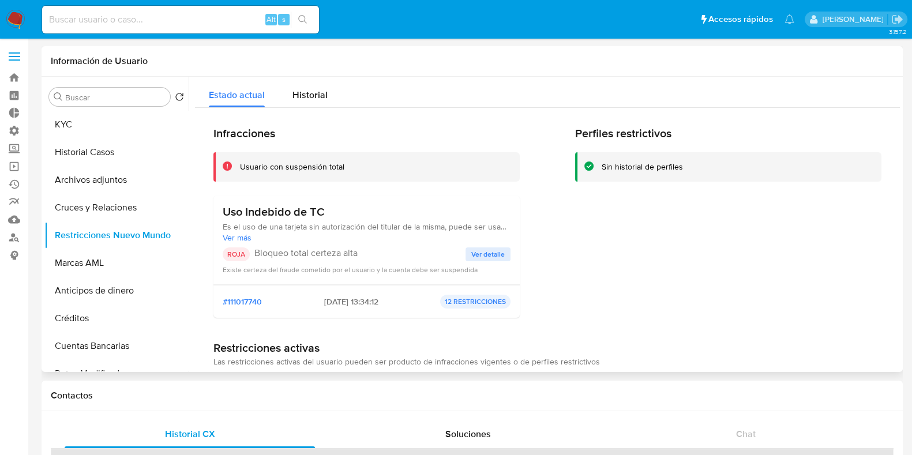
click at [489, 226] on span "Es el uso de una tarjeta sin autorización del titular de la misma, puede ser us…" at bounding box center [367, 227] width 288 height 10
click at [487, 249] on span "Ver detalle" at bounding box center [487, 255] width 33 height 12
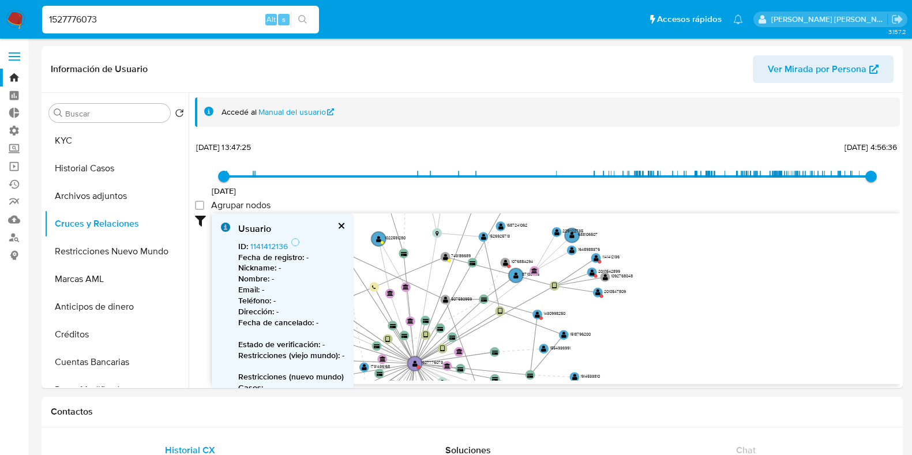
select select "10"
click at [603, 295] on circle at bounding box center [598, 293] width 12 height 12
click at [280, 245] on link "2010547809" at bounding box center [273, 247] width 46 height 12
click at [129, 14] on input "1527776073" at bounding box center [180, 19] width 277 height 15
click at [84, 20] on input "1527776073" at bounding box center [180, 19] width 277 height 15
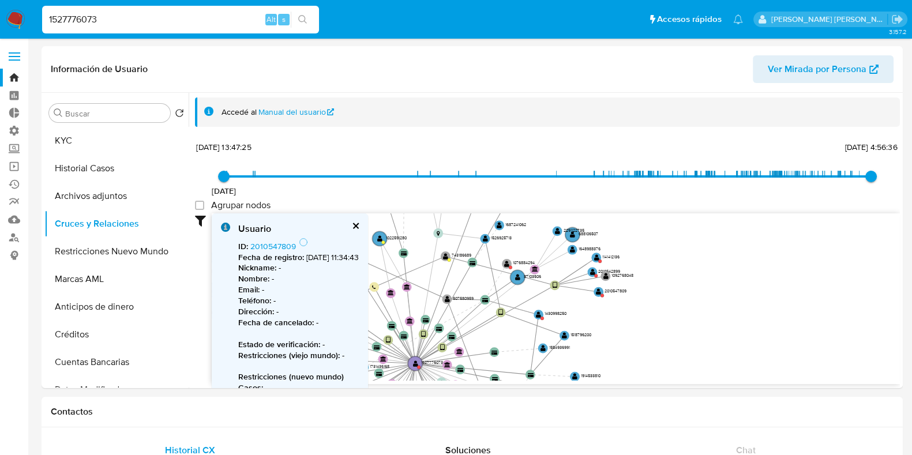
click at [84, 20] on input "1527776073" at bounding box center [180, 19] width 277 height 15
paste input "007172260"
type input "1007172260"
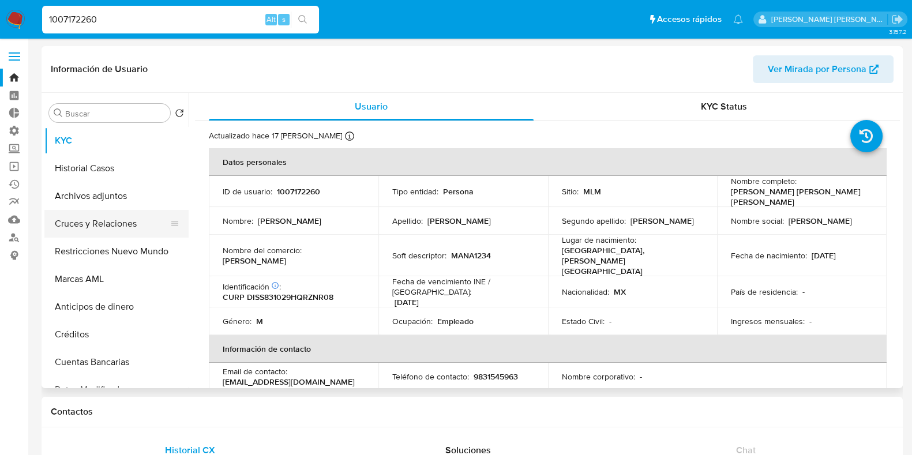
select select "10"
click at [98, 220] on button "Cruces y Relaciones" at bounding box center [111, 224] width 135 height 28
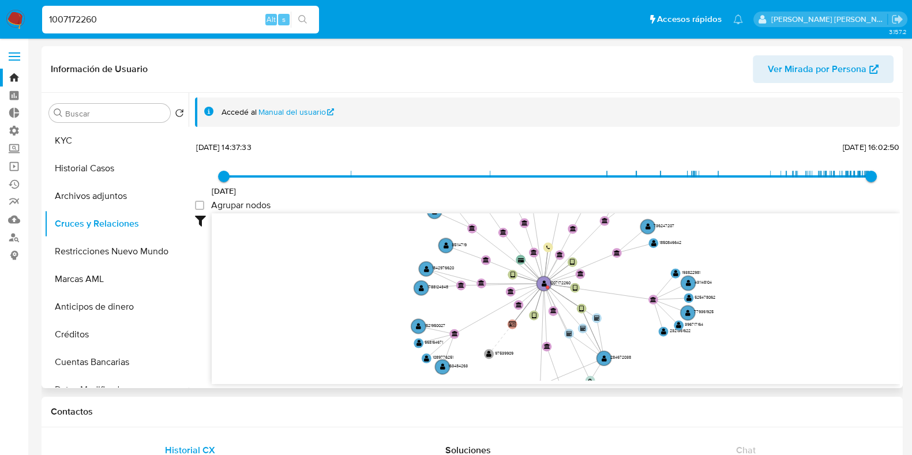
drag, startPoint x: 803, startPoint y: 268, endPoint x: 724, endPoint y: 264, distance: 79.8
click at [733, 262] on icon "device-6748e46d32726acef072d5b3  user-284672038  284672038 user-1007172260  …" at bounding box center [556, 297] width 688 height 167
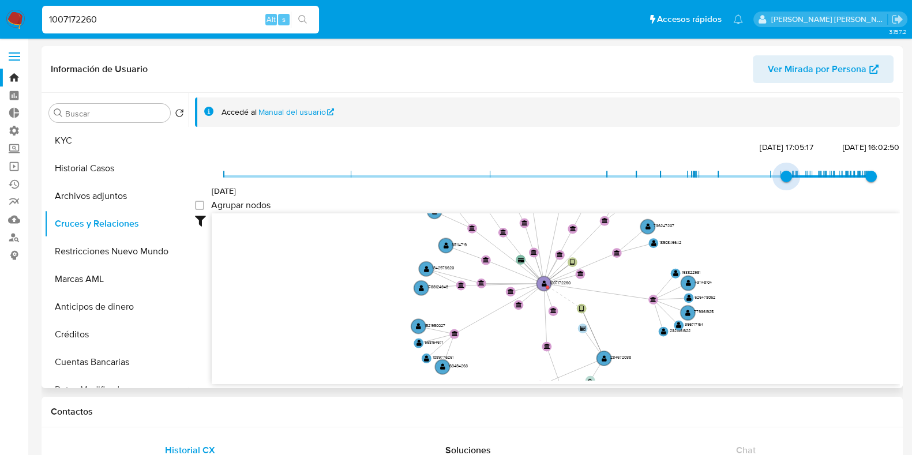
type input "1734898179000"
drag, startPoint x: 227, startPoint y: 177, endPoint x: 791, endPoint y: 189, distance: 563.9
click at [791, 189] on div "2/12/2019 22/12/2024, 14:09:39 30/8/2025, 16:02:50" at bounding box center [548, 184] width 648 height 32
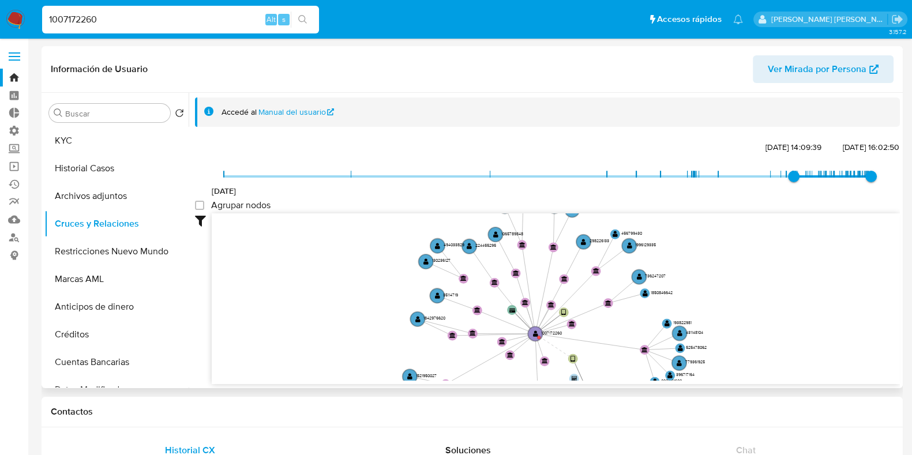
drag, startPoint x: 787, startPoint y: 293, endPoint x: 769, endPoint y: 304, distance: 21.0
click at [769, 304] on icon "device-6748e46d32726acef072d5b3  user-284672038  284672038 user-1007172260  …" at bounding box center [556, 297] width 688 height 167
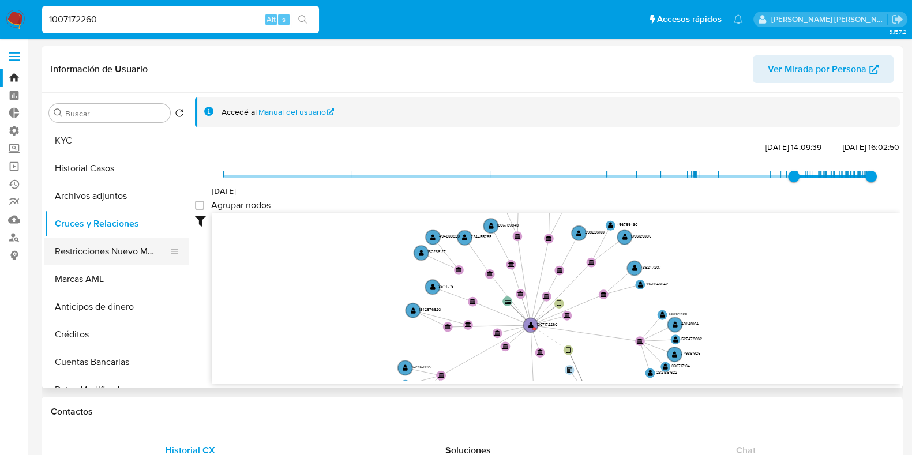
click at [84, 249] on button "Restricciones Nuevo Mundo" at bounding box center [111, 252] width 135 height 28
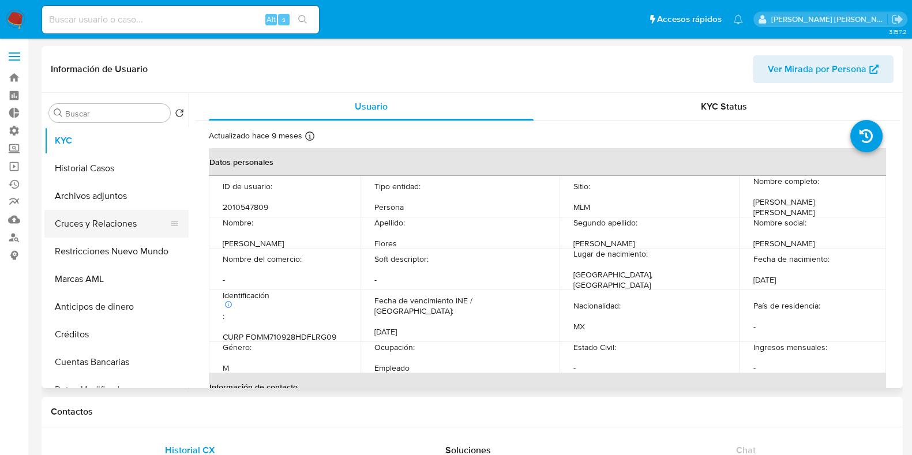
select select "10"
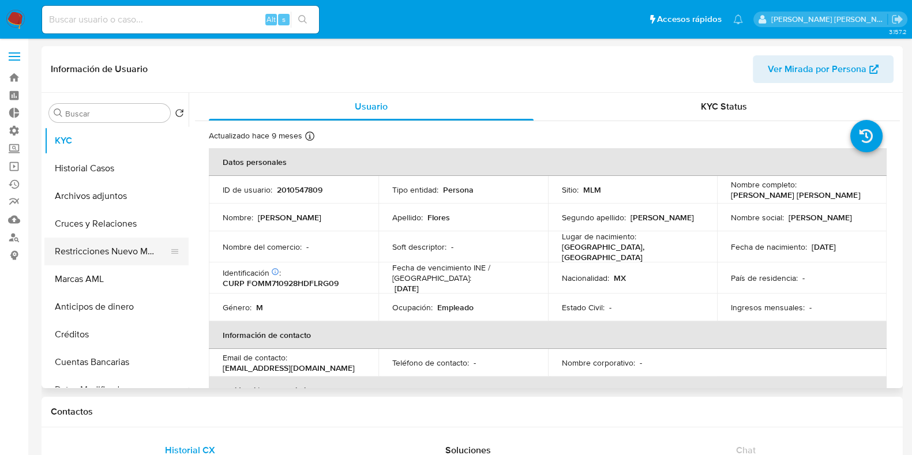
click at [107, 250] on button "Restricciones Nuevo Mundo" at bounding box center [111, 252] width 135 height 28
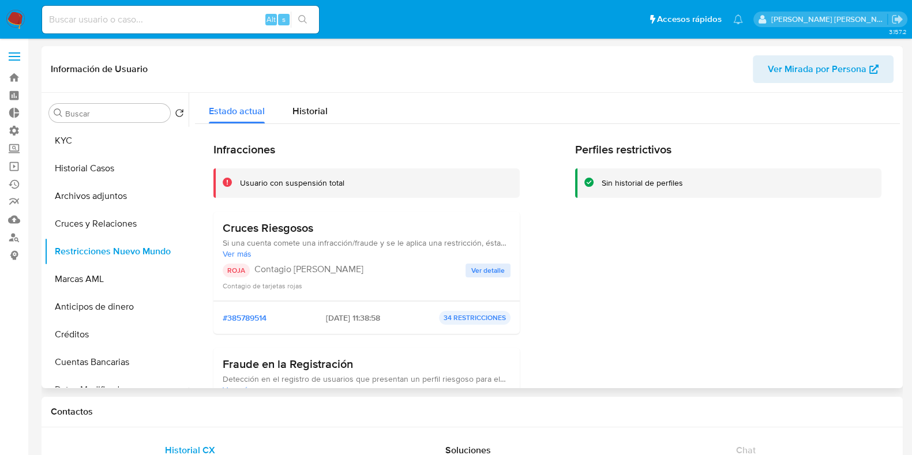
click at [484, 270] on span "Ver detalle" at bounding box center [487, 271] width 33 height 12
